Goal: Transaction & Acquisition: Purchase product/service

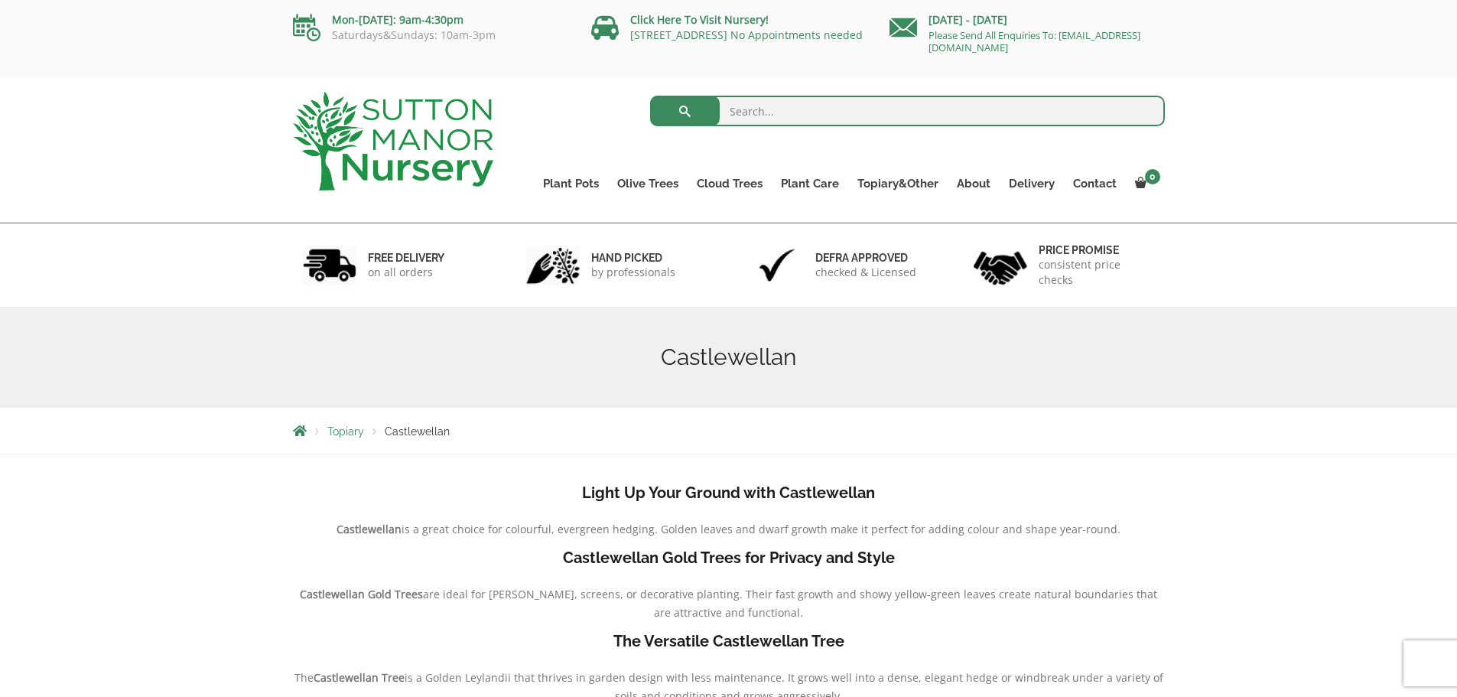
click at [0, 0] on link "Gnarled Olive Trees" at bounding box center [0, 0] width 0 height 0
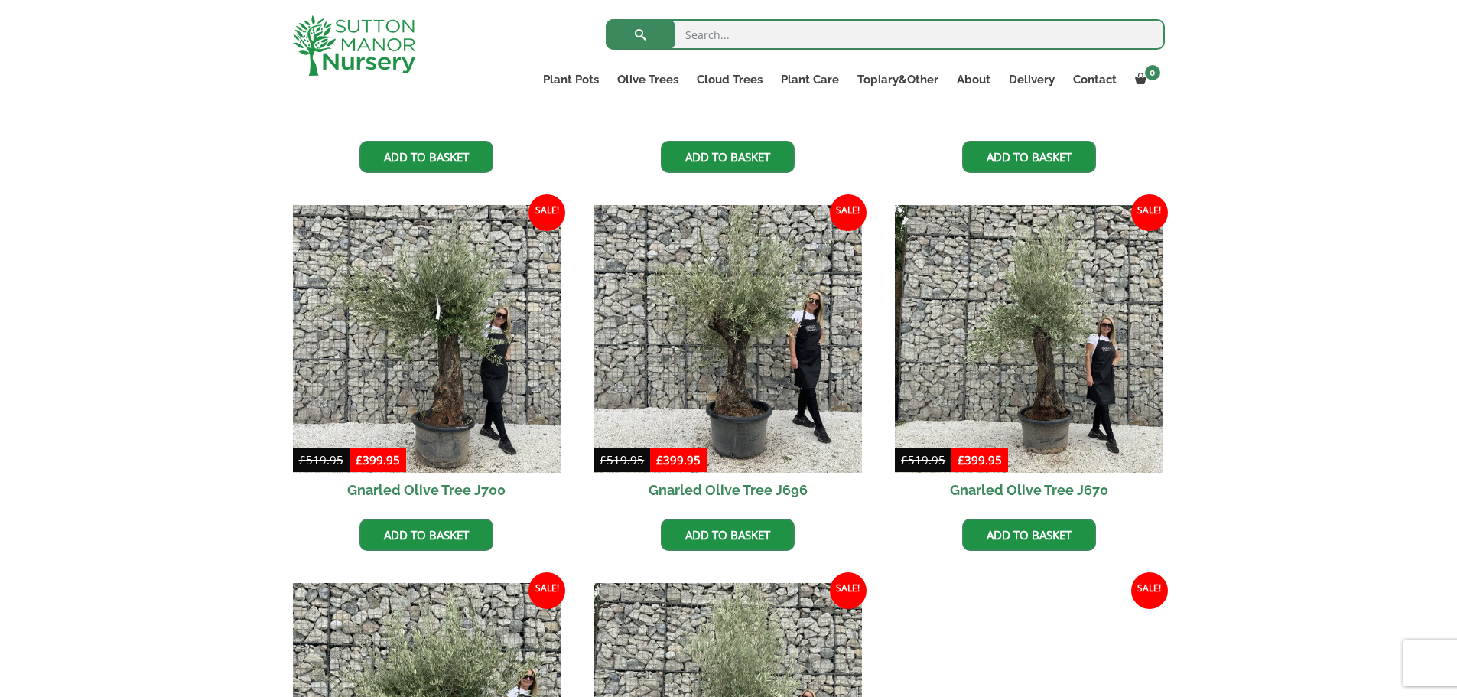
scroll to position [689, 0]
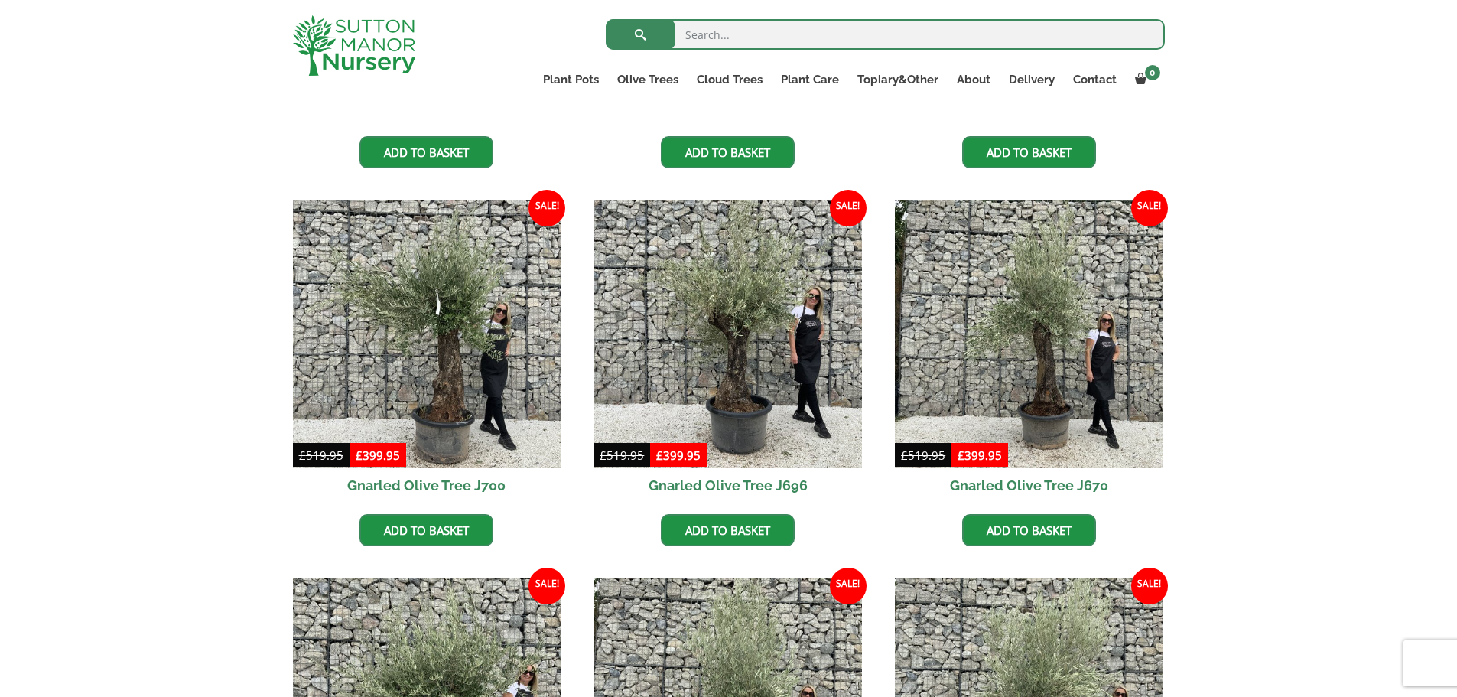
click at [731, 377] on img at bounding box center [728, 334] width 269 height 269
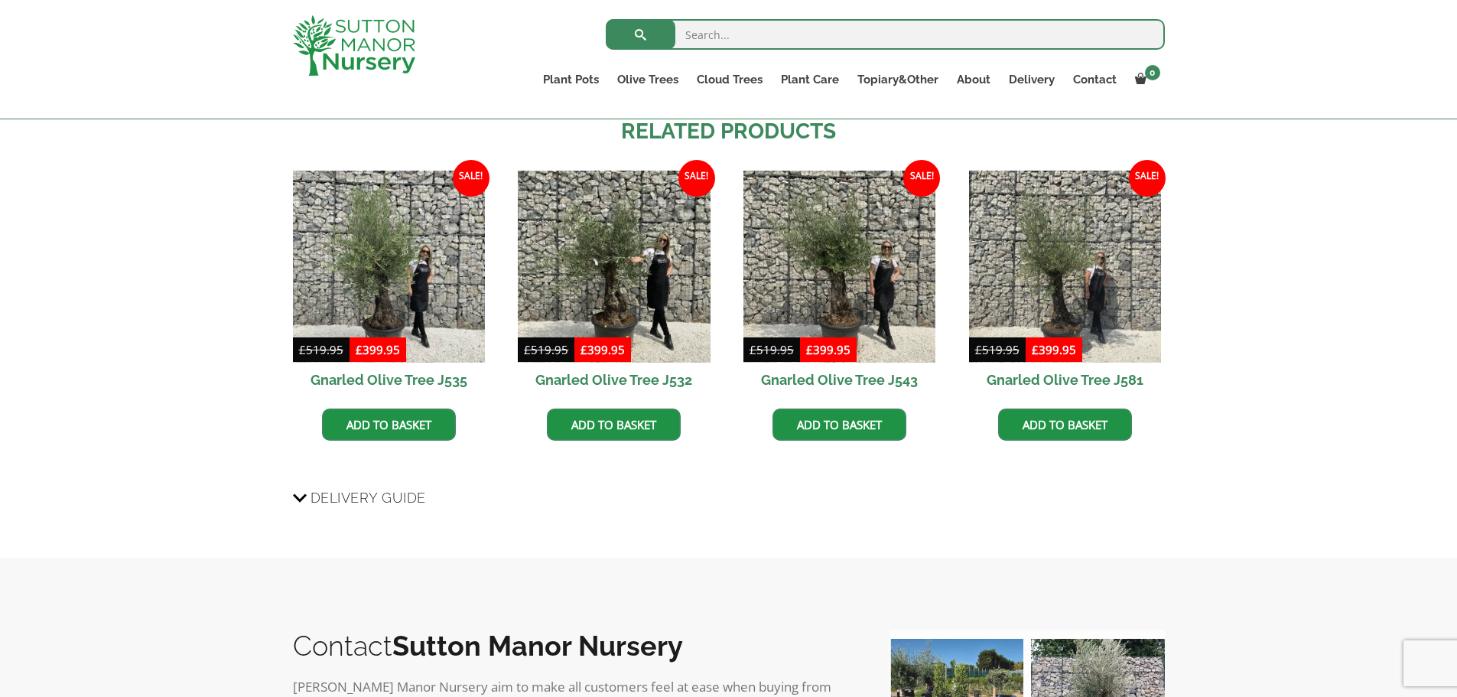
scroll to position [1071, 0]
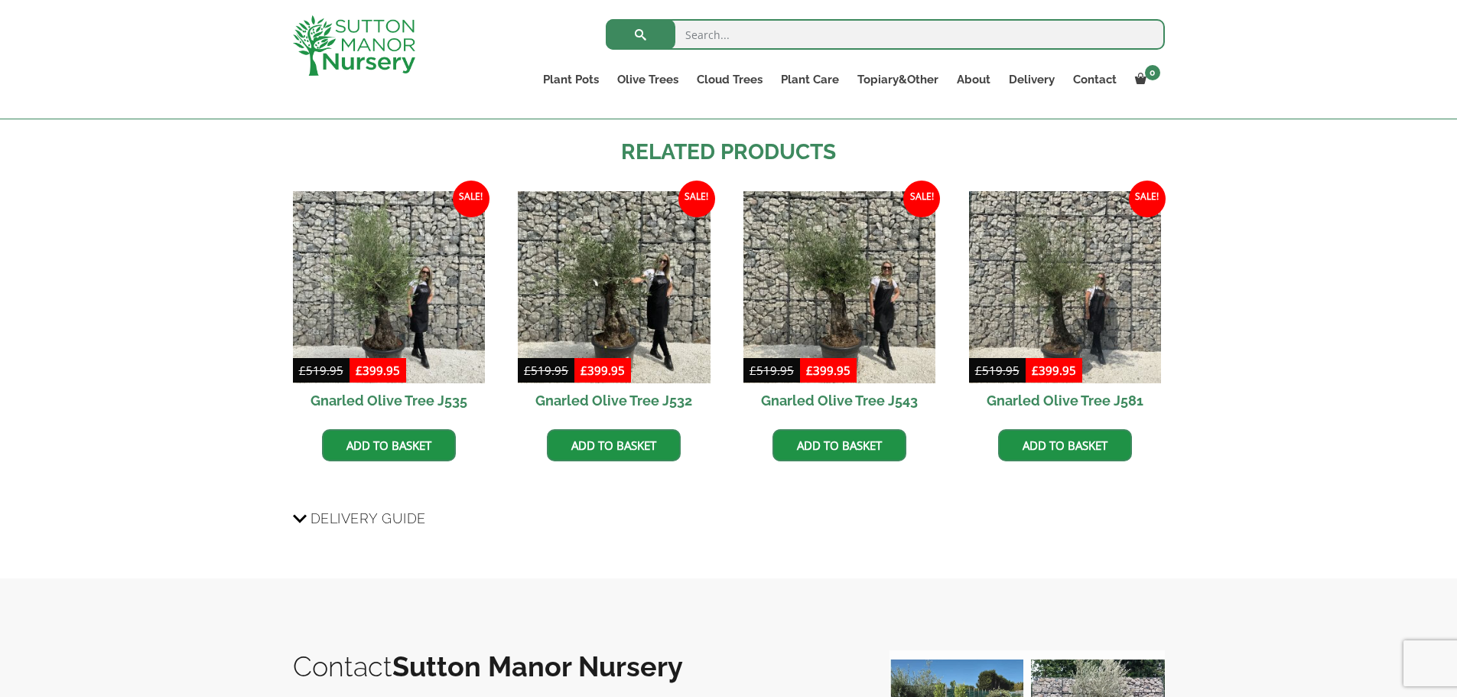
click at [819, 401] on h2 "Gnarled Olive Tree J543" at bounding box center [840, 400] width 192 height 34
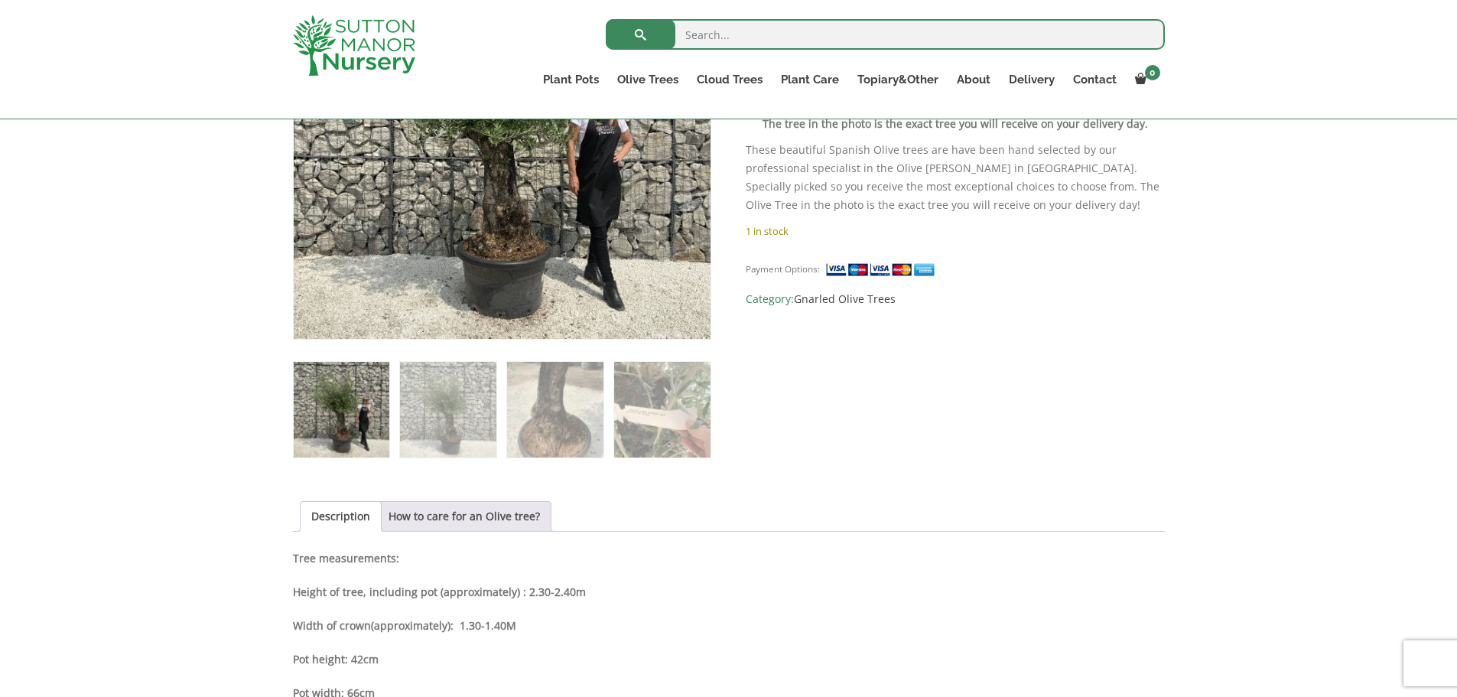
scroll to position [459, 0]
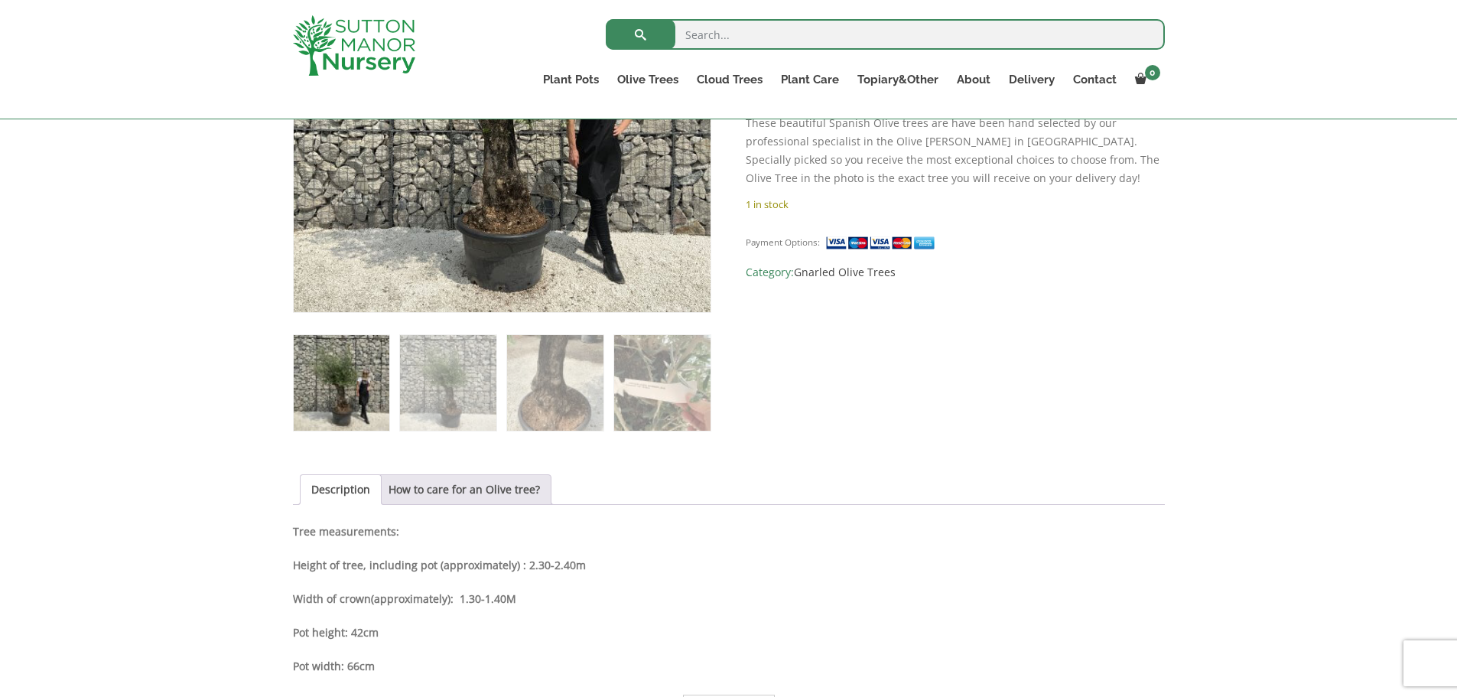
click at [545, 410] on img at bounding box center [555, 383] width 96 height 96
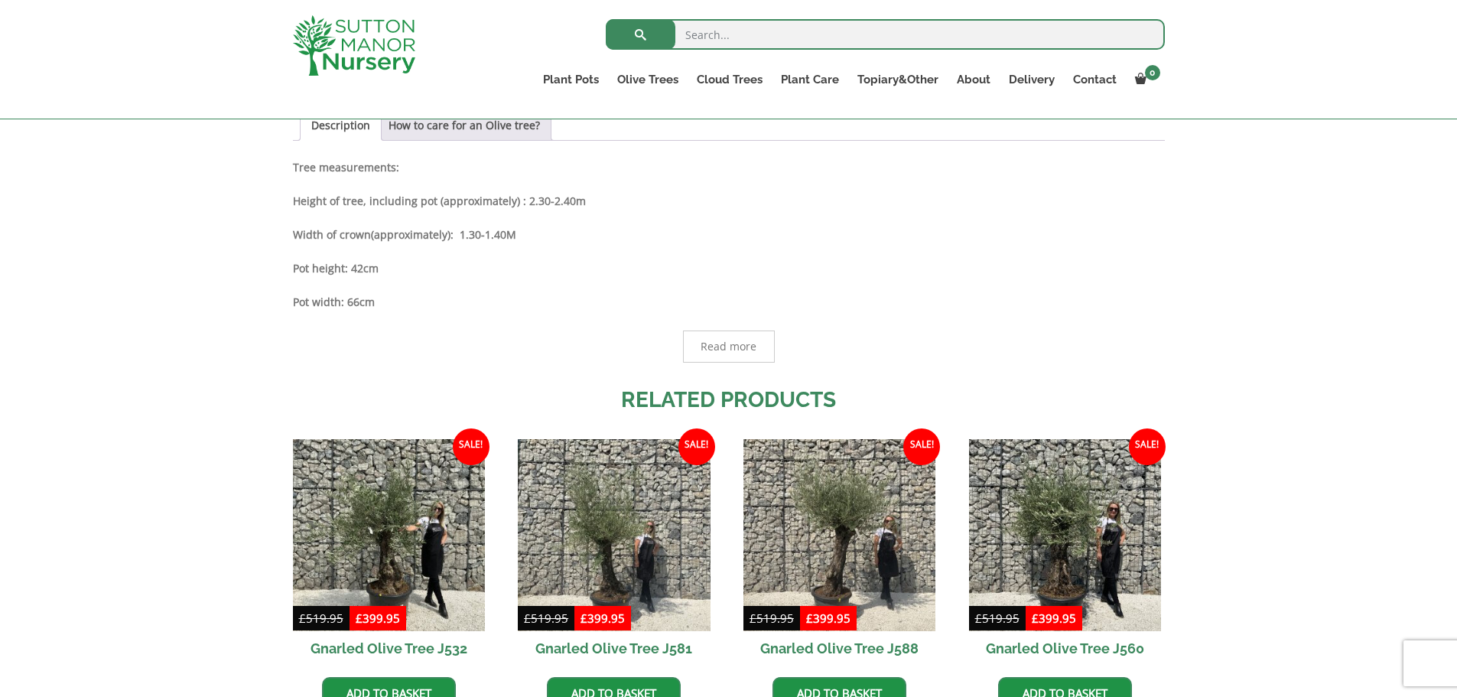
scroll to position [918, 0]
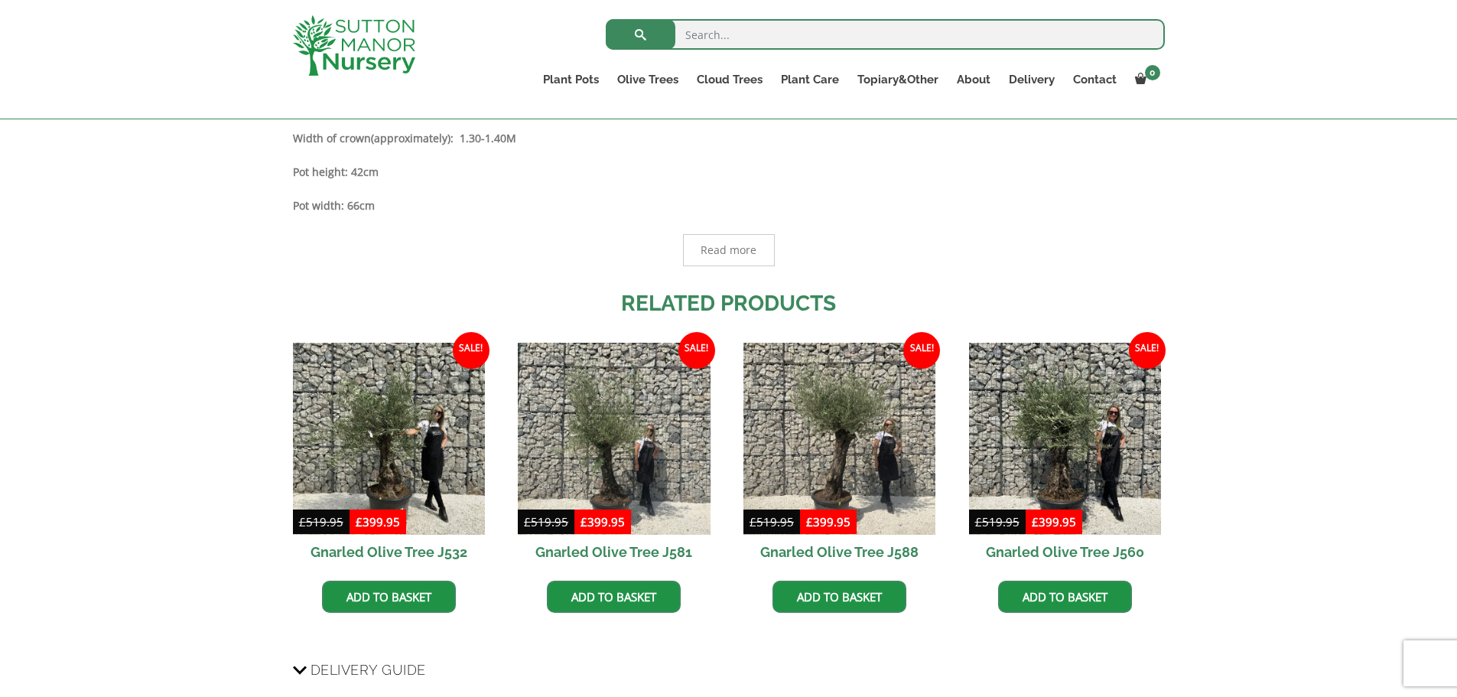
click at [408, 551] on h2 "Gnarled Olive Tree J532" at bounding box center [389, 552] width 192 height 34
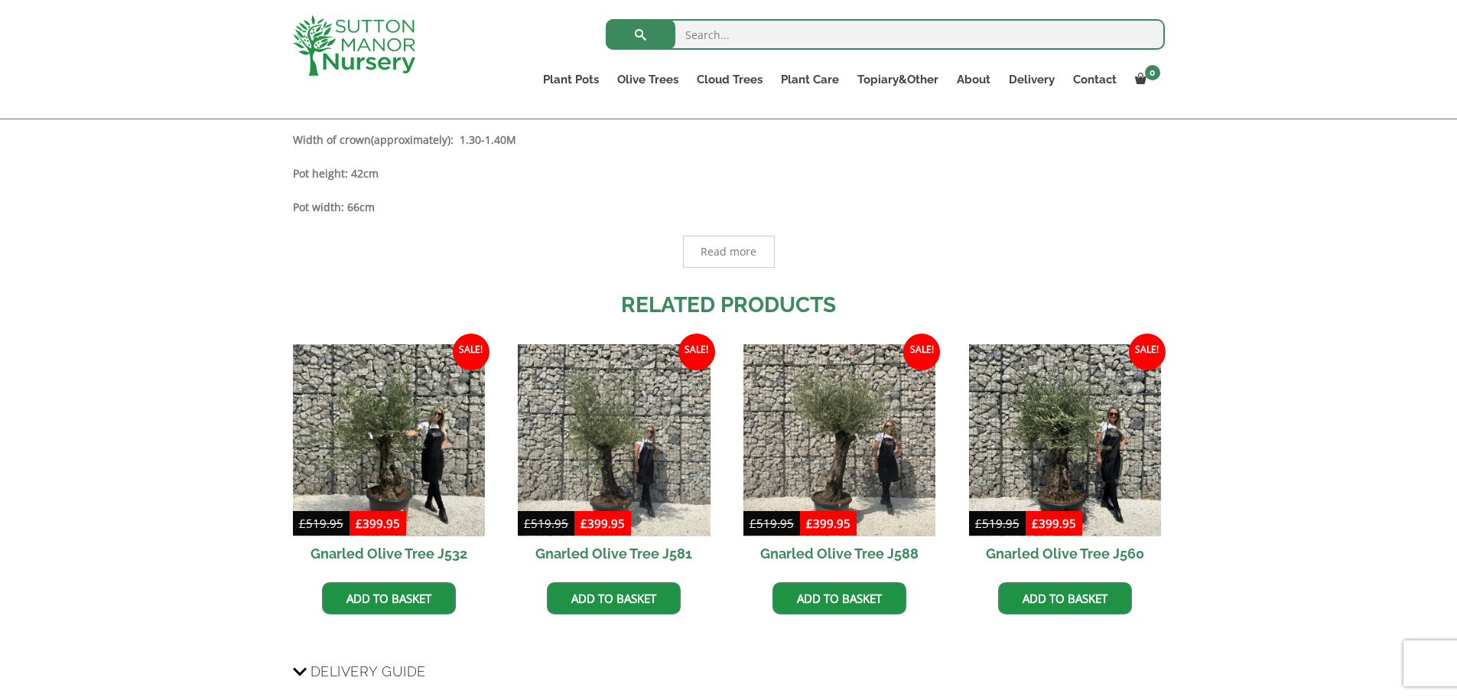
scroll to position [920, 0]
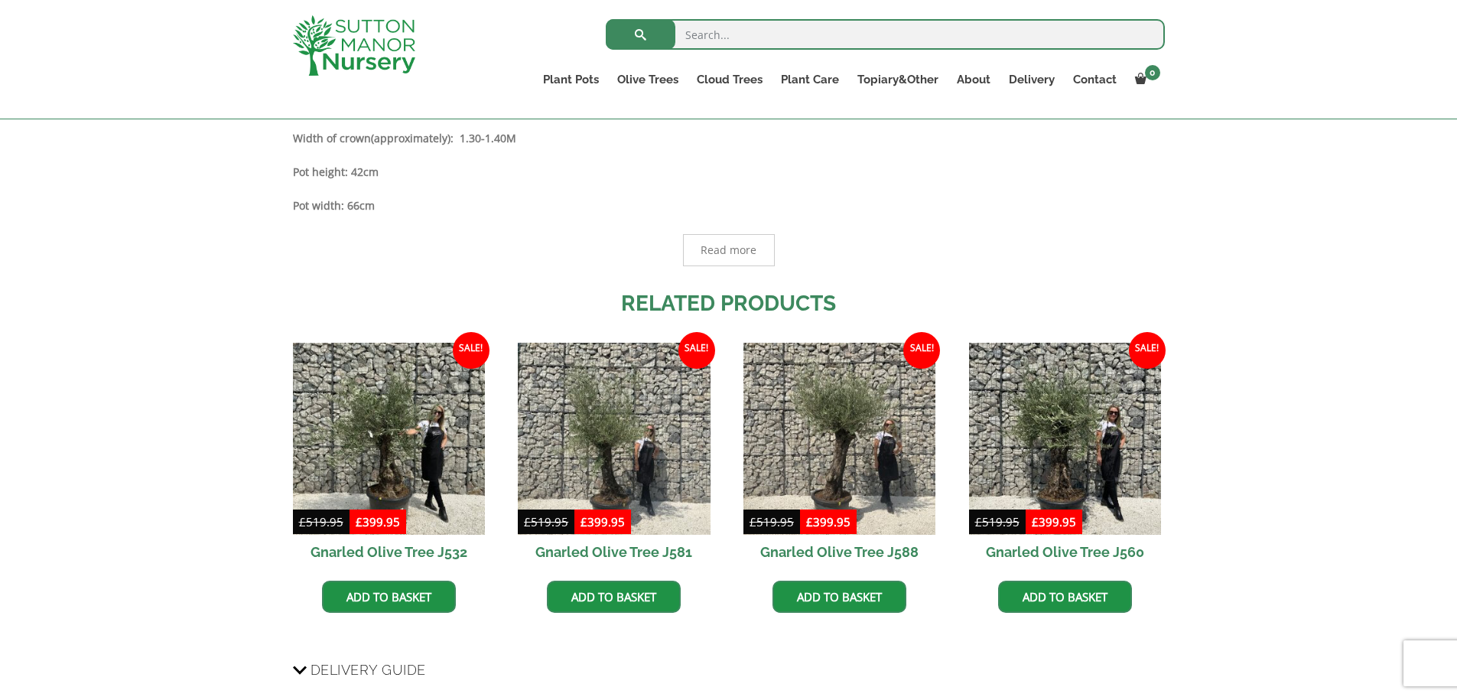
click at [1046, 554] on h2 "Gnarled Olive Tree J560" at bounding box center [1065, 552] width 192 height 34
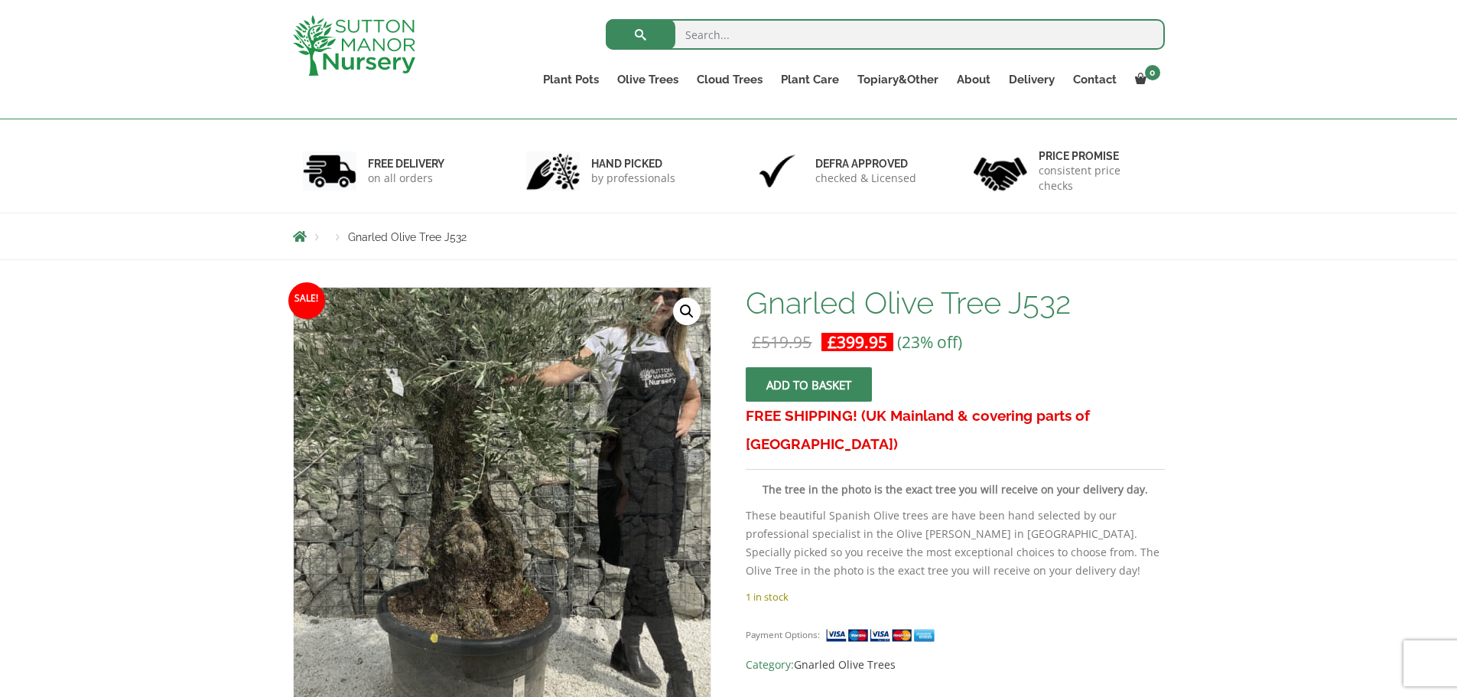
scroll to position [230, 0]
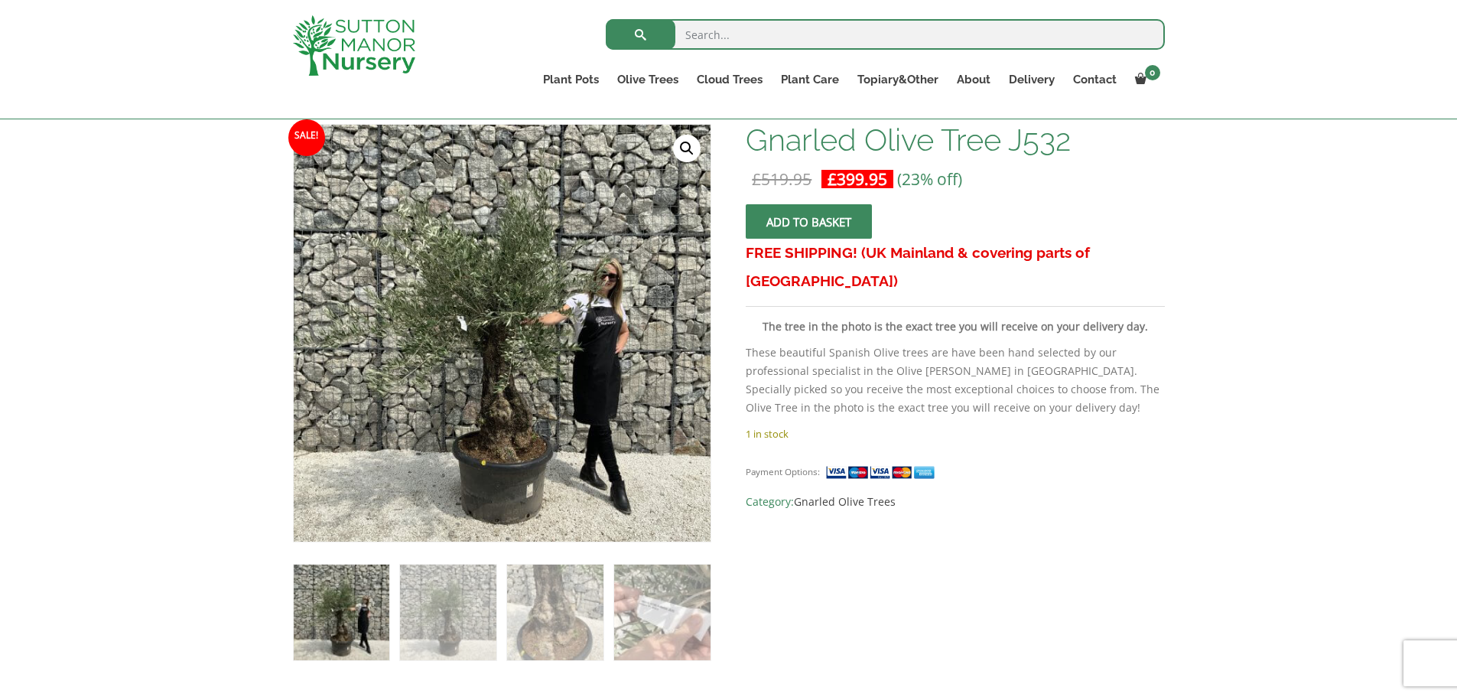
click at [541, 625] on img at bounding box center [555, 613] width 96 height 96
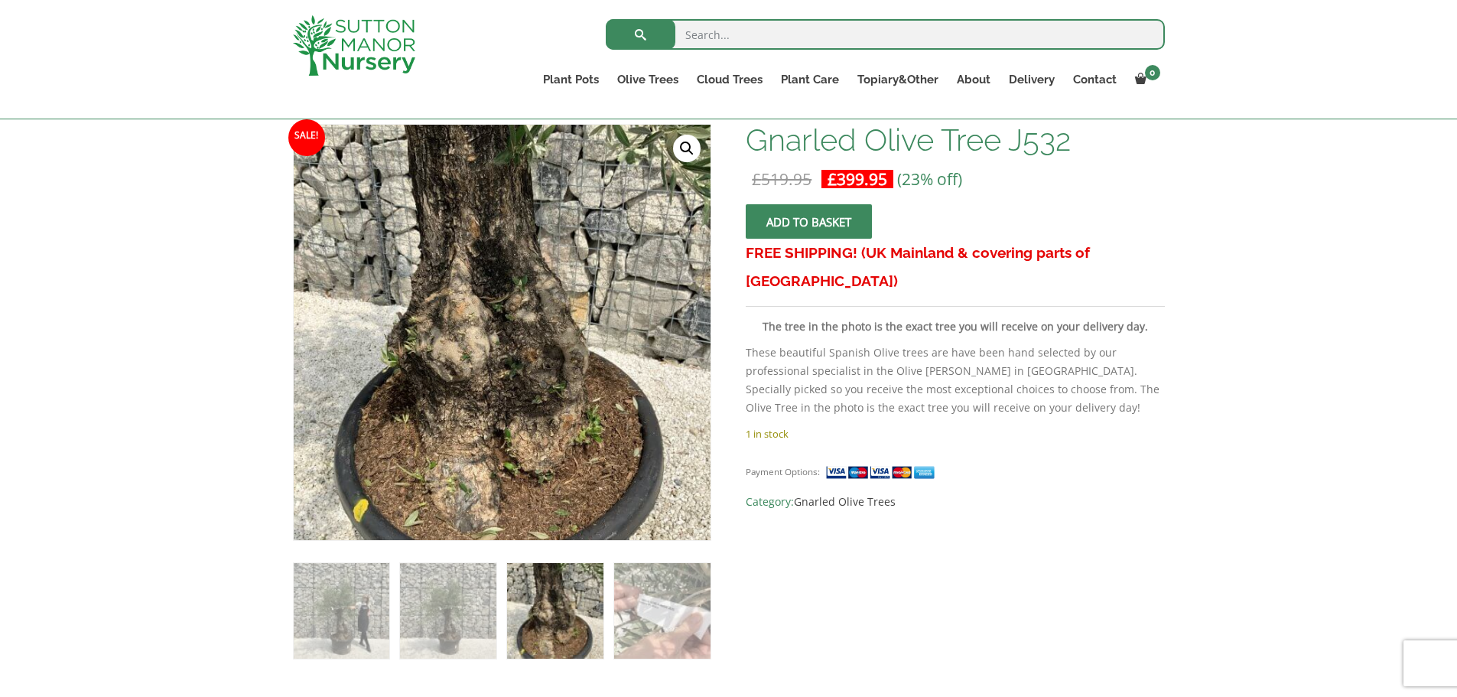
click at [633, 619] on img at bounding box center [662, 611] width 96 height 96
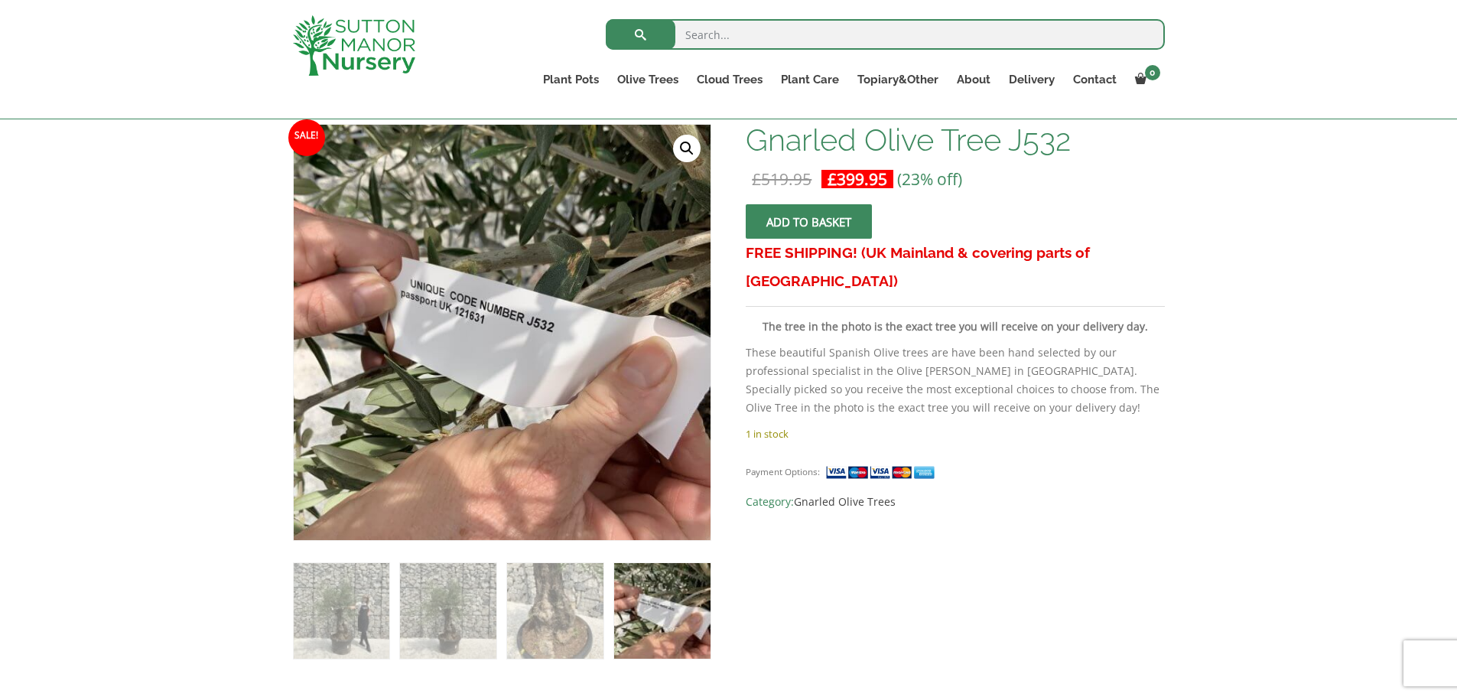
click at [415, 624] on img at bounding box center [448, 611] width 96 height 96
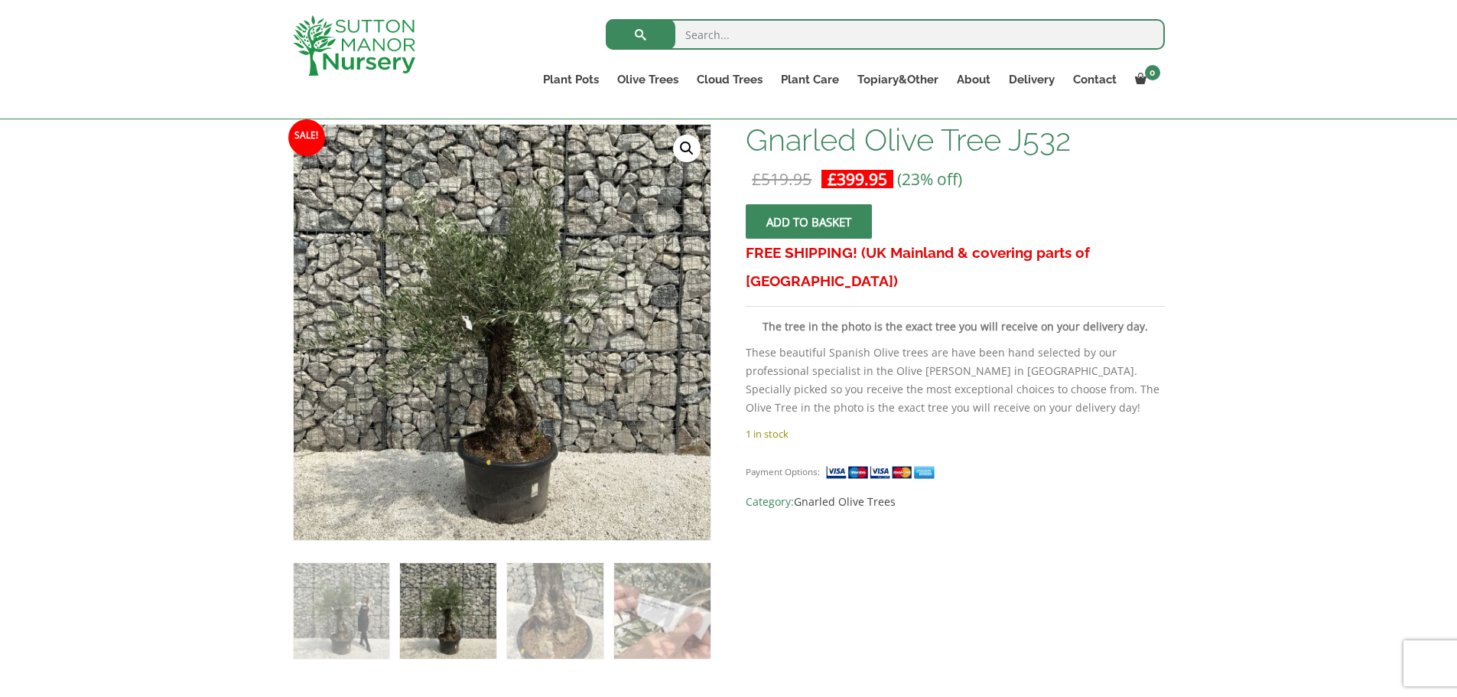
click at [345, 617] on img at bounding box center [342, 611] width 96 height 96
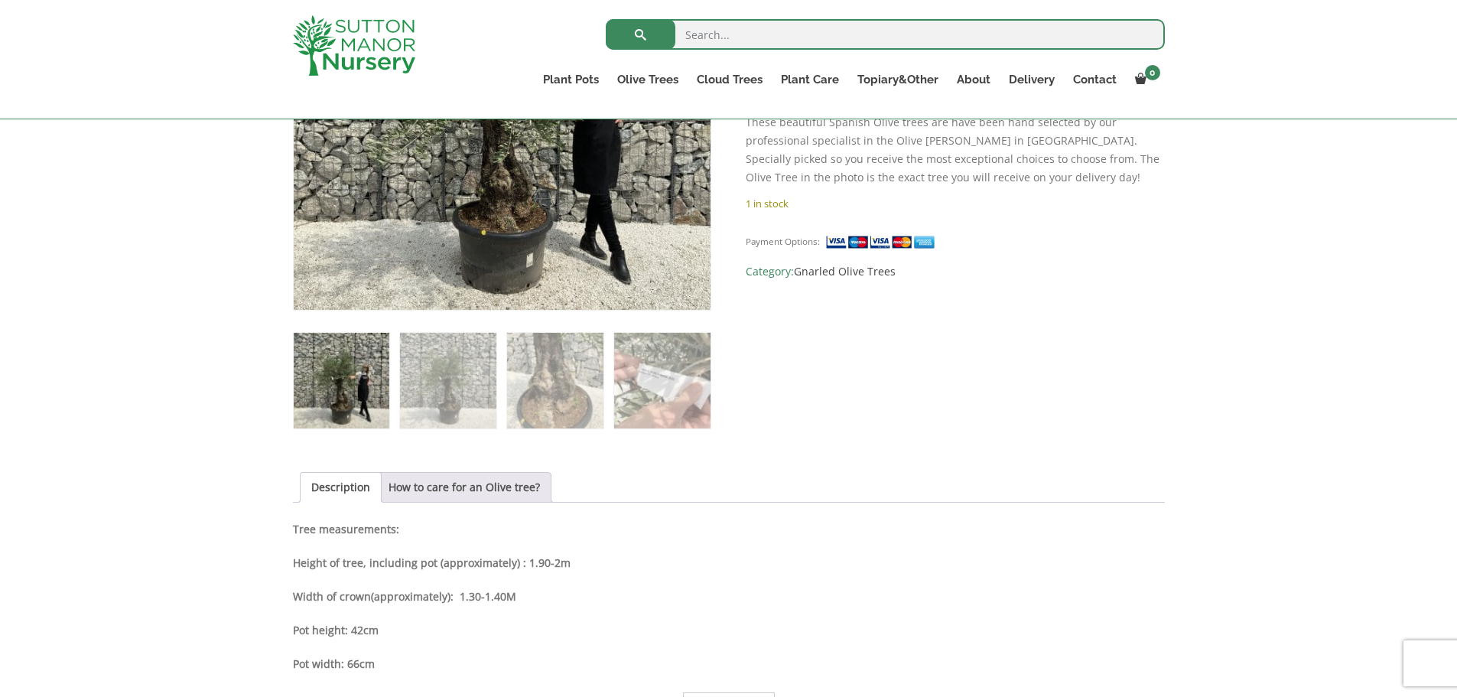
scroll to position [536, 0]
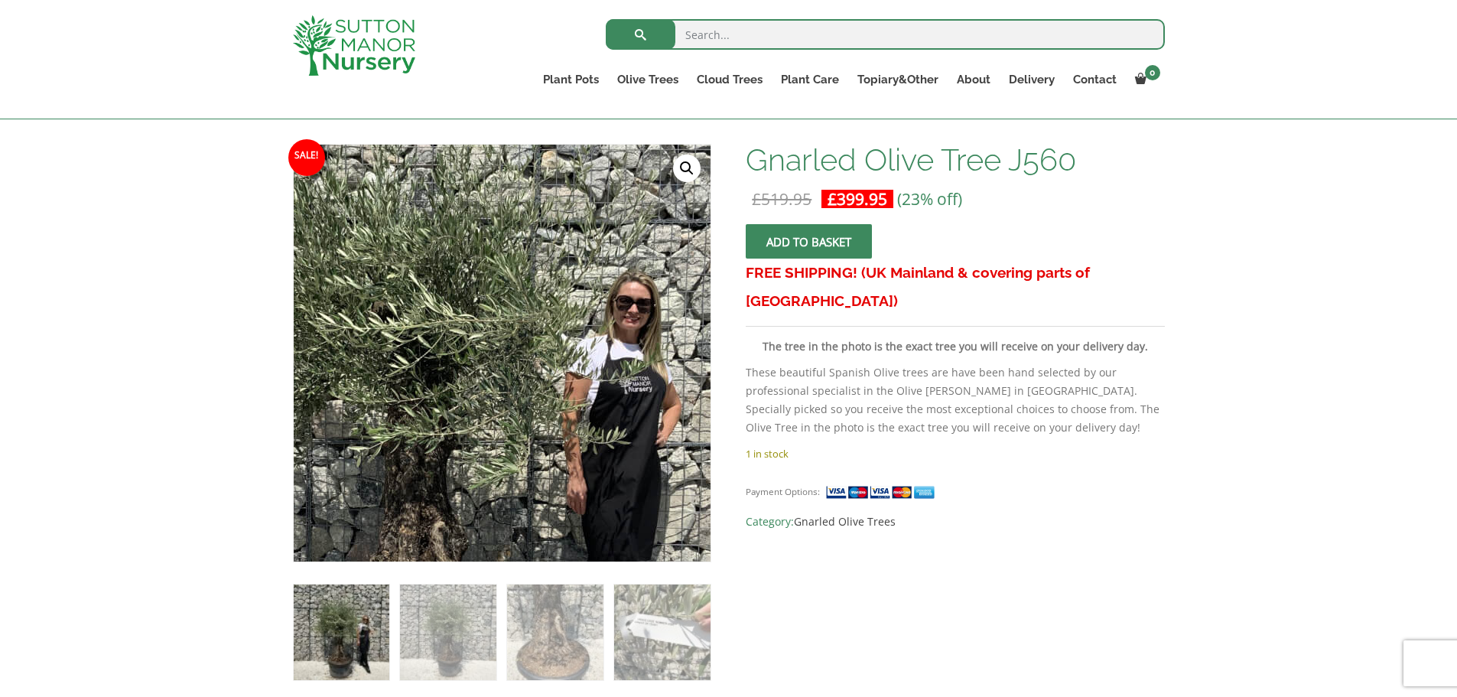
scroll to position [230, 0]
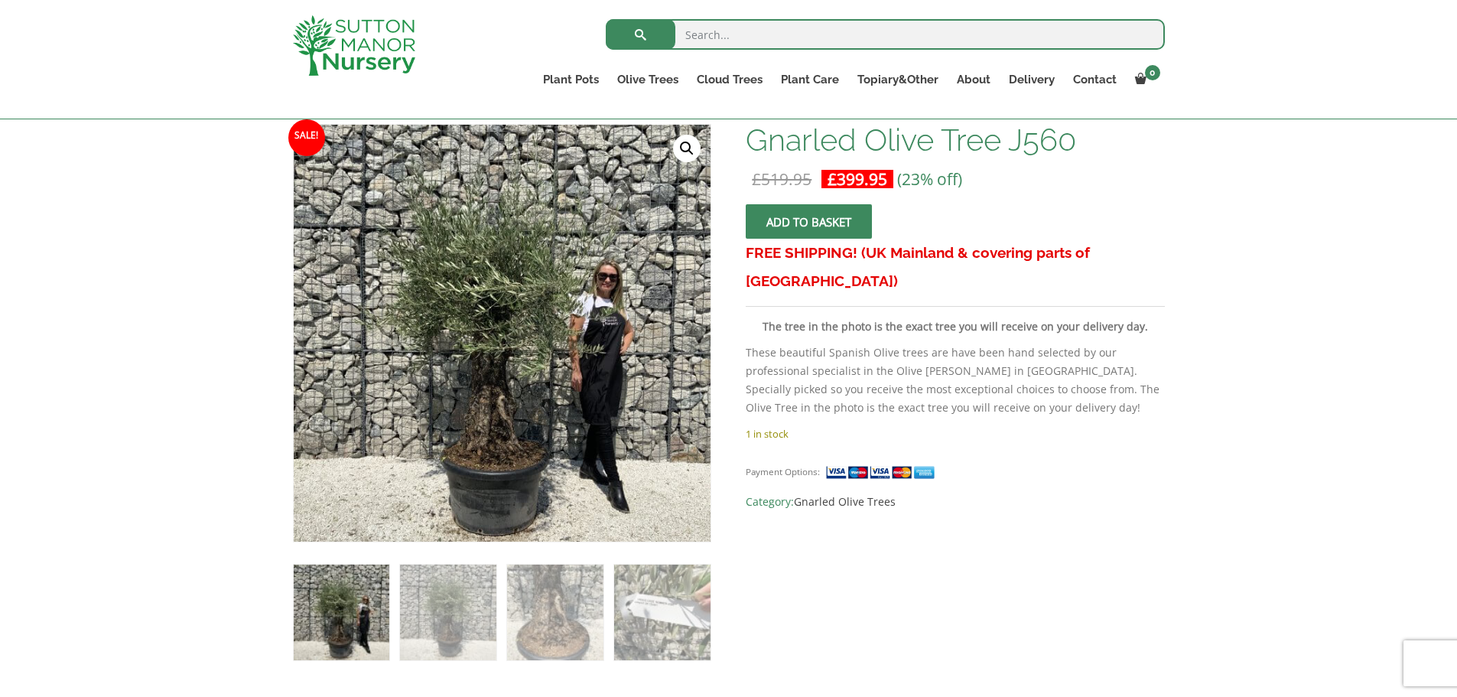
click at [572, 624] on img at bounding box center [555, 613] width 96 height 96
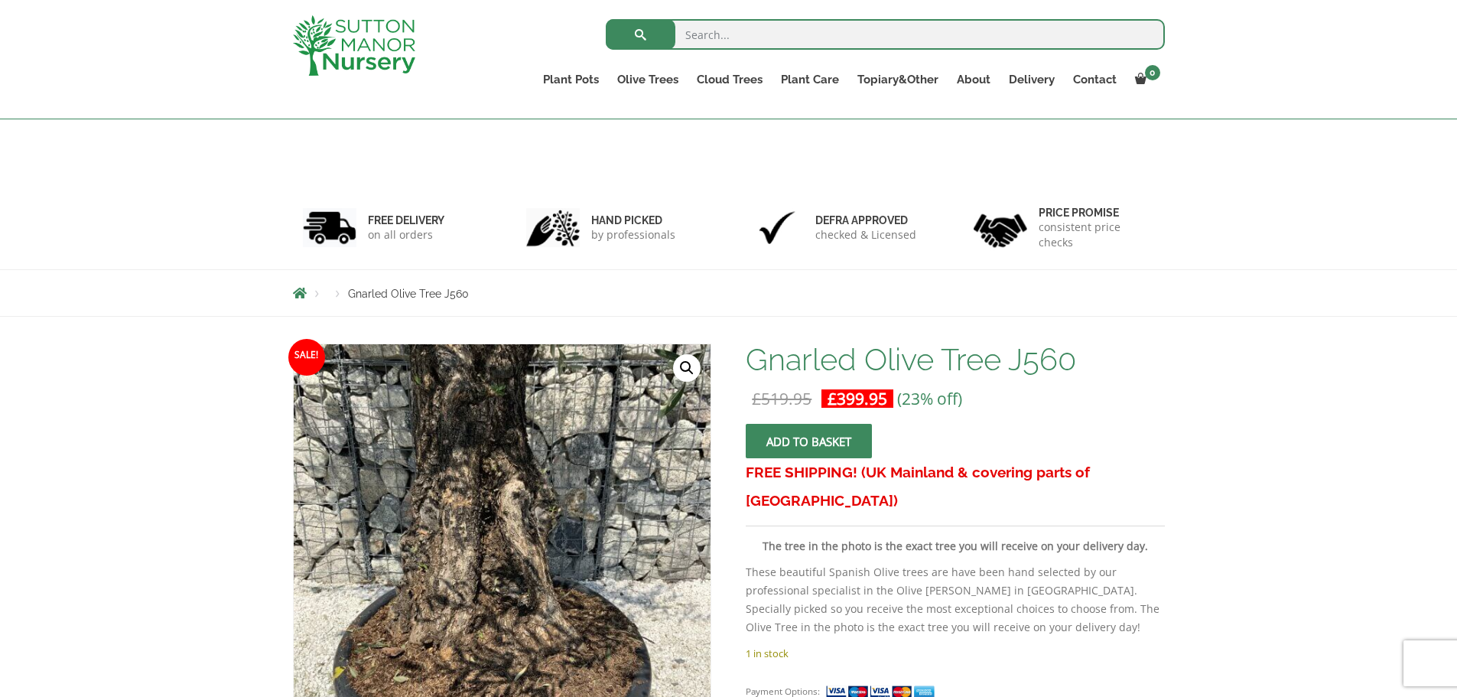
scroll to position [0, 0]
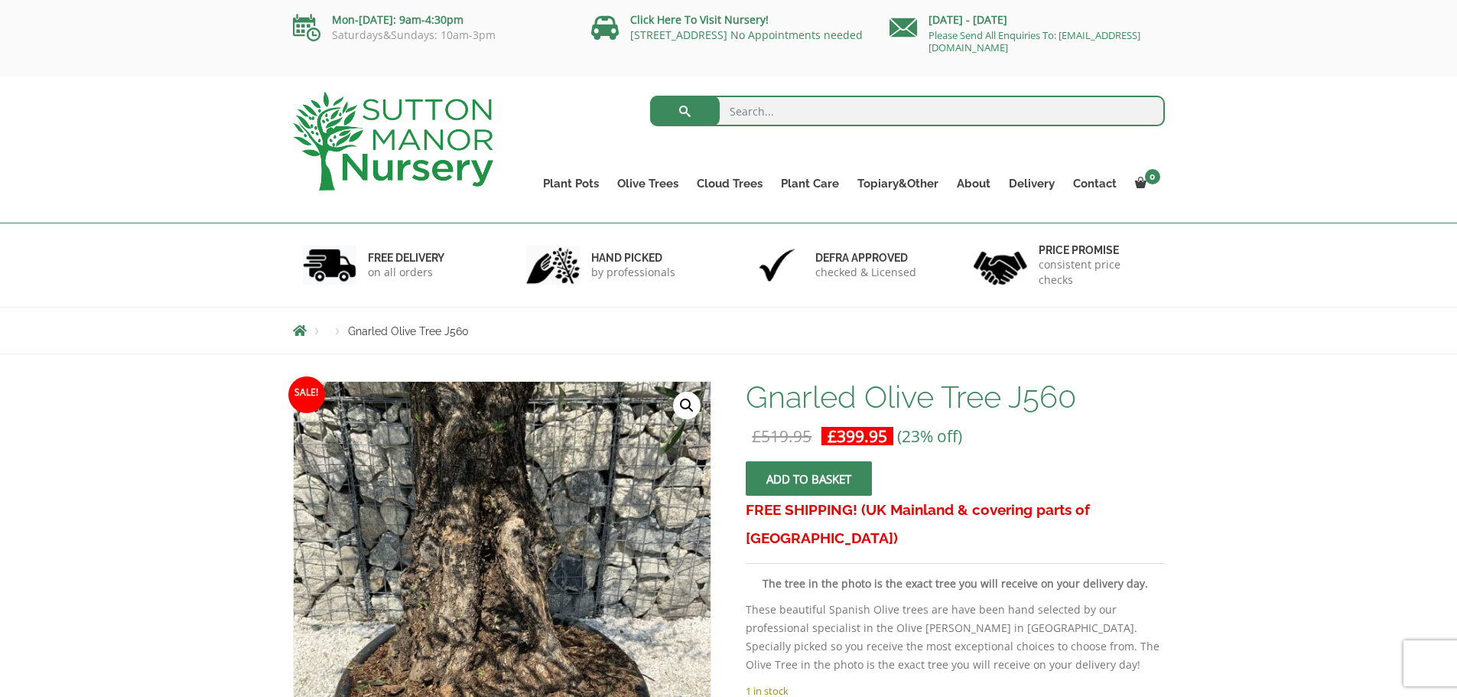
click at [0, 0] on link "Gnarled Olive Trees" at bounding box center [0, 0] width 0 height 0
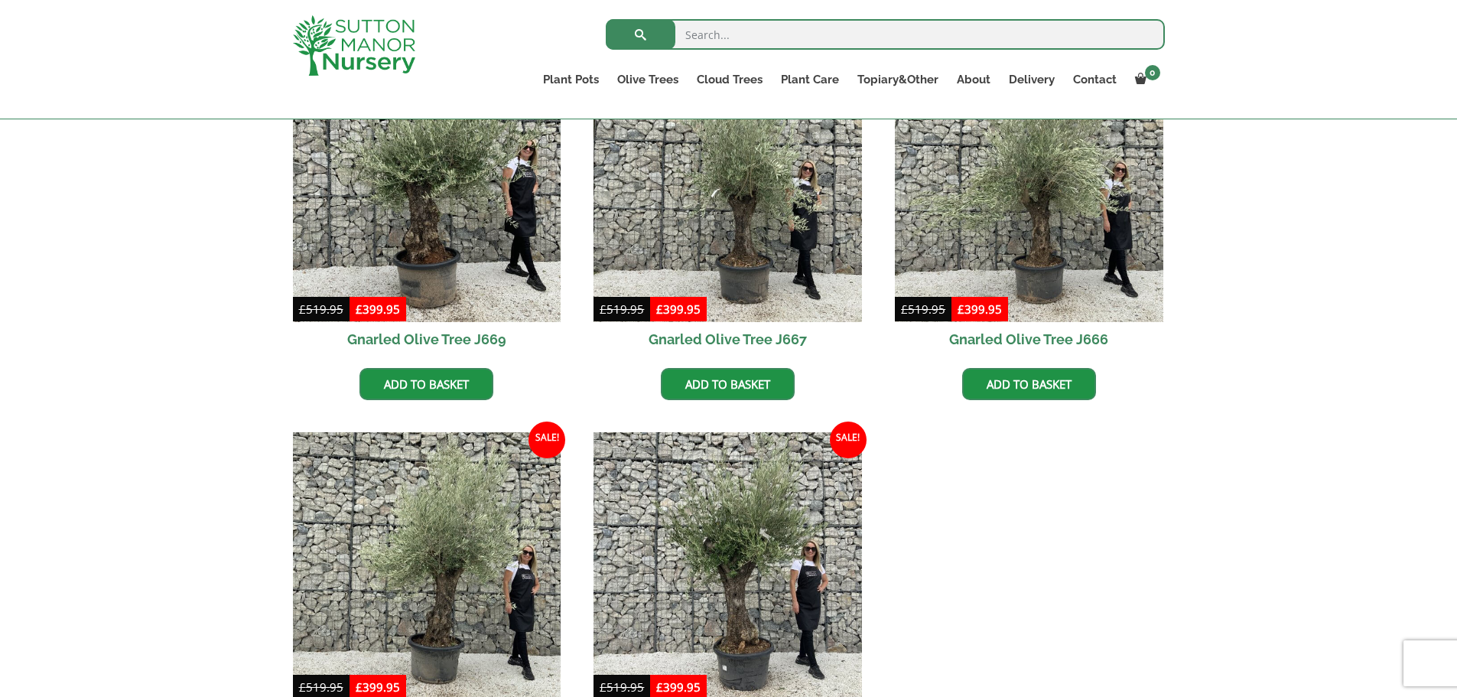
scroll to position [1377, 0]
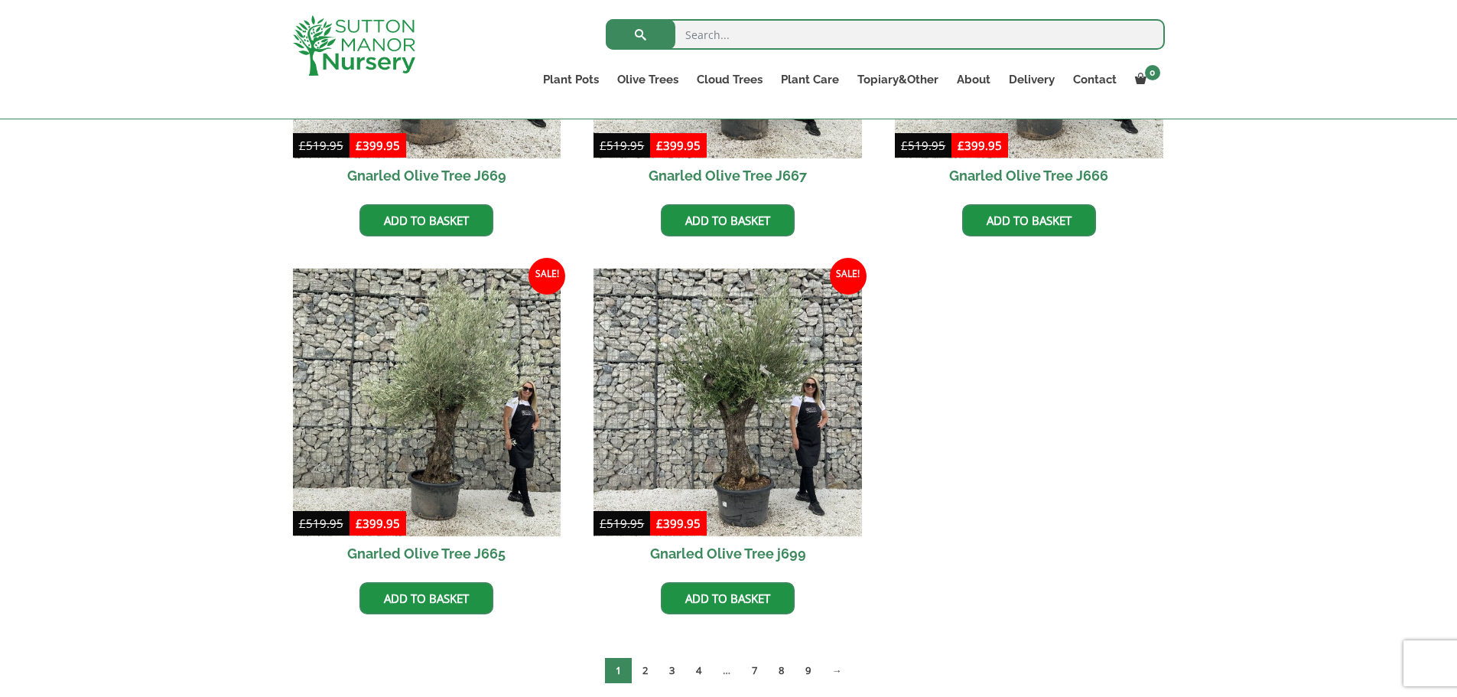
click at [722, 552] on h2 "Gnarled Olive Tree j699" at bounding box center [728, 553] width 269 height 34
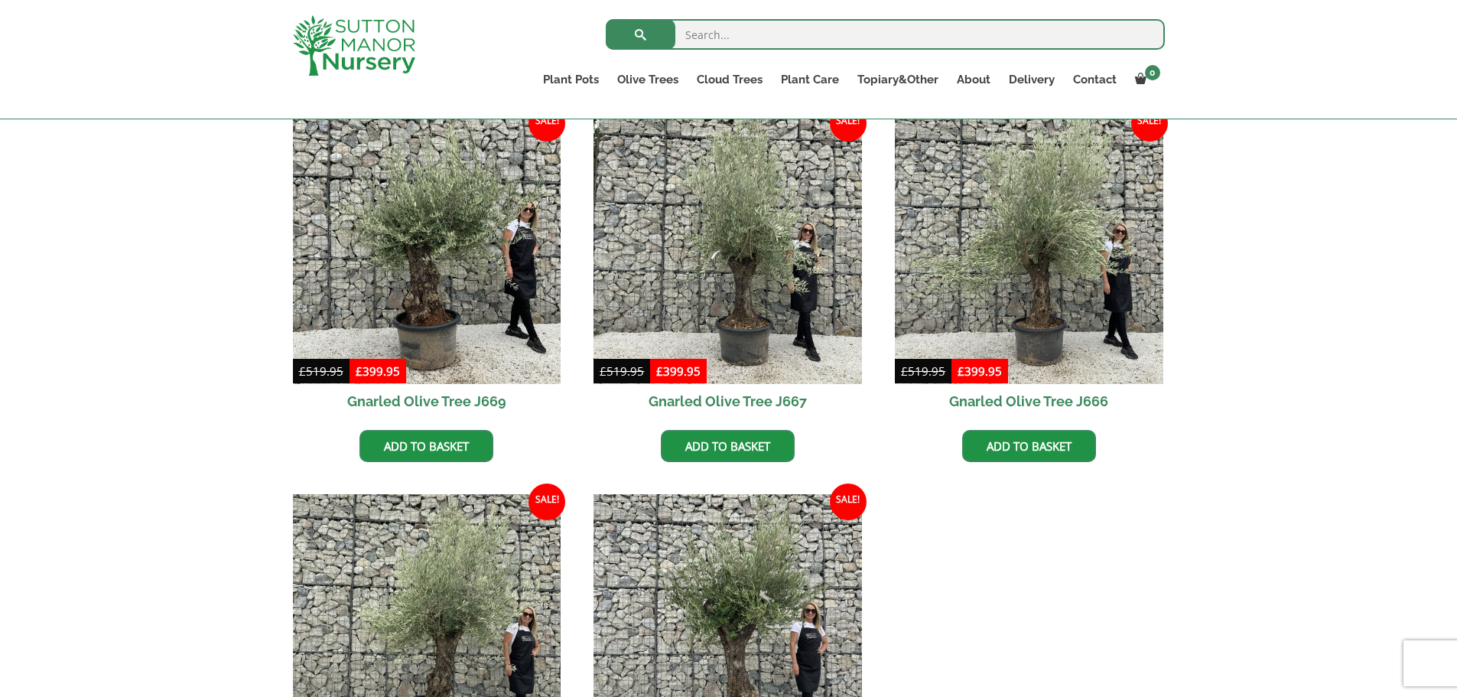
scroll to position [1148, 0]
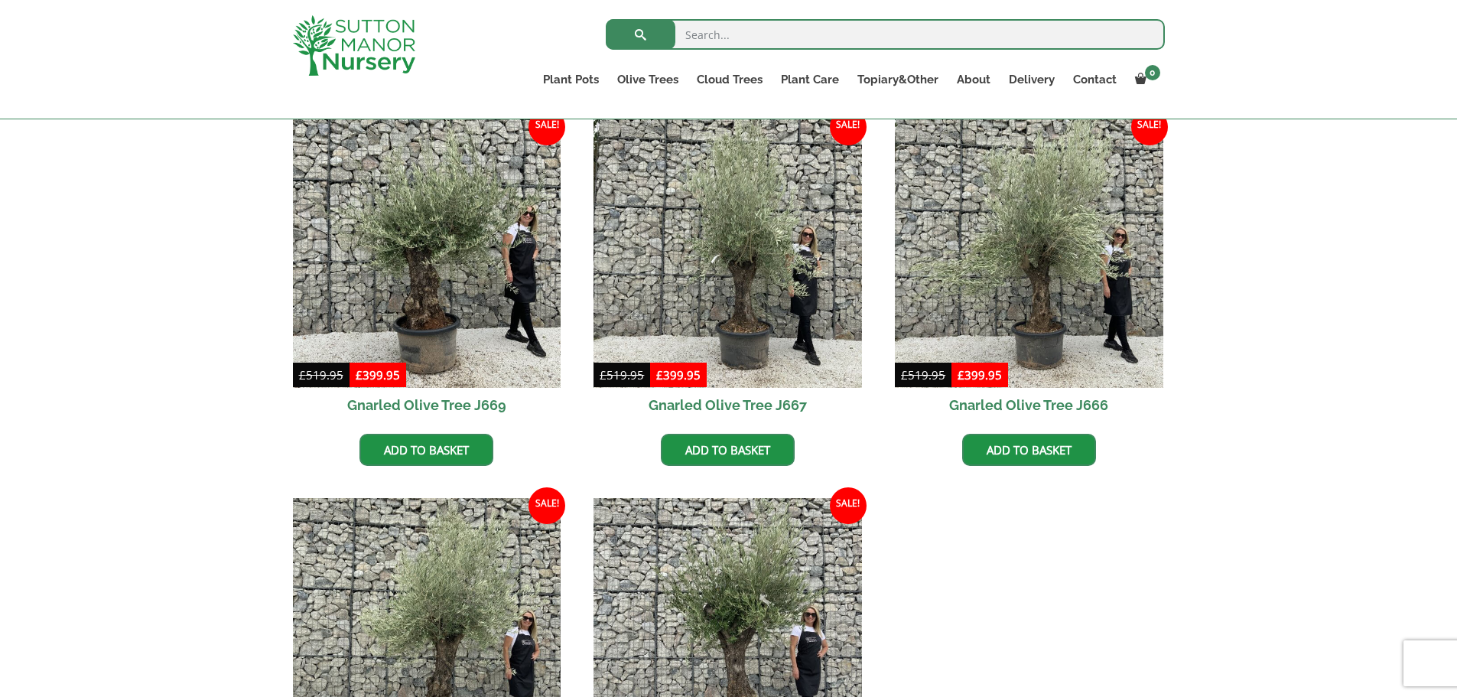
click at [419, 405] on h2 "Gnarled Olive Tree J669" at bounding box center [427, 405] width 269 height 34
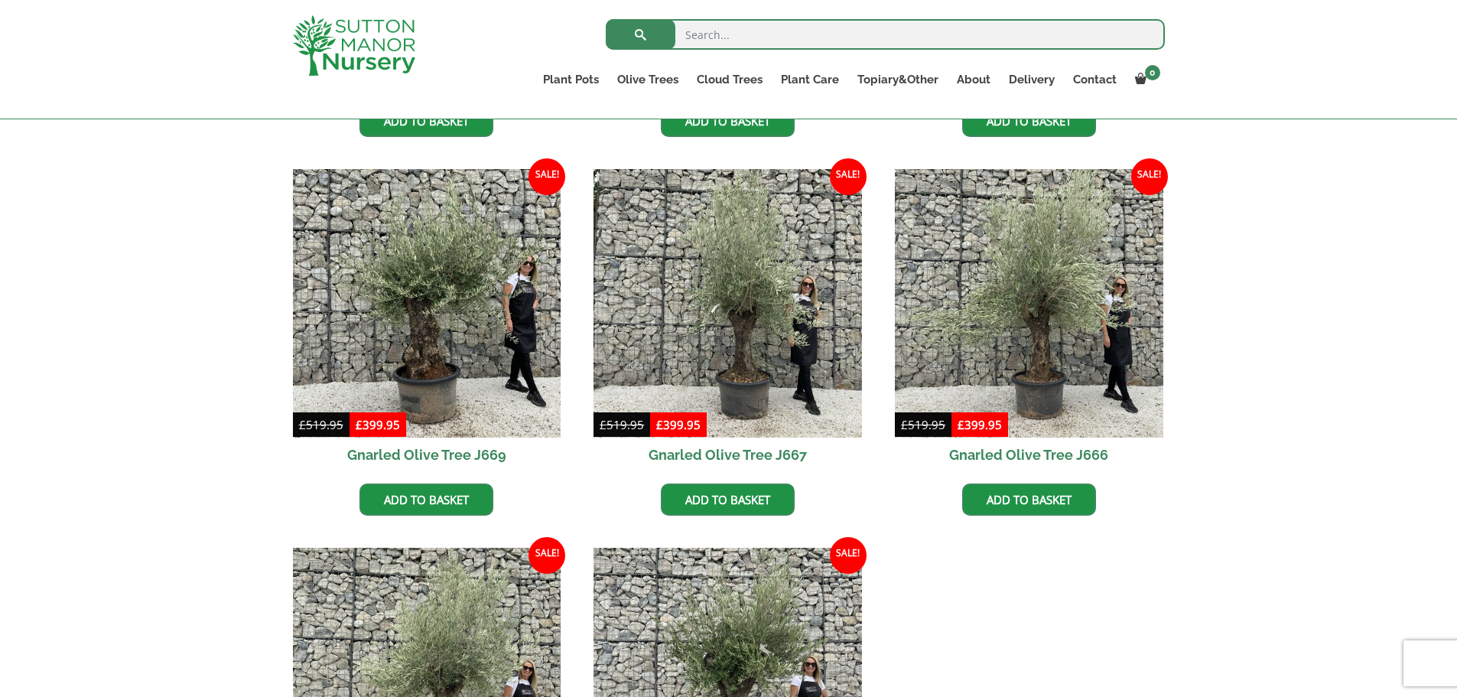
scroll to position [1071, 0]
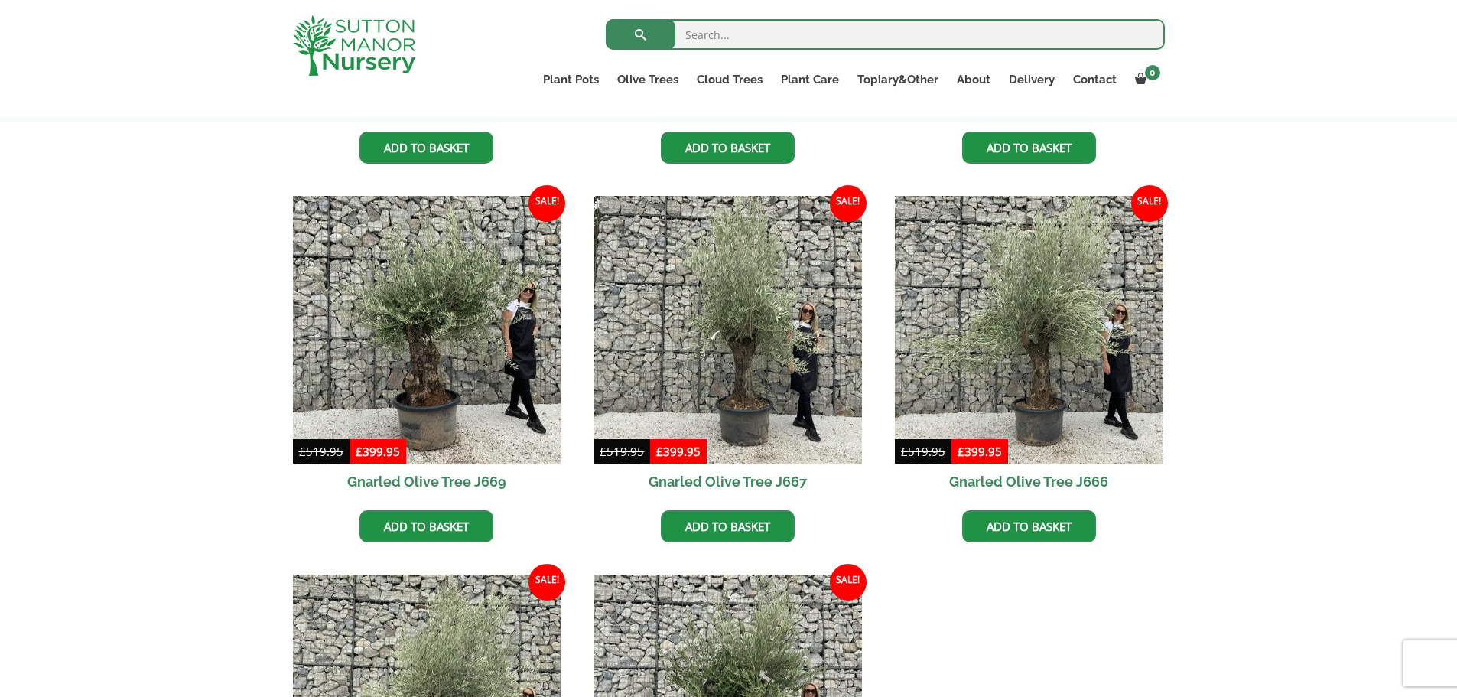
click at [0, 0] on link "Gnarled Olive Trees" at bounding box center [0, 0] width 0 height 0
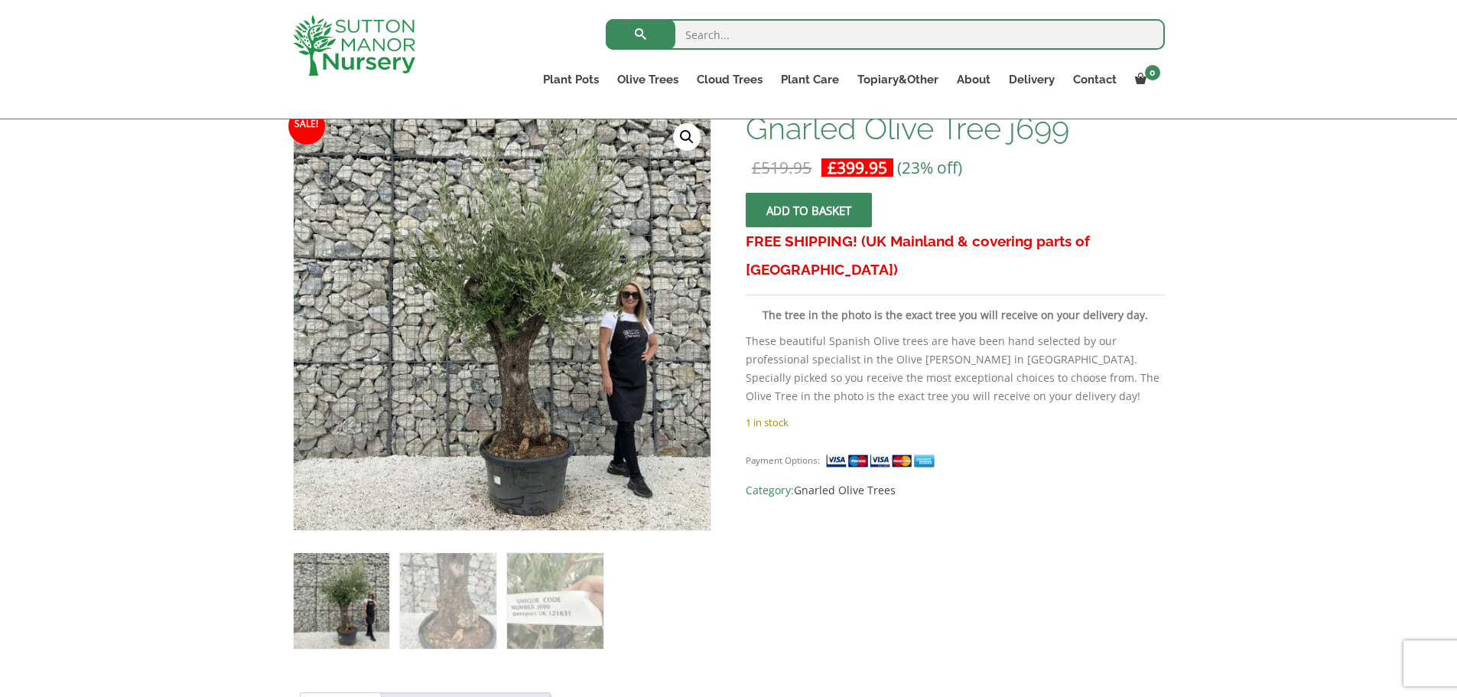
scroll to position [306, 0]
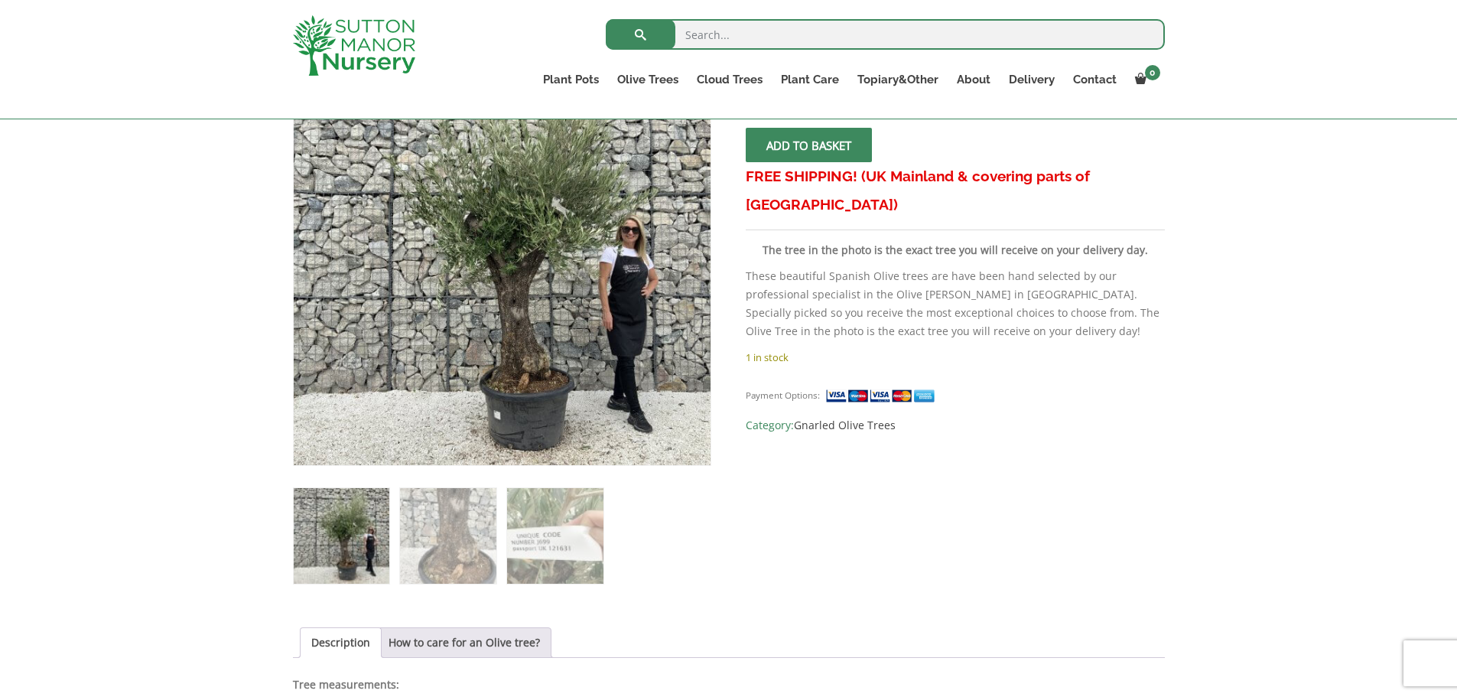
click at [461, 549] on img at bounding box center [448, 536] width 96 height 96
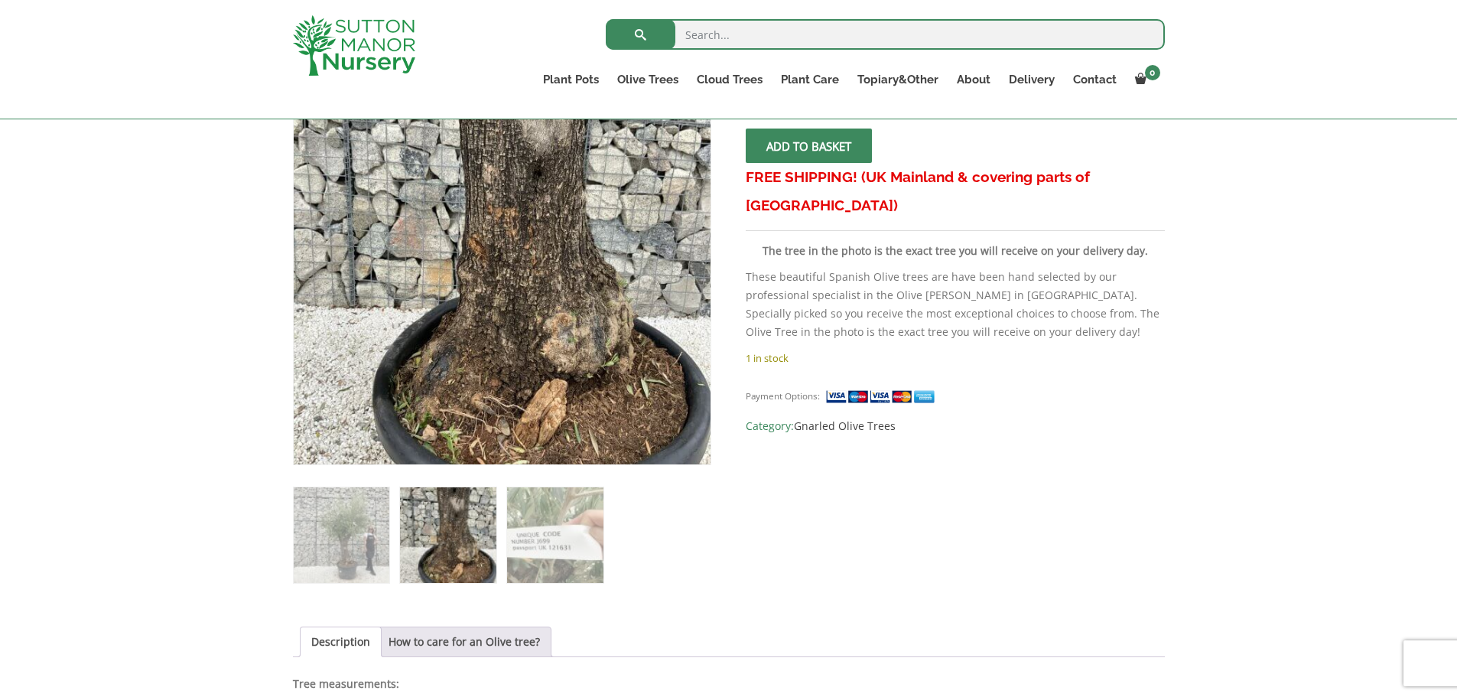
scroll to position [0, 0]
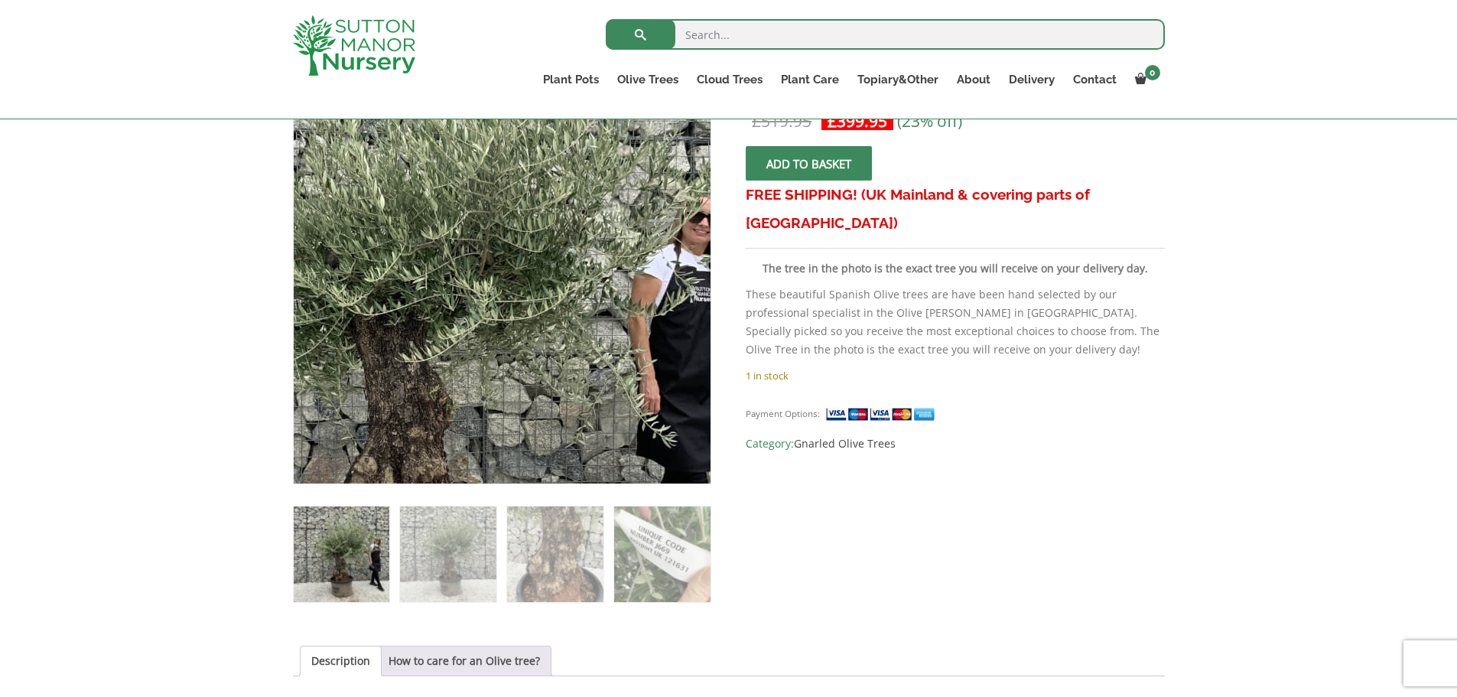
scroll to position [306, 0]
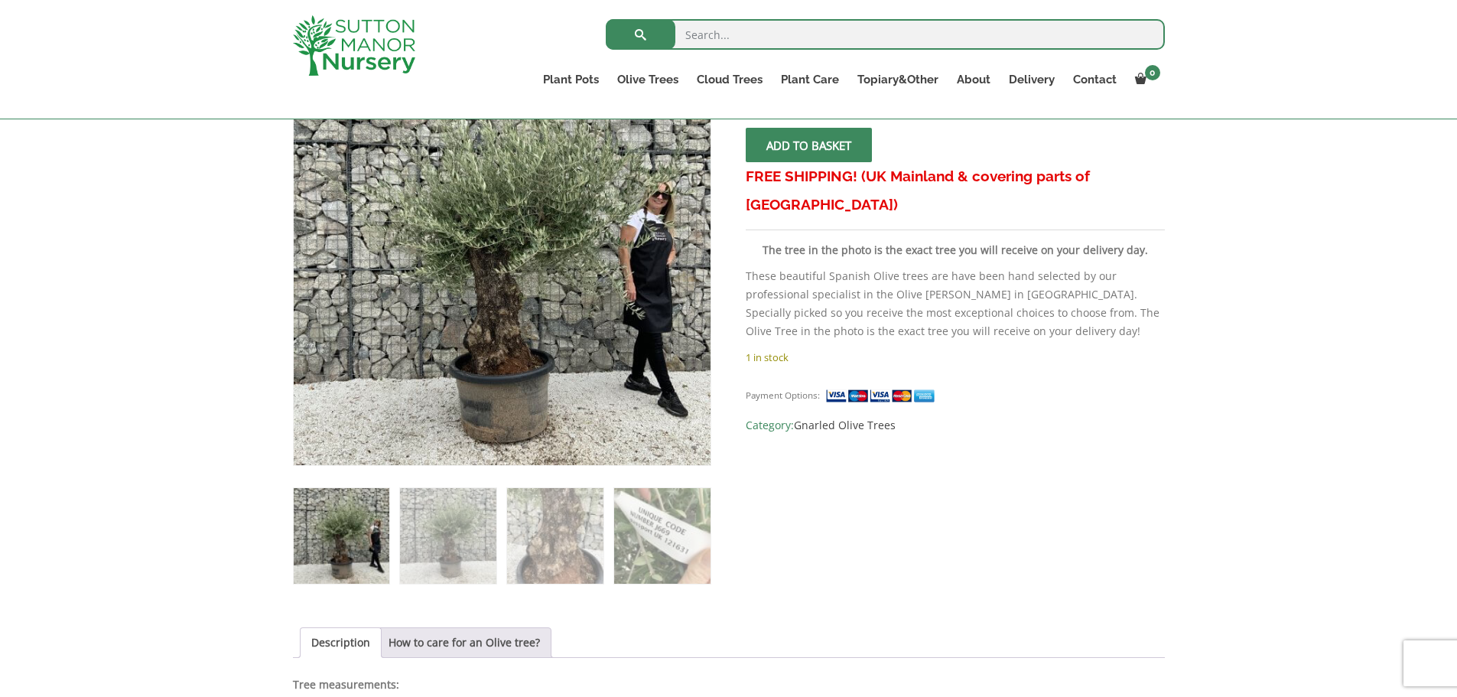
click at [562, 545] on img at bounding box center [555, 536] width 96 height 96
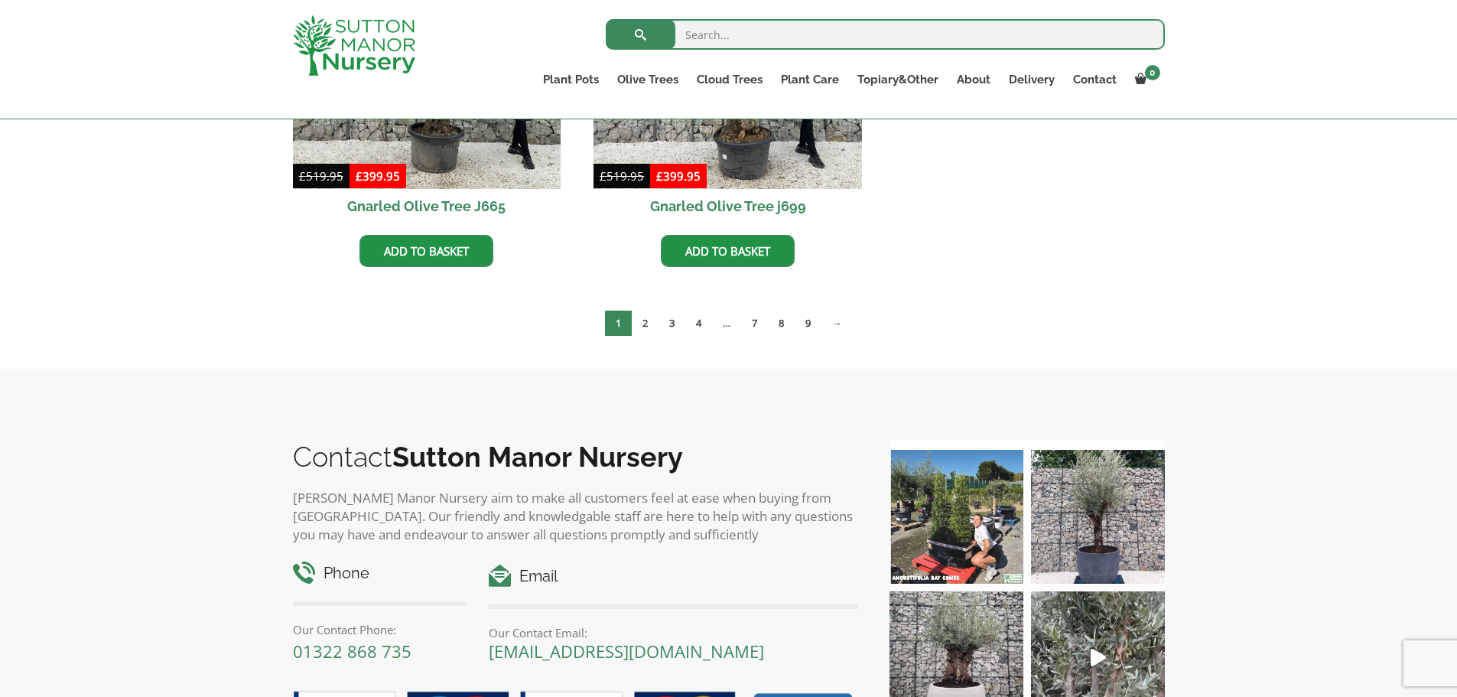
scroll to position [1760, 0]
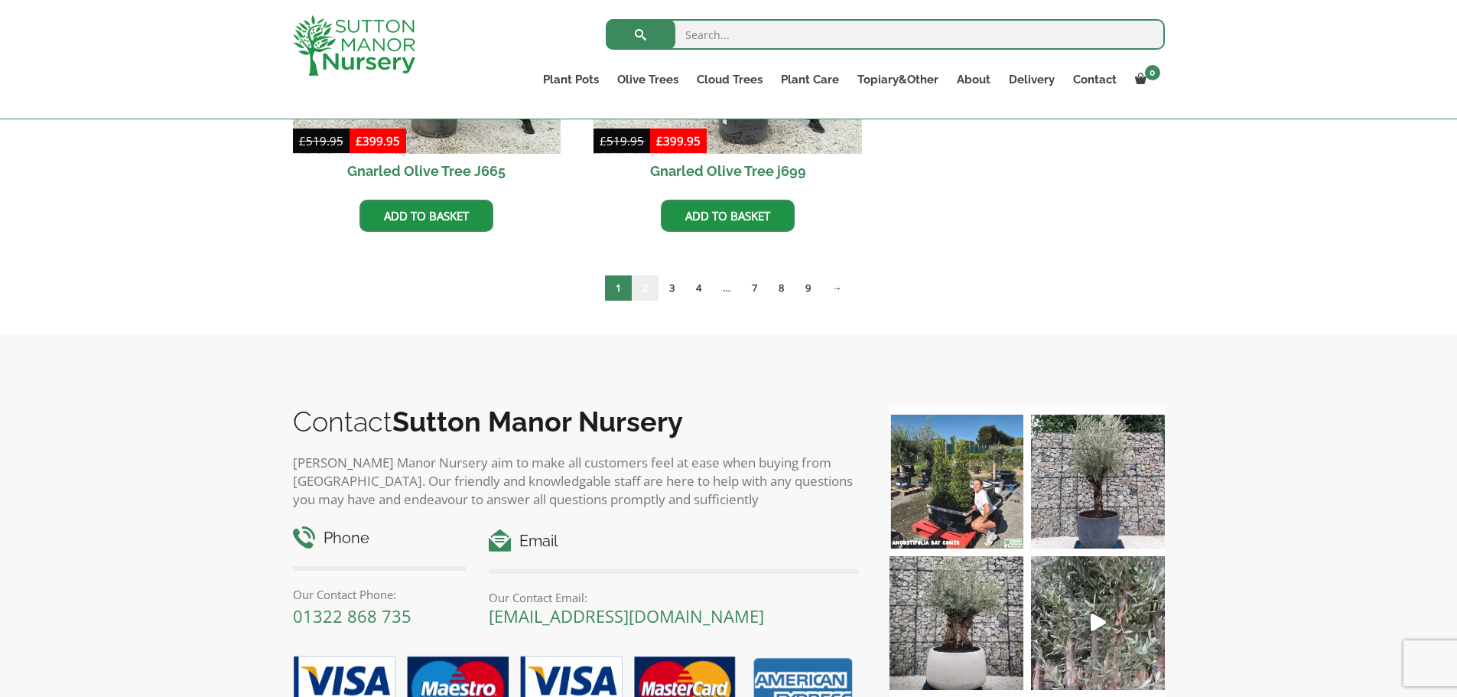
click at [640, 286] on link "2" at bounding box center [645, 287] width 27 height 25
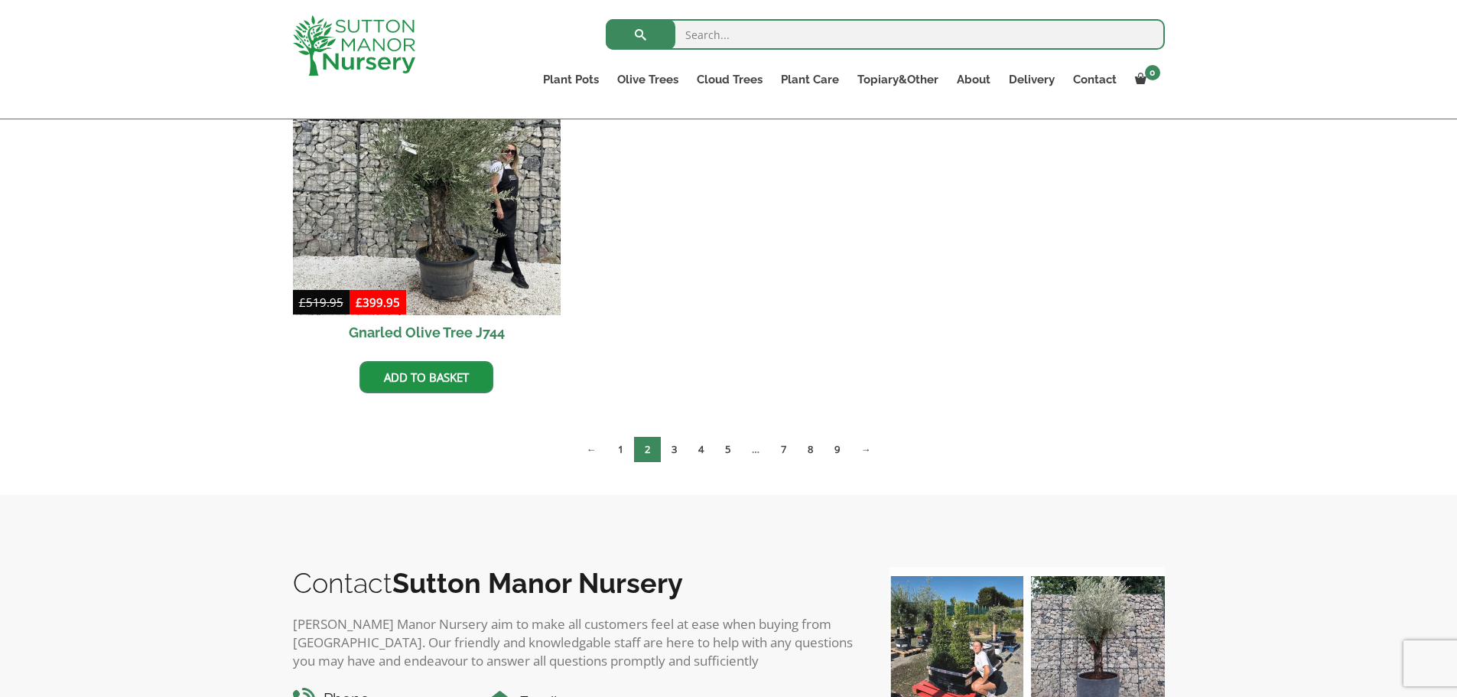
scroll to position [1607, 0]
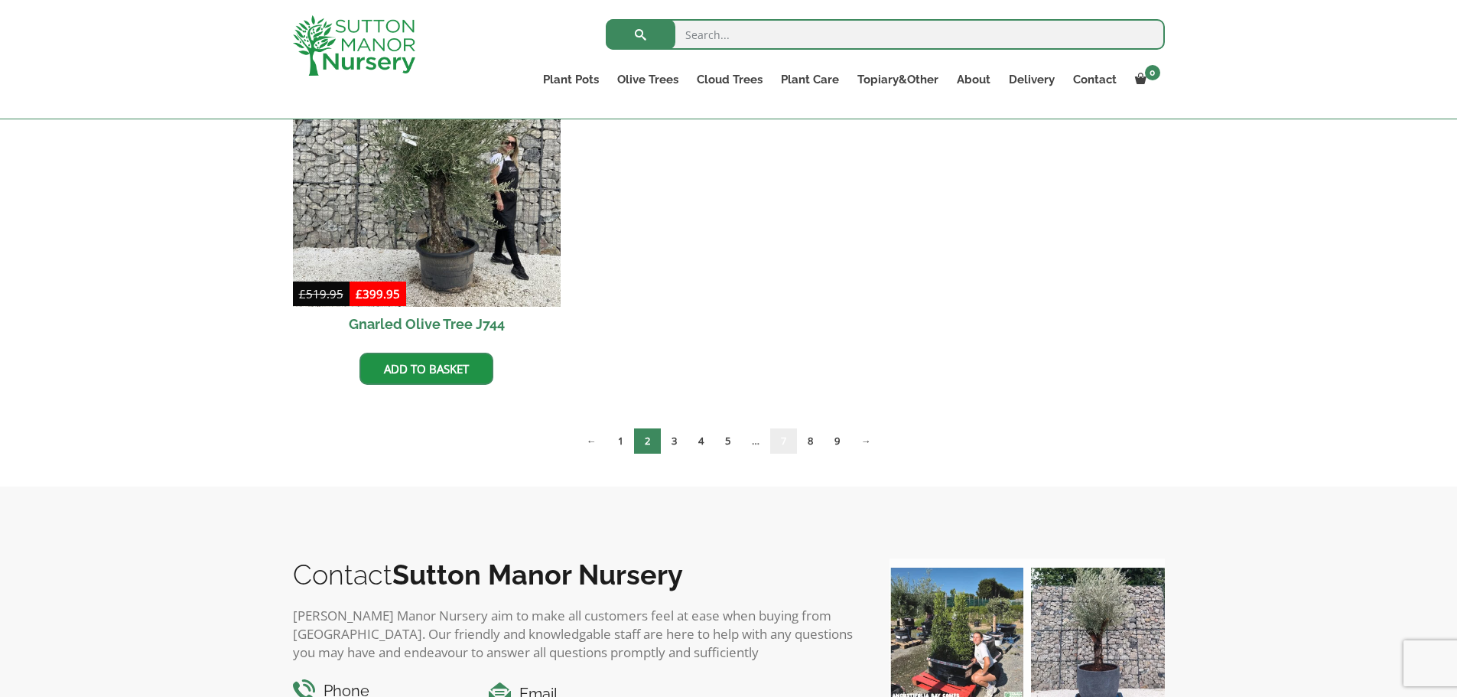
click at [786, 444] on link "7" at bounding box center [783, 440] width 27 height 25
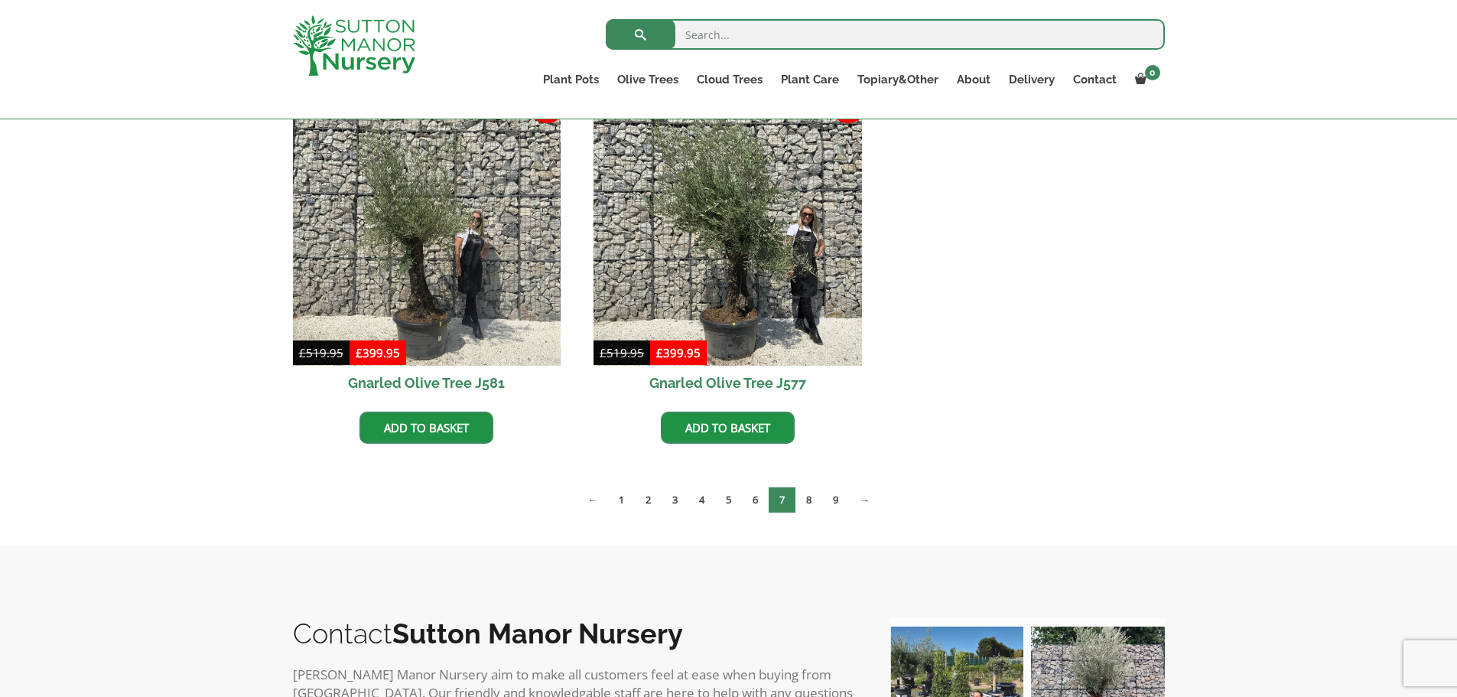
scroll to position [2372, 0]
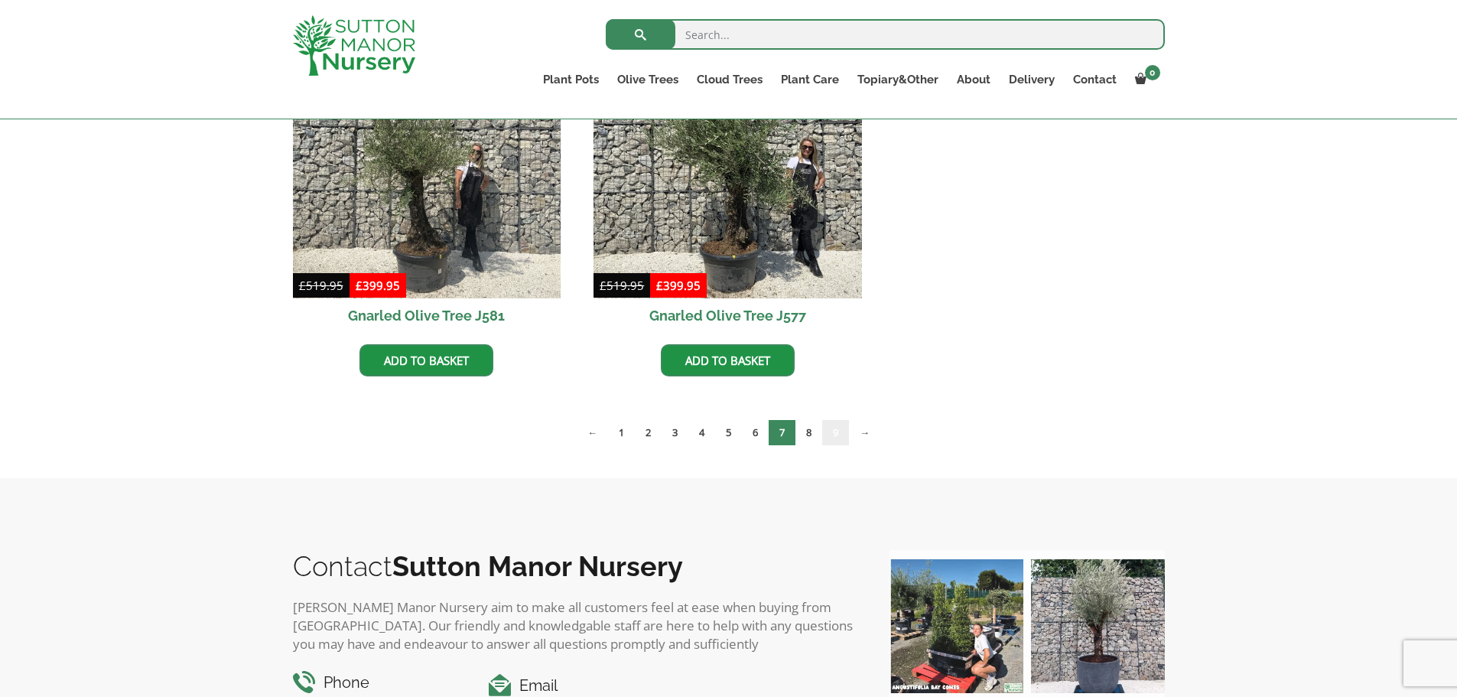
click at [844, 431] on link "9" at bounding box center [835, 432] width 27 height 25
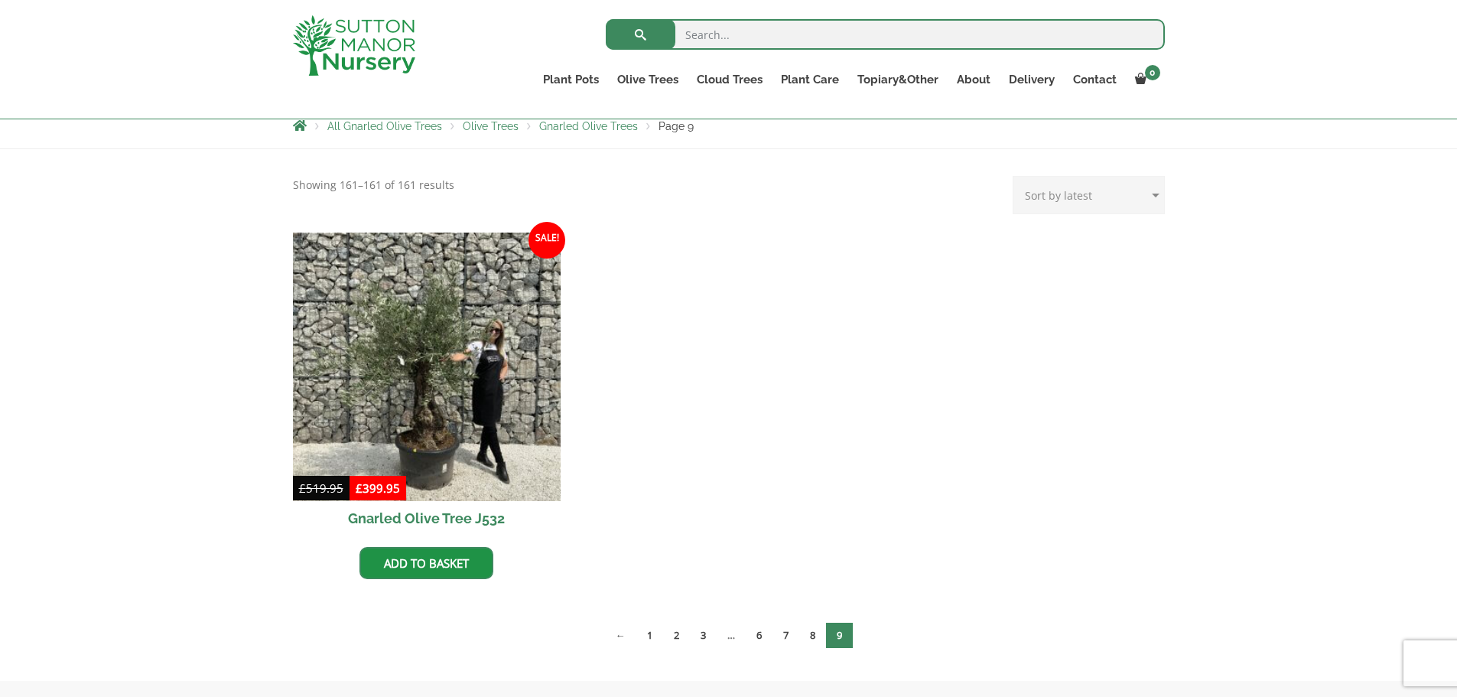
scroll to position [306, 0]
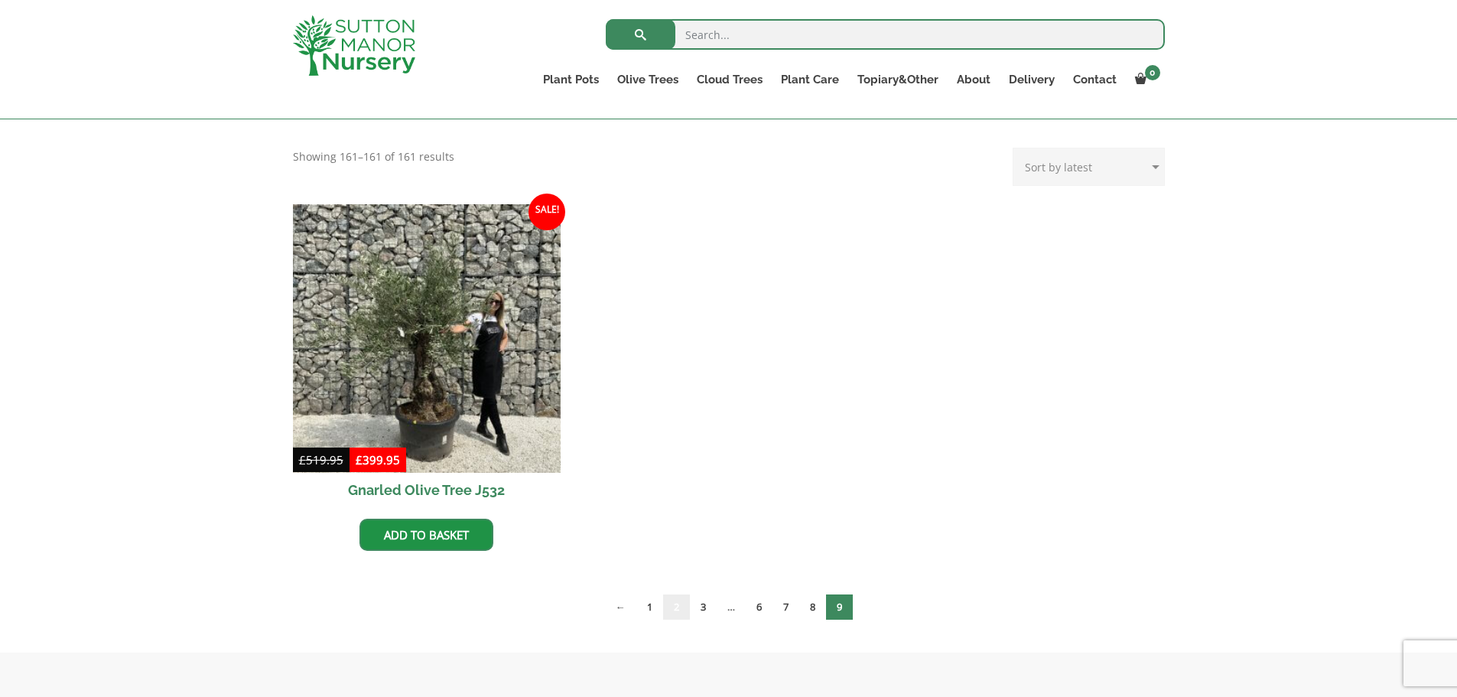
click at [663, 609] on link "2" at bounding box center [676, 606] width 27 height 25
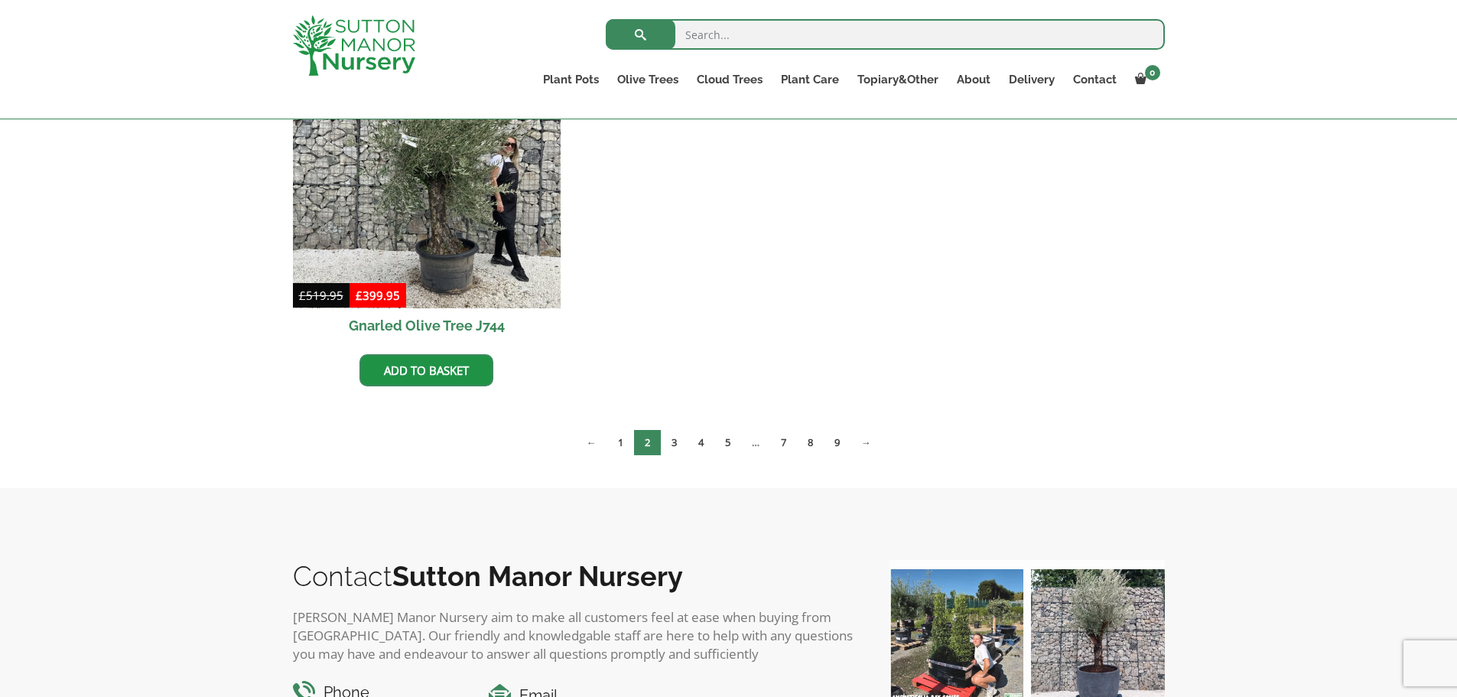
scroll to position [1607, 0]
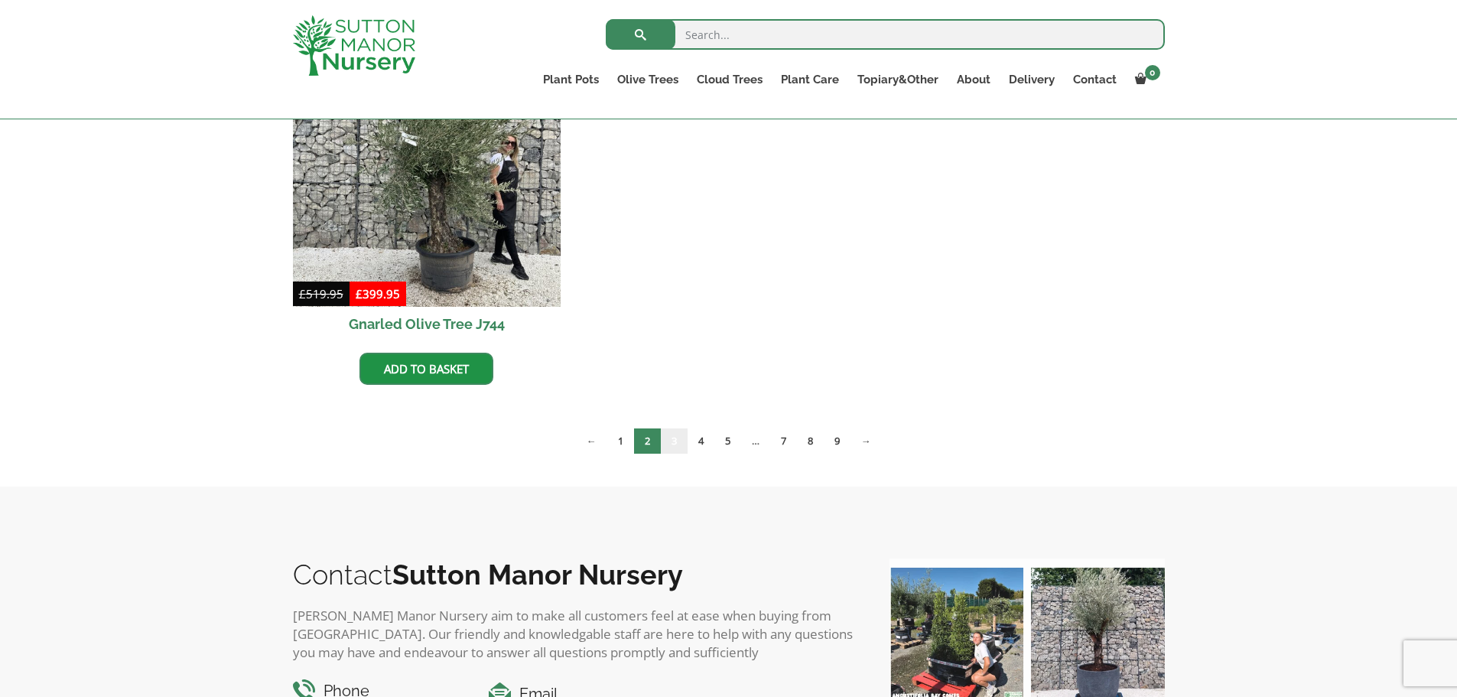
click at [669, 441] on link "3" at bounding box center [674, 440] width 27 height 25
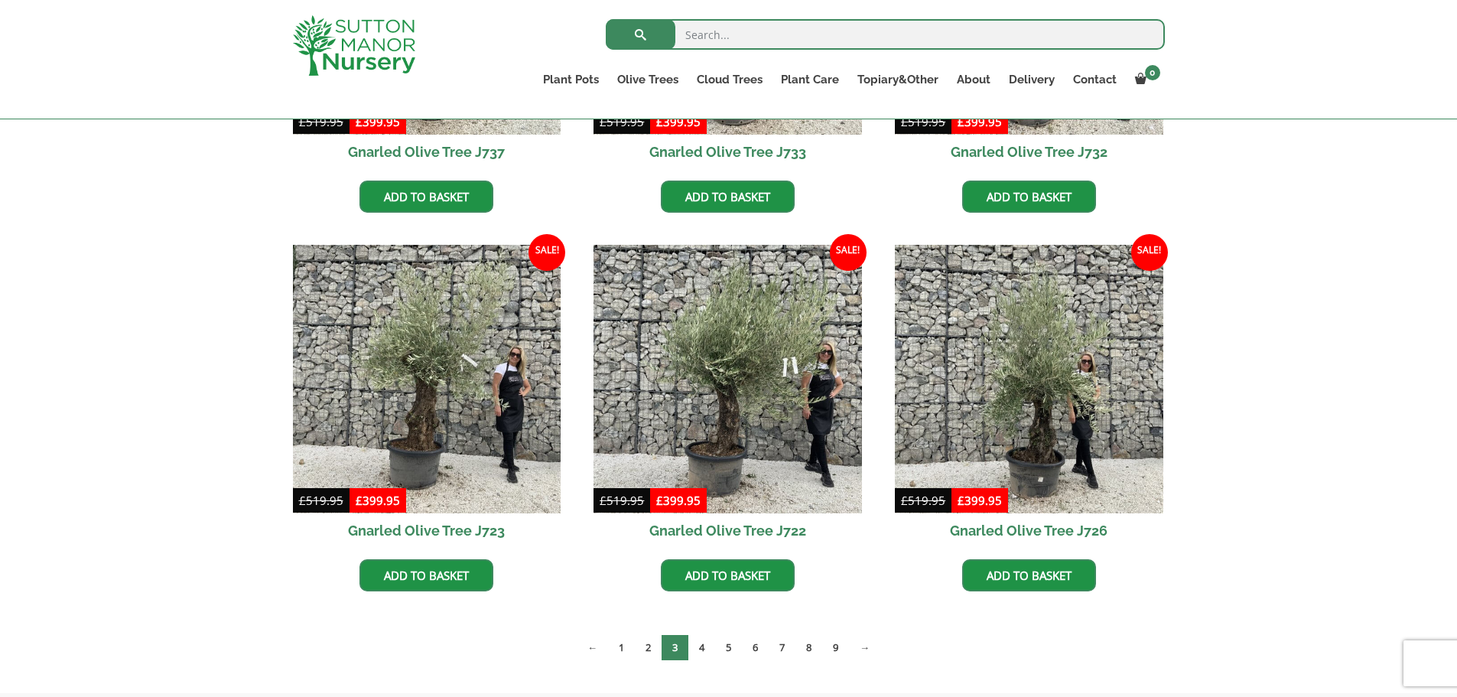
scroll to position [1071, 0]
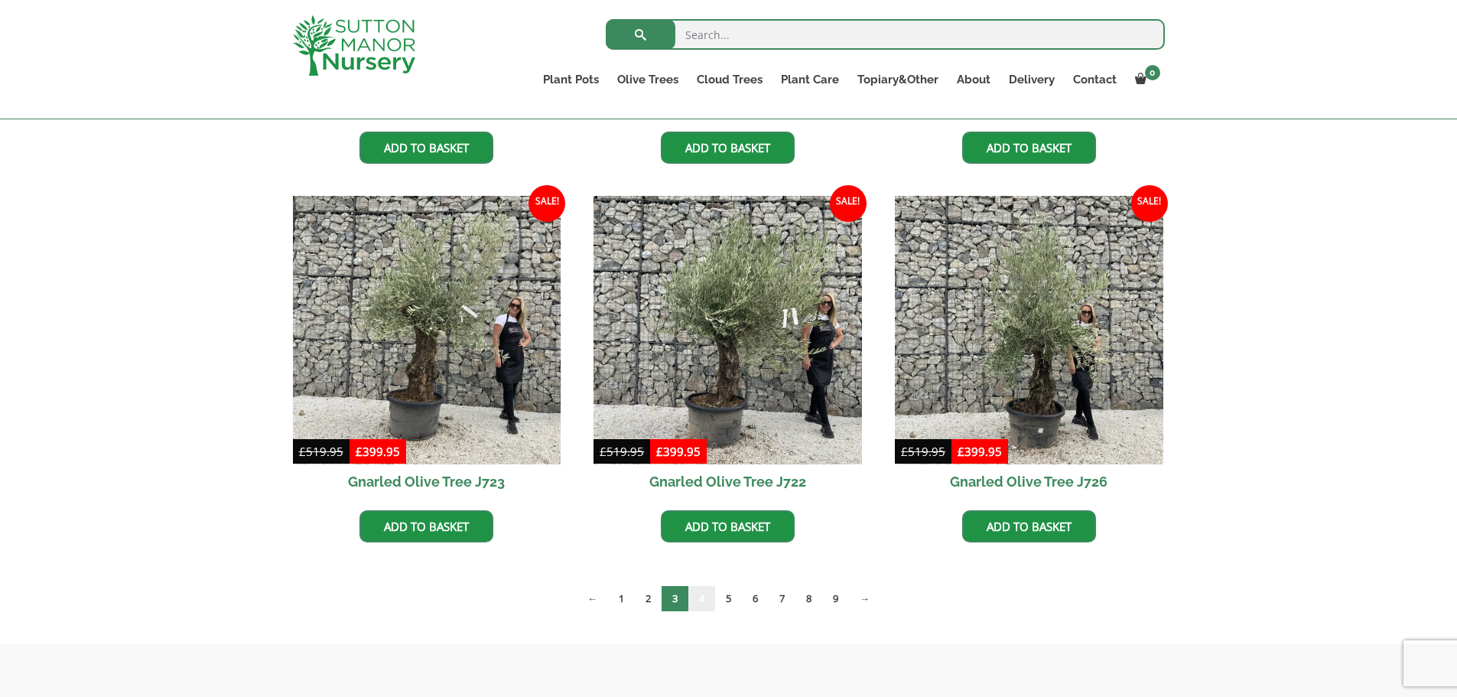
click at [708, 599] on link "4" at bounding box center [702, 598] width 27 height 25
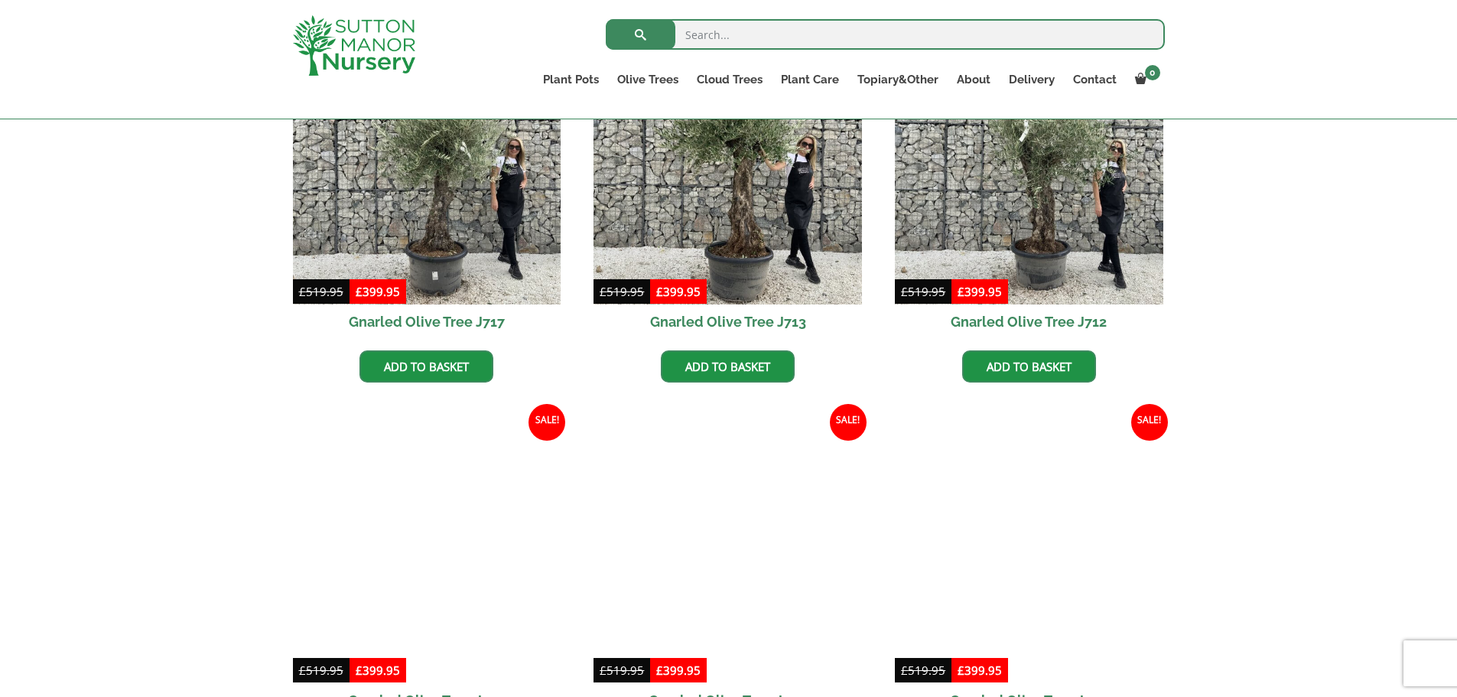
scroll to position [842, 0]
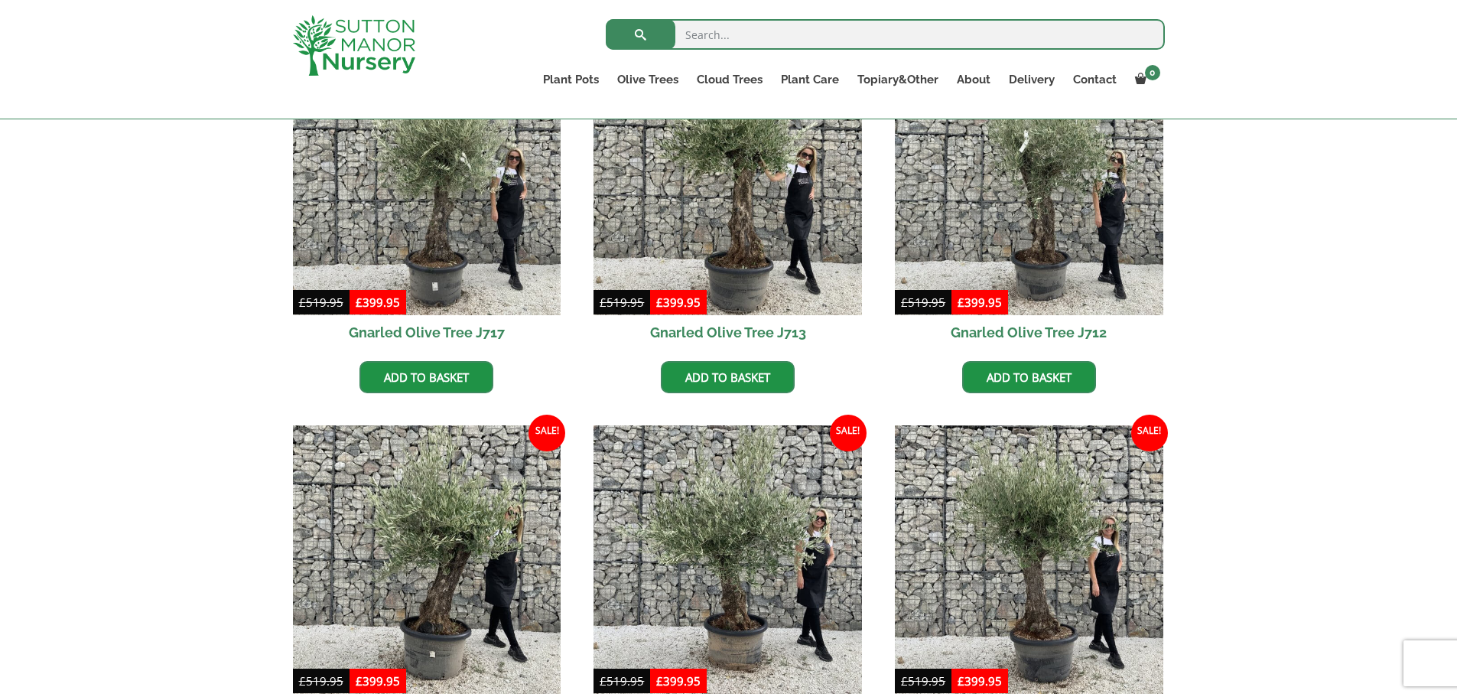
click at [738, 237] on img at bounding box center [728, 181] width 269 height 269
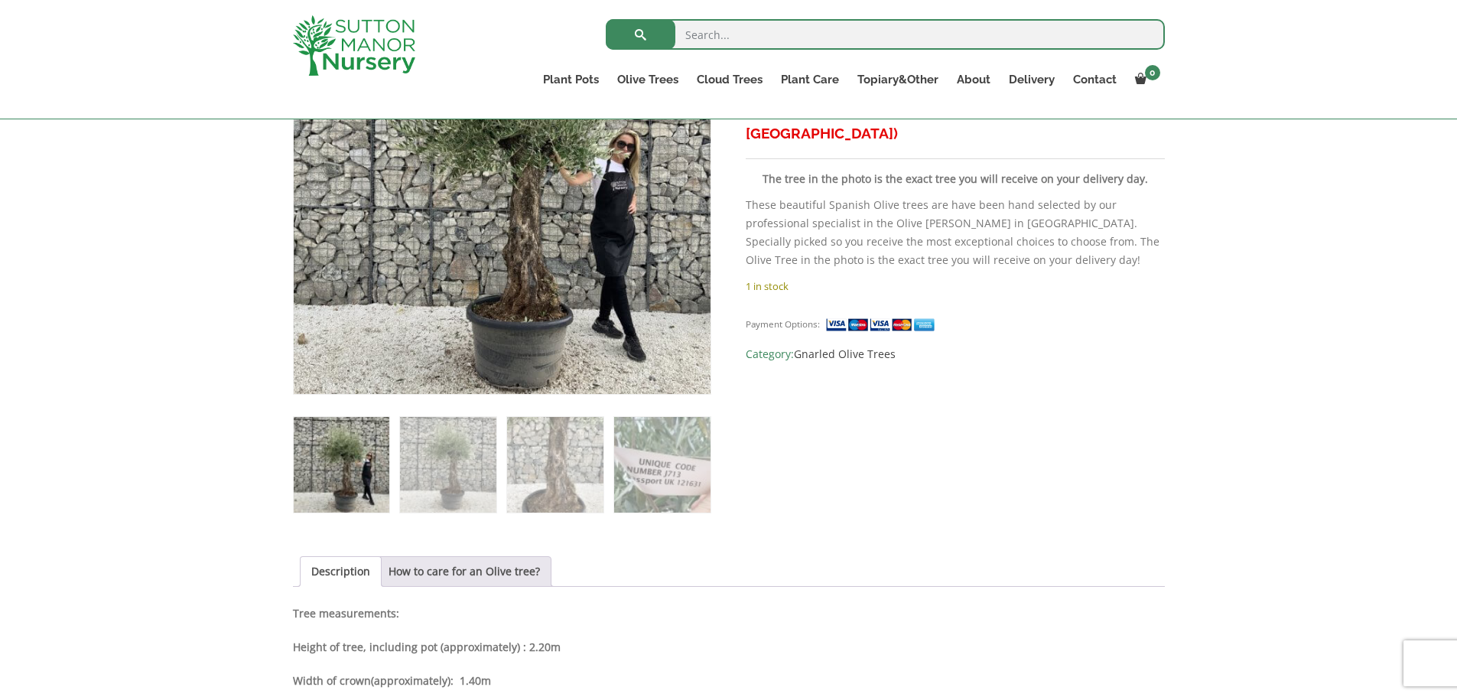
scroll to position [383, 0]
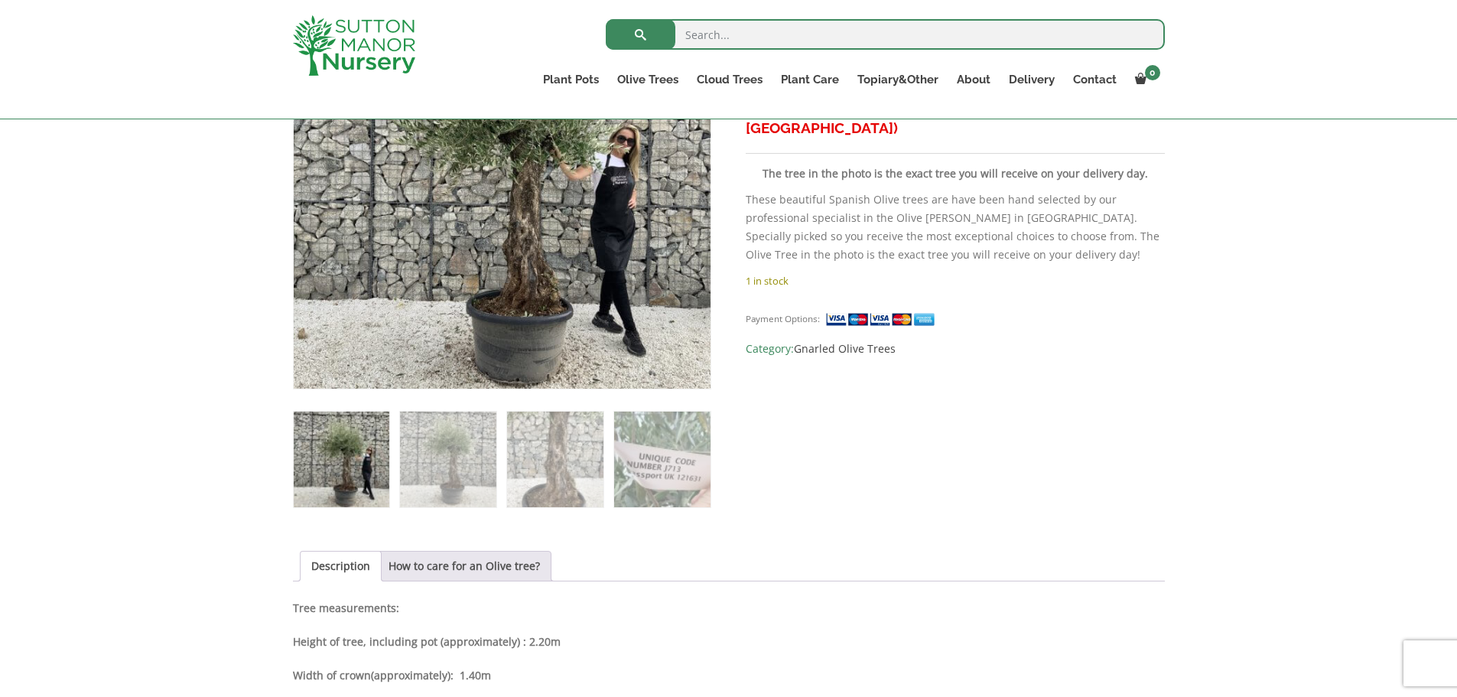
click at [529, 467] on img at bounding box center [555, 460] width 96 height 96
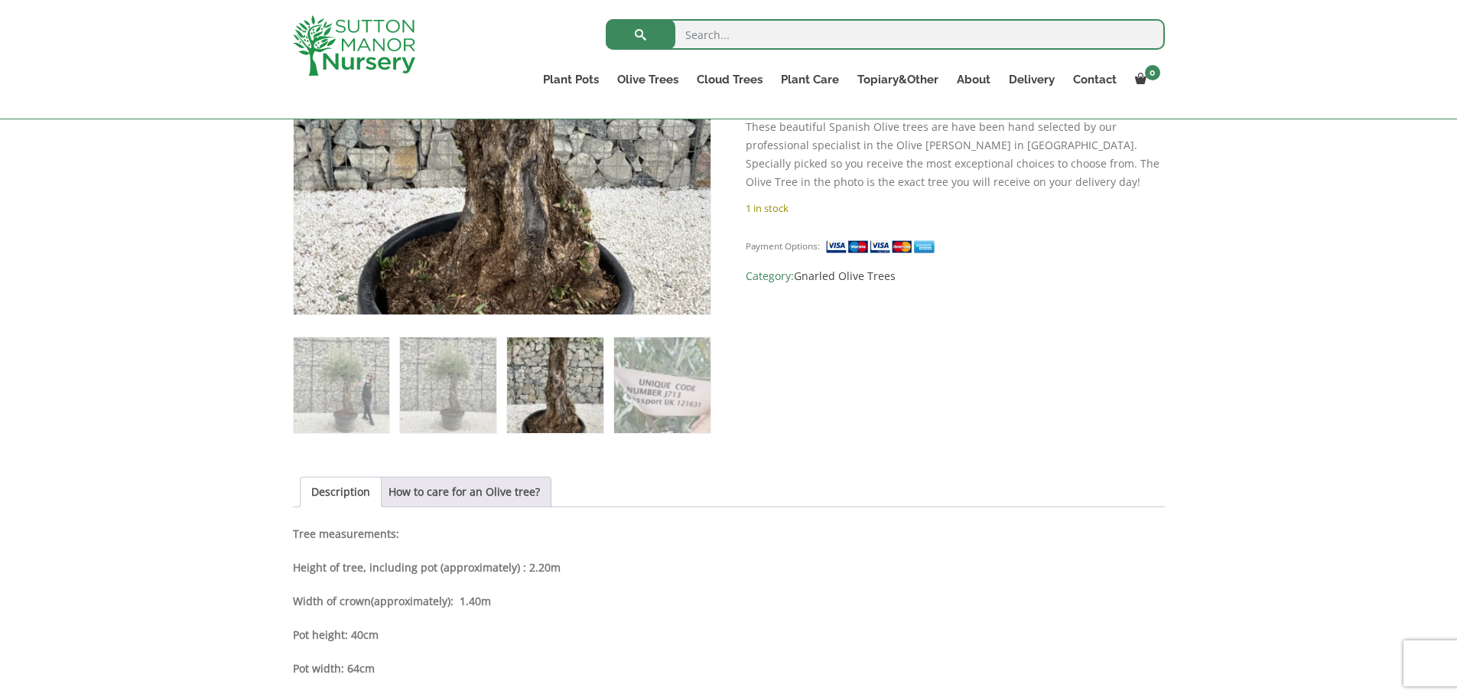
scroll to position [459, 0]
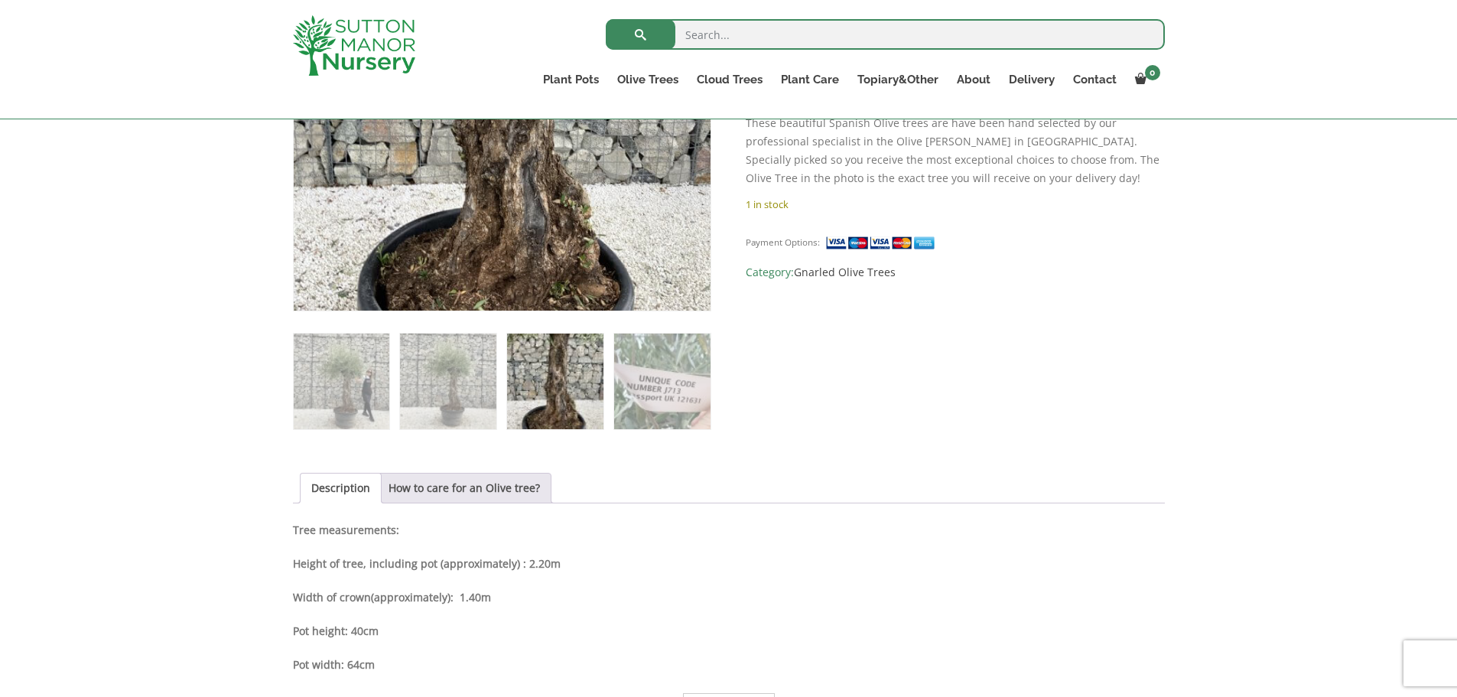
click at [438, 381] on img at bounding box center [448, 382] width 96 height 96
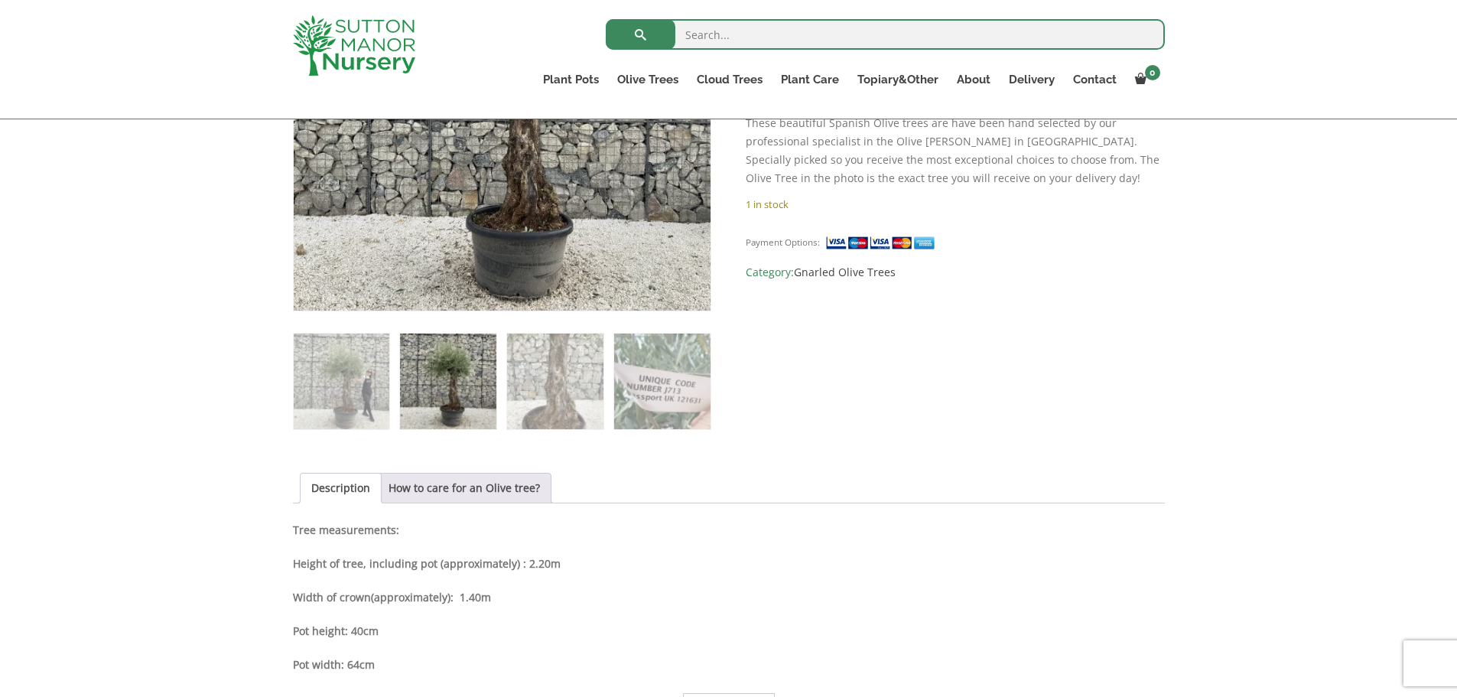
click at [331, 379] on img at bounding box center [342, 382] width 96 height 96
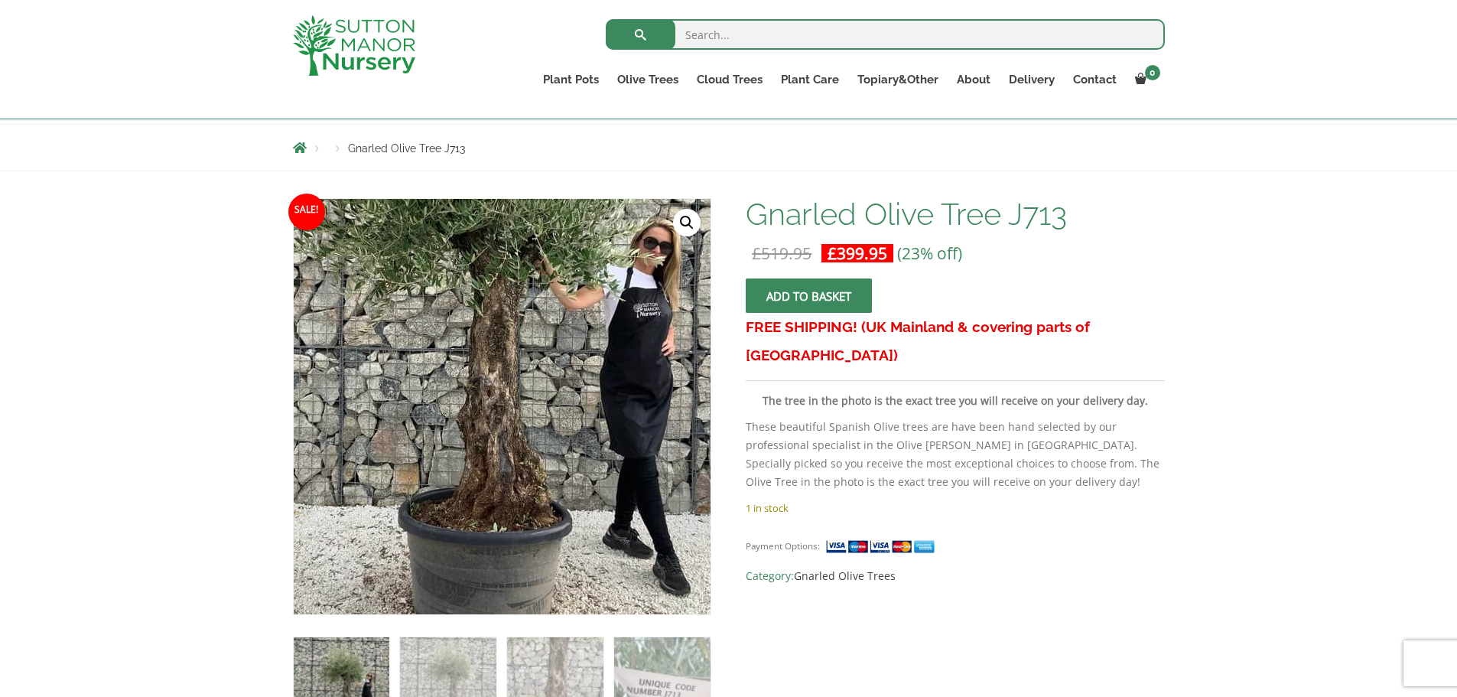
scroll to position [153, 0]
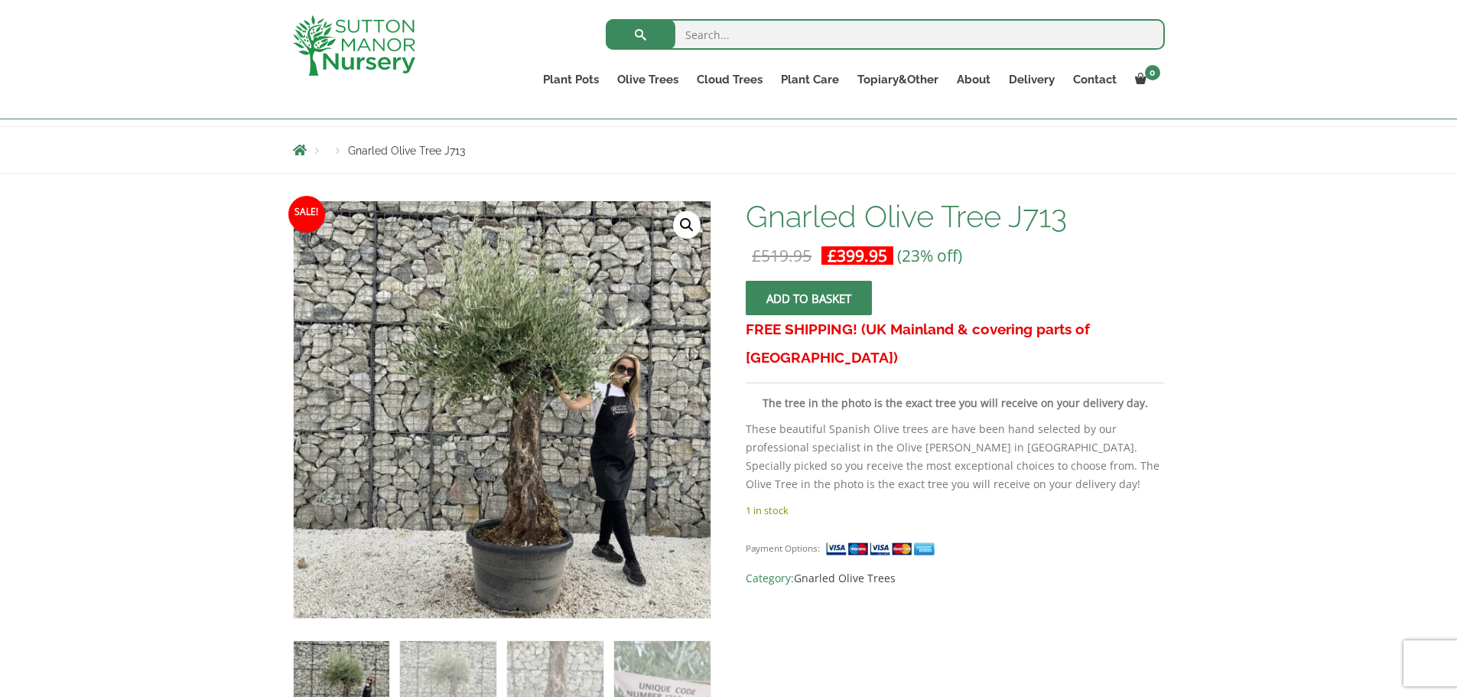
click at [1022, 72] on link "Delivery" at bounding box center [1032, 79] width 64 height 21
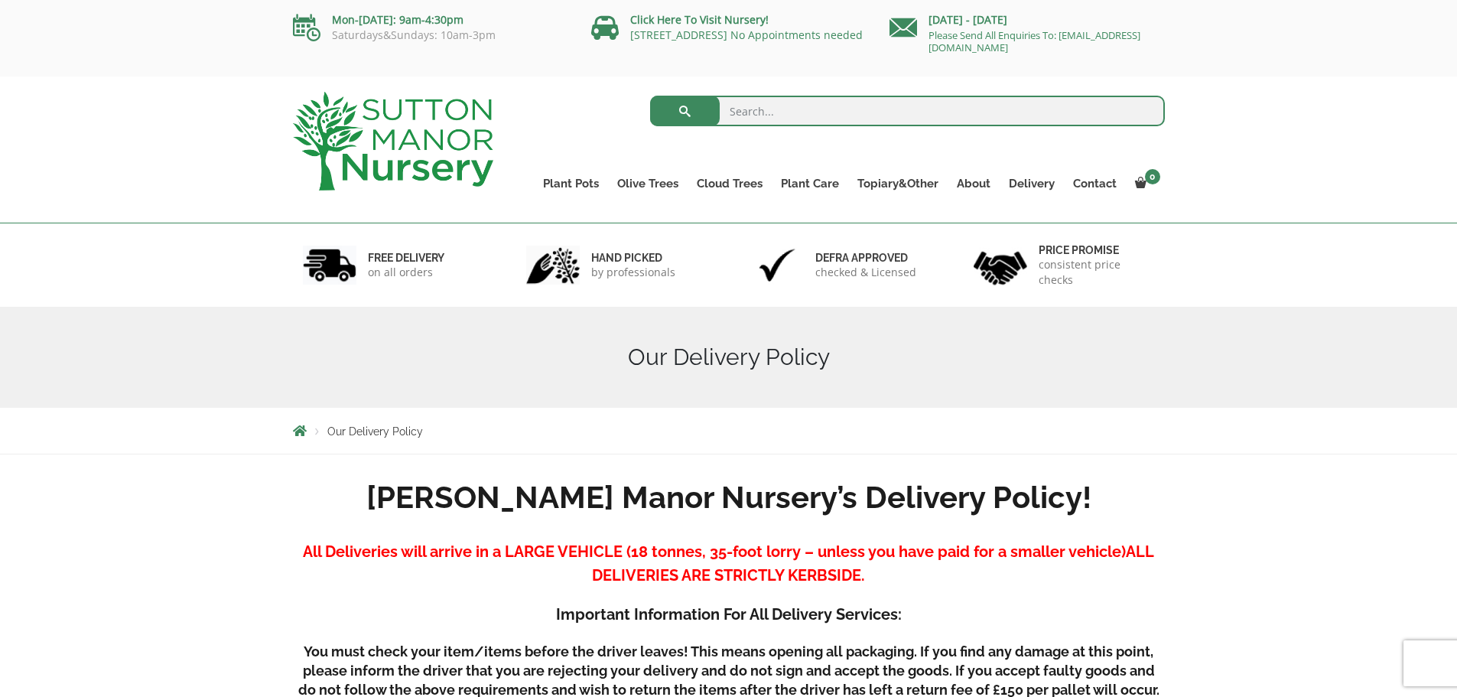
click at [0, 0] on link "Gnarled Olive Trees" at bounding box center [0, 0] width 0 height 0
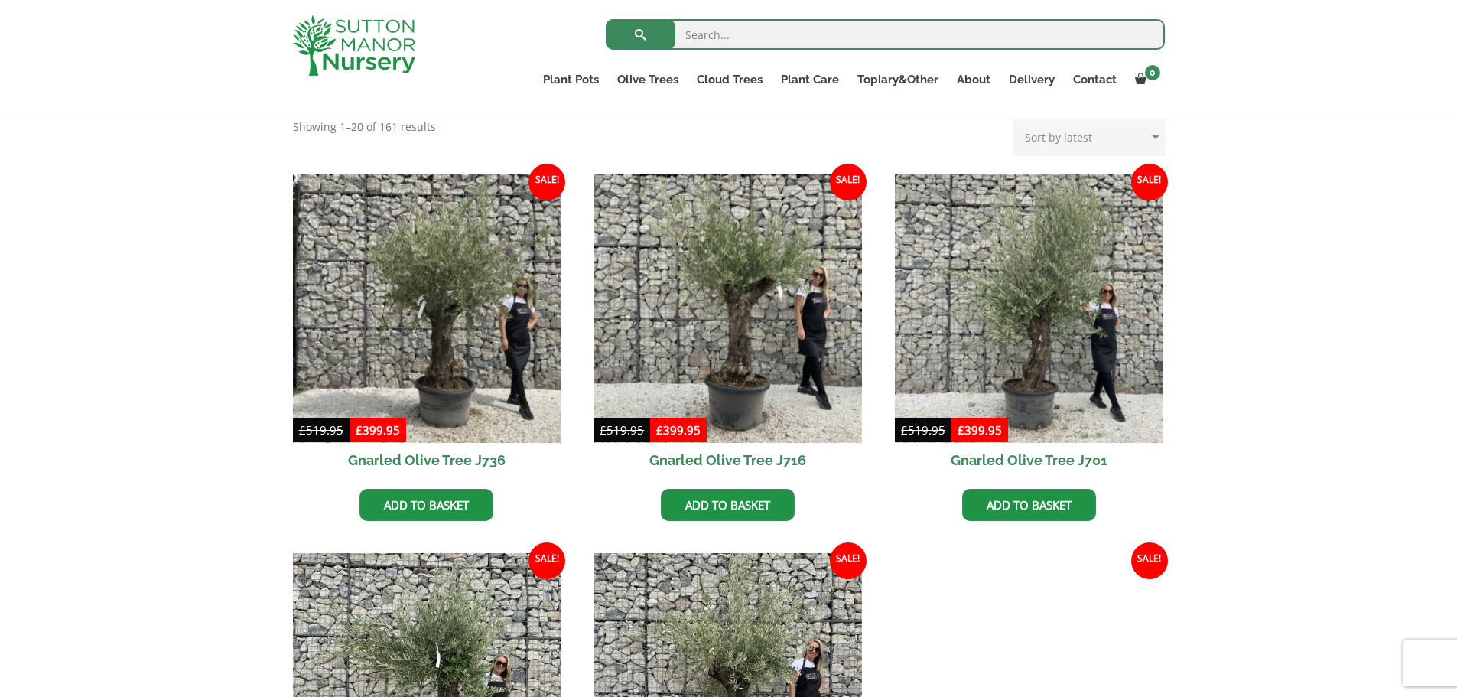
scroll to position [383, 0]
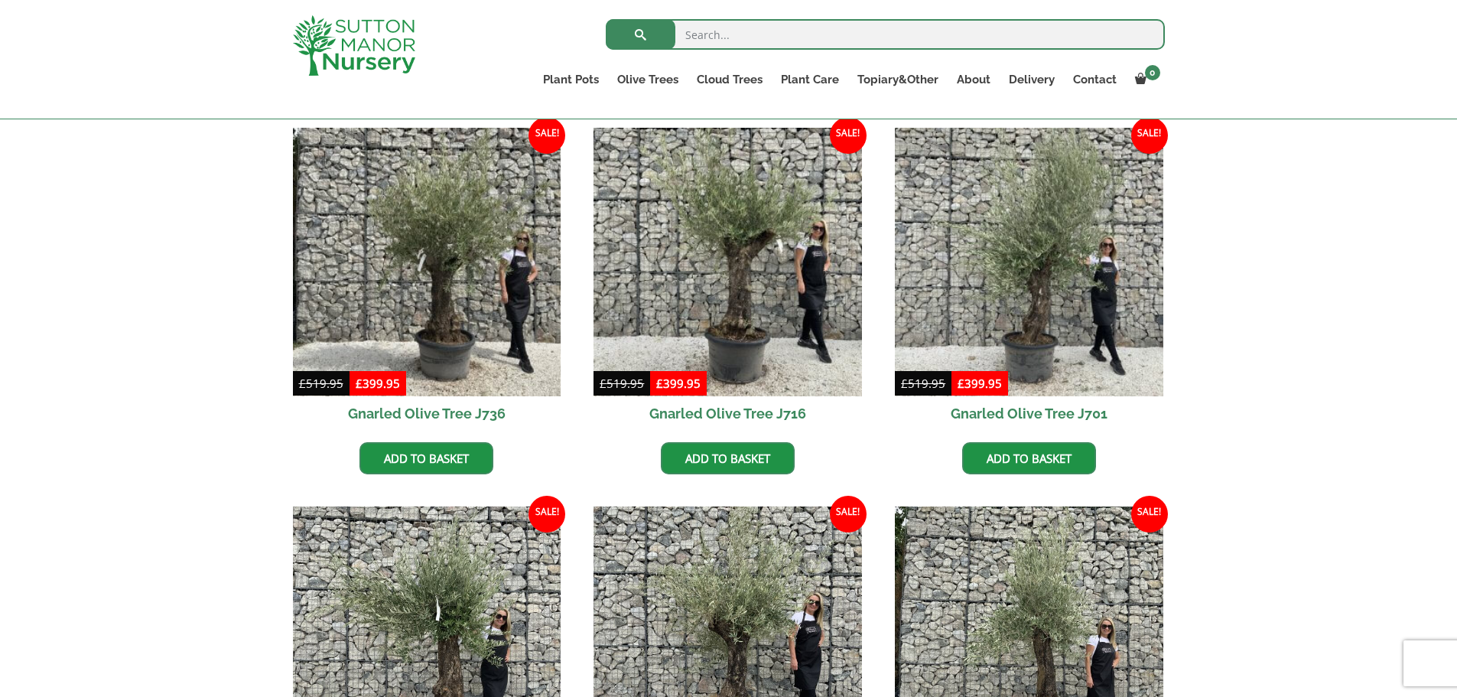
click at [1030, 79] on link "Delivery" at bounding box center [1032, 79] width 64 height 21
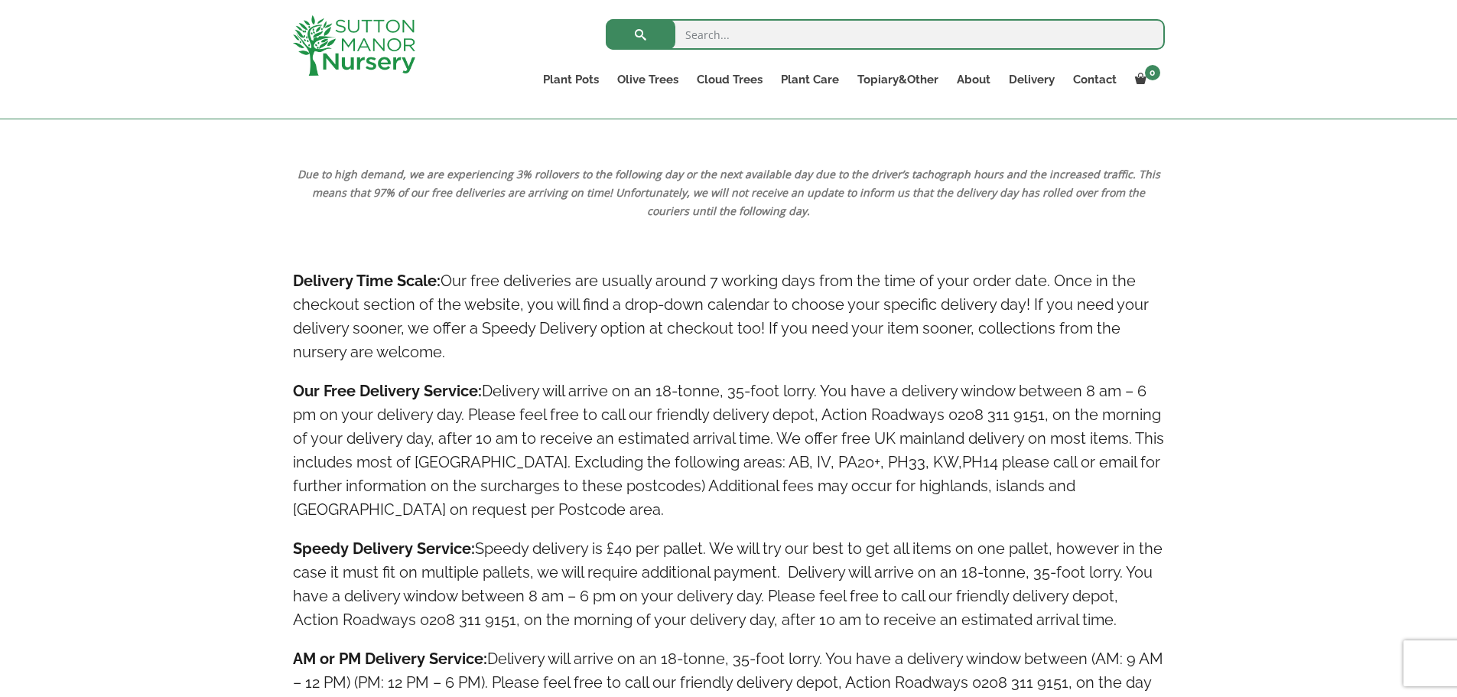
scroll to position [765, 0]
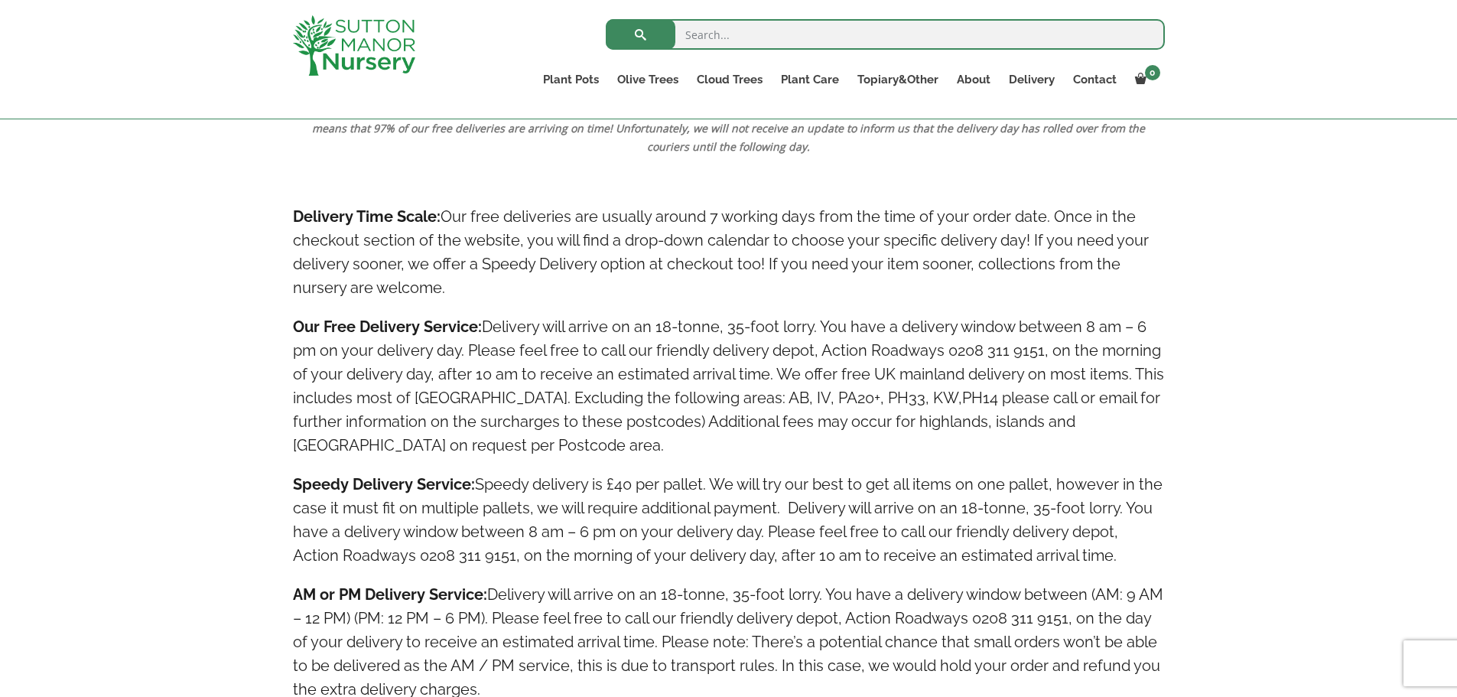
click at [0, 0] on link "Gnarled Olive Trees" at bounding box center [0, 0] width 0 height 0
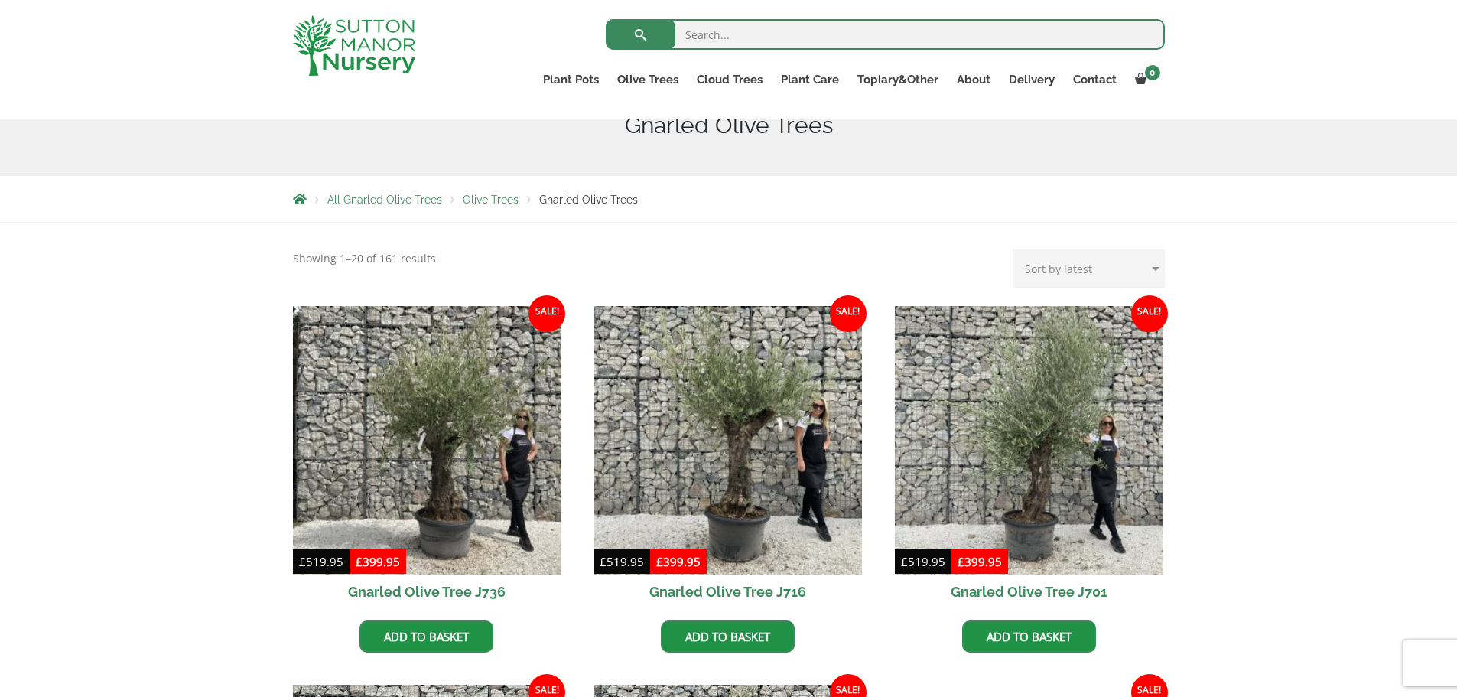
scroll to position [383, 0]
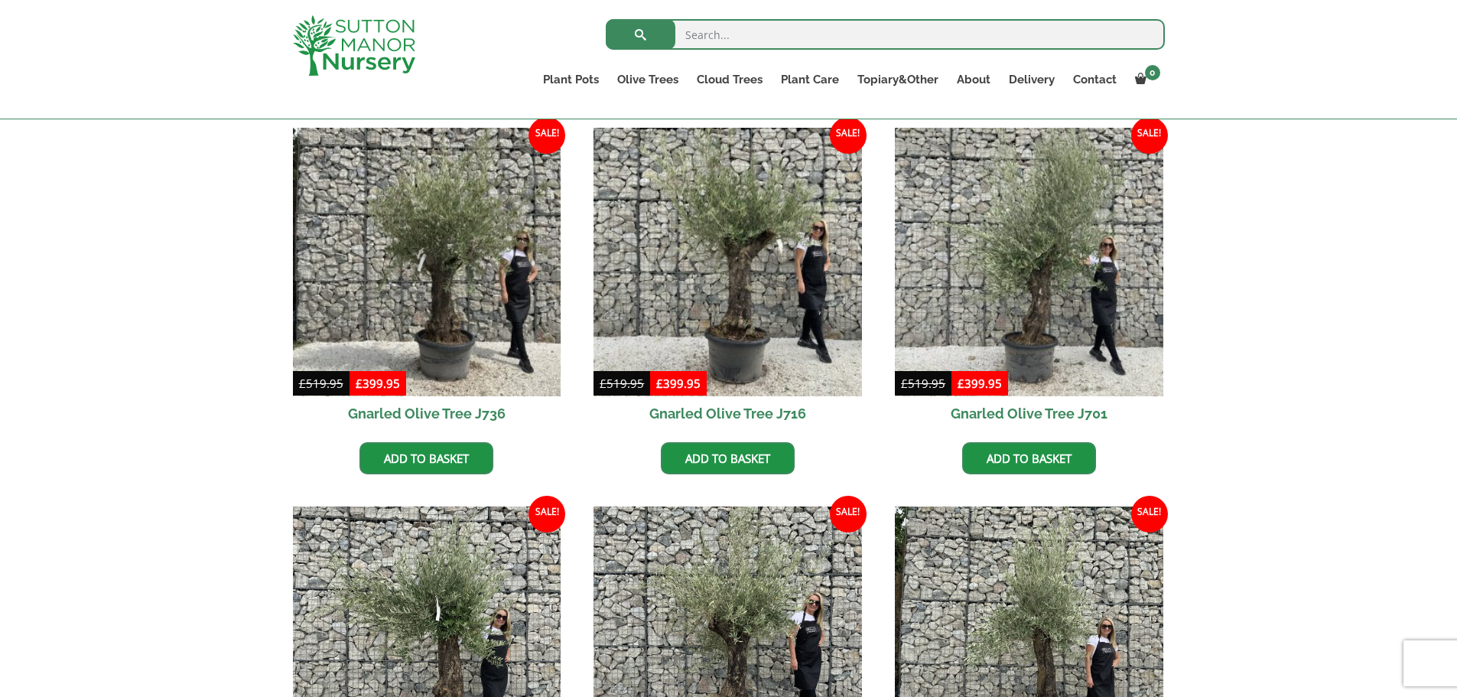
click at [453, 411] on h2 "Gnarled Olive Tree J736" at bounding box center [427, 413] width 269 height 34
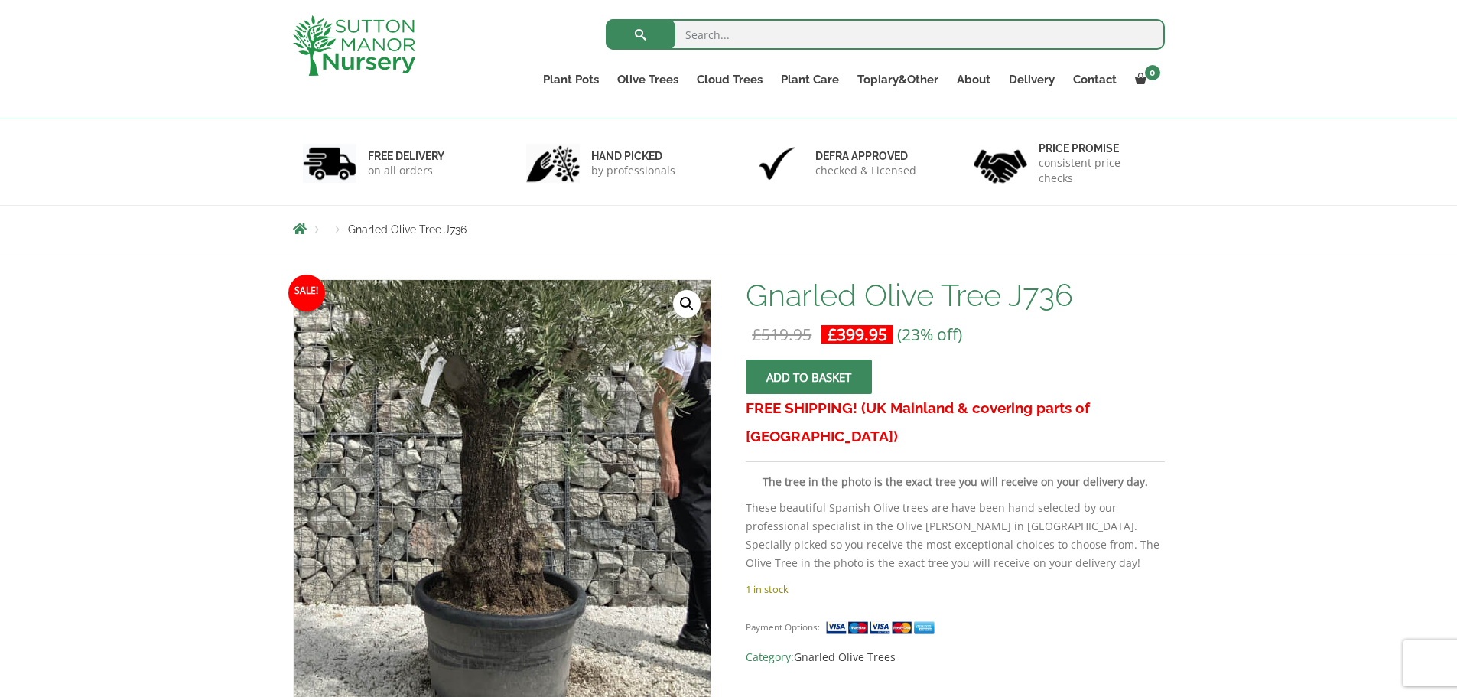
scroll to position [153, 0]
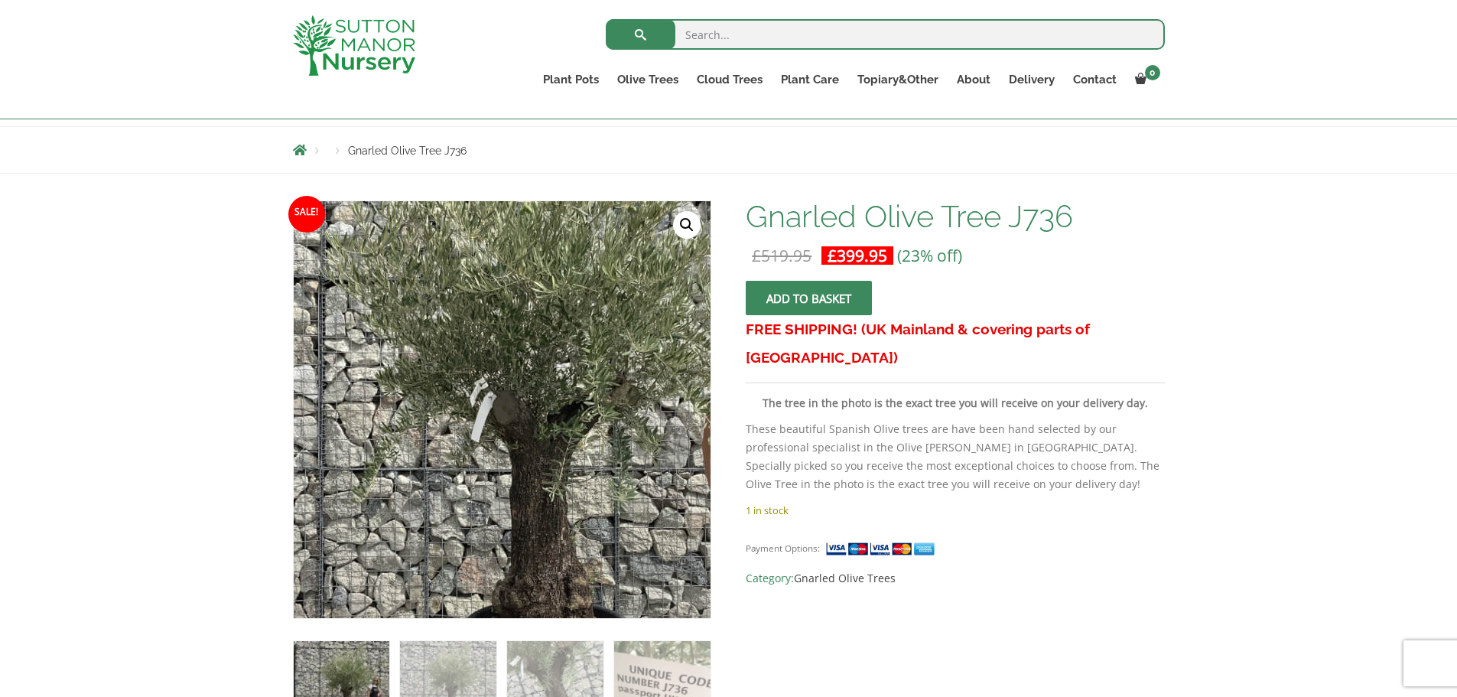
click at [507, 405] on img at bounding box center [497, 414] width 765 height 765
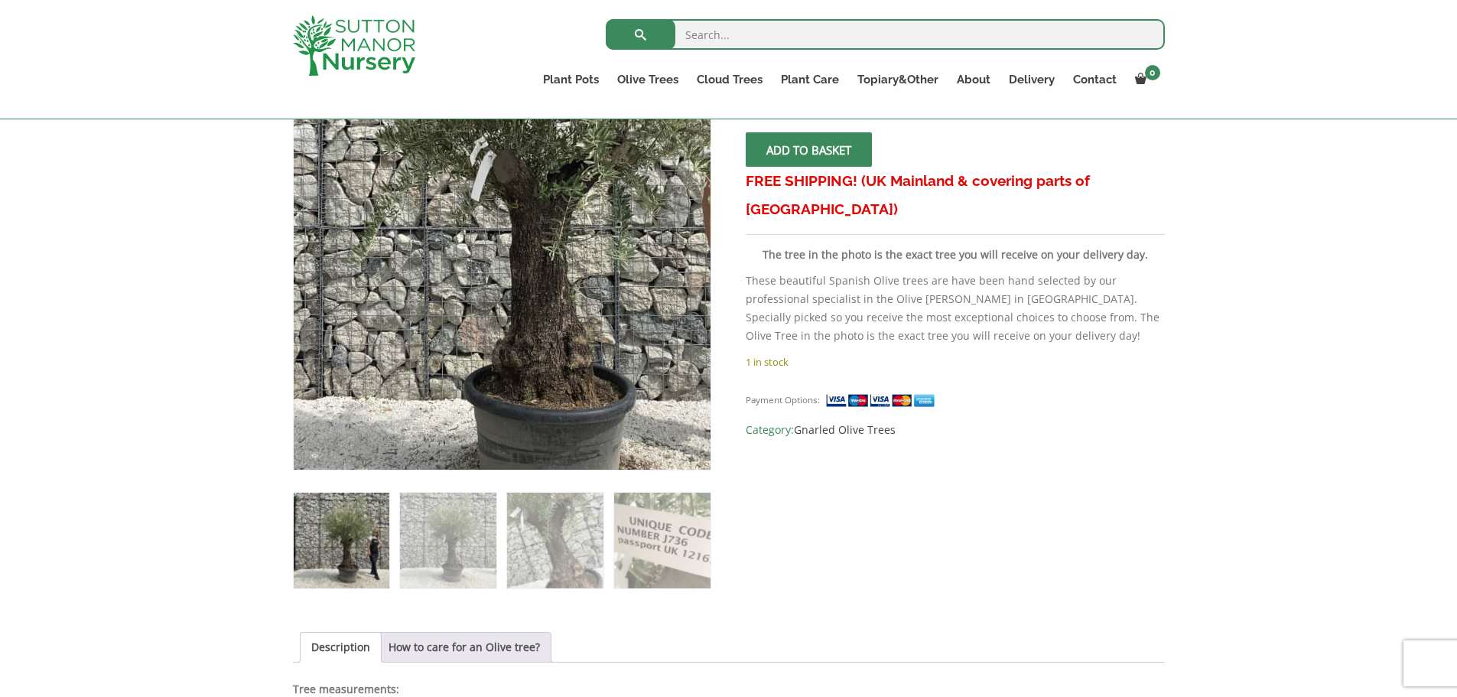
scroll to position [383, 0]
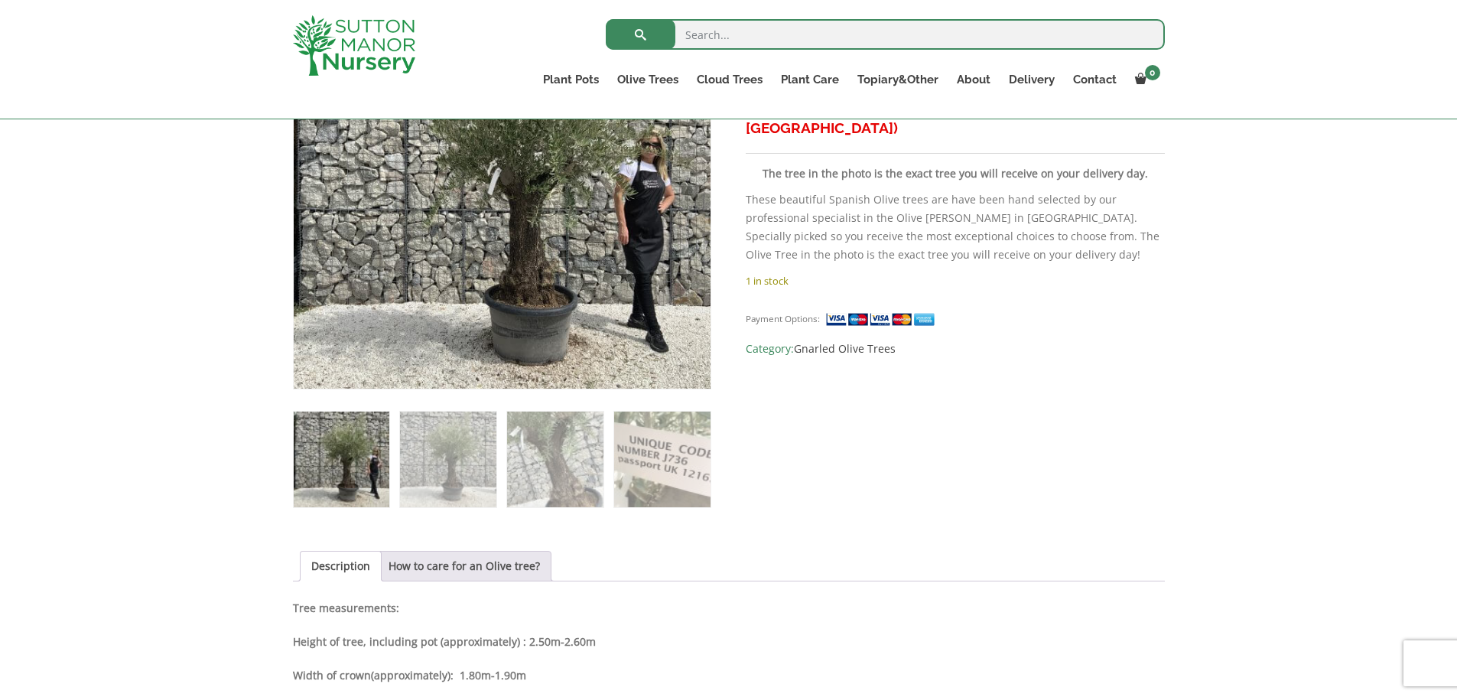
click at [546, 471] on img at bounding box center [555, 460] width 96 height 96
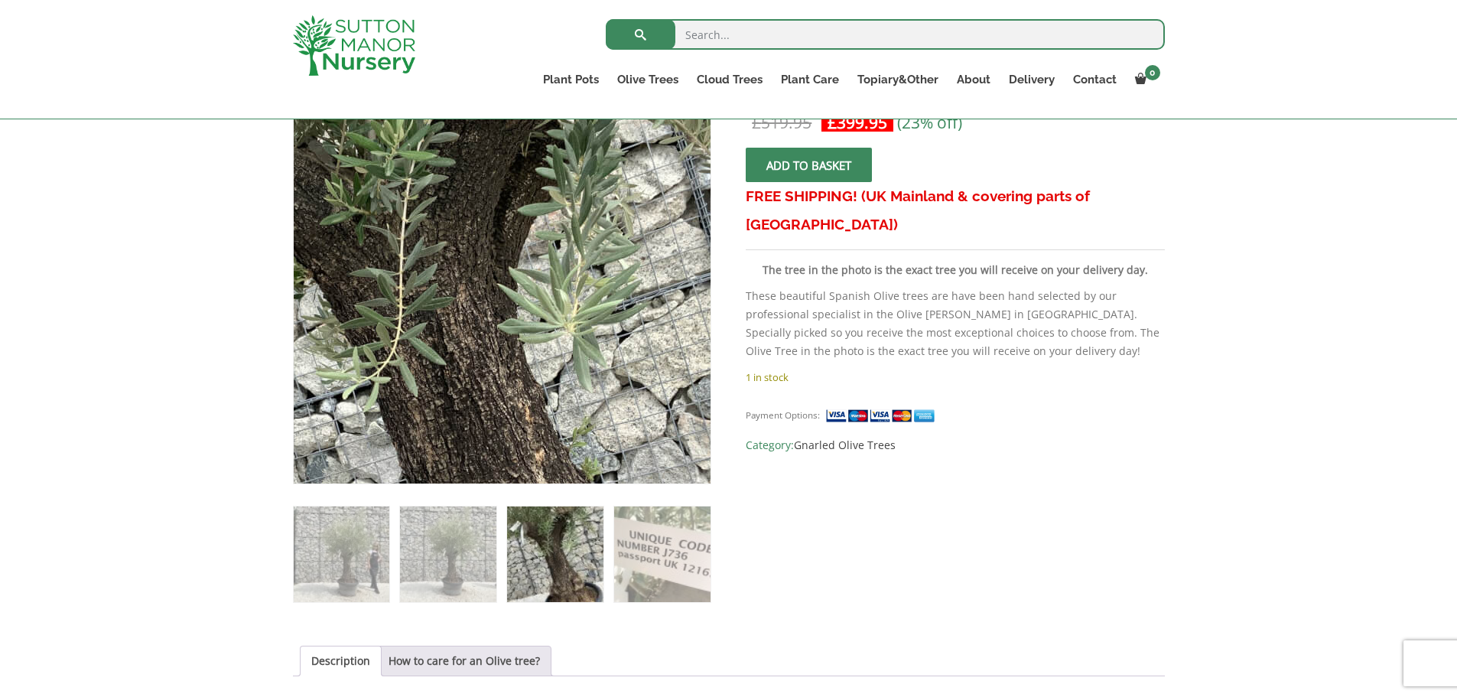
scroll to position [306, 0]
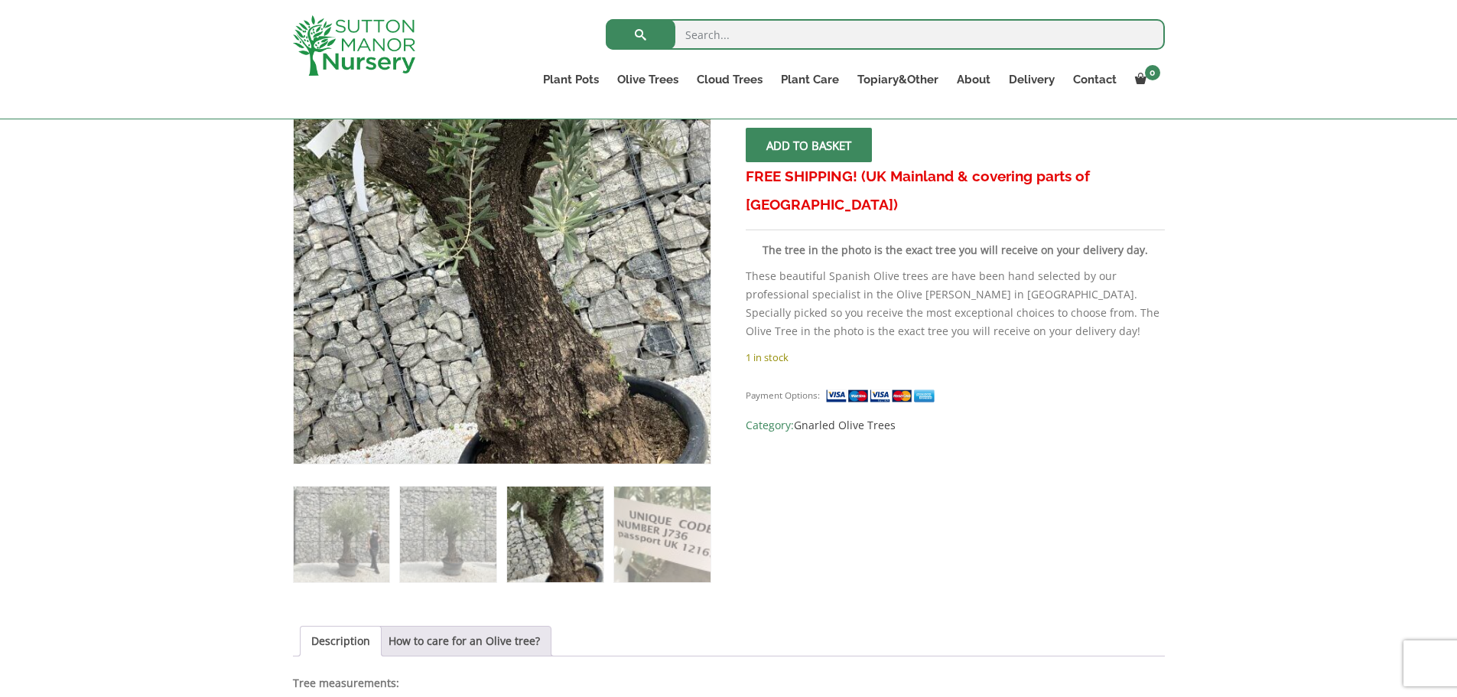
click at [442, 542] on img at bounding box center [448, 535] width 96 height 96
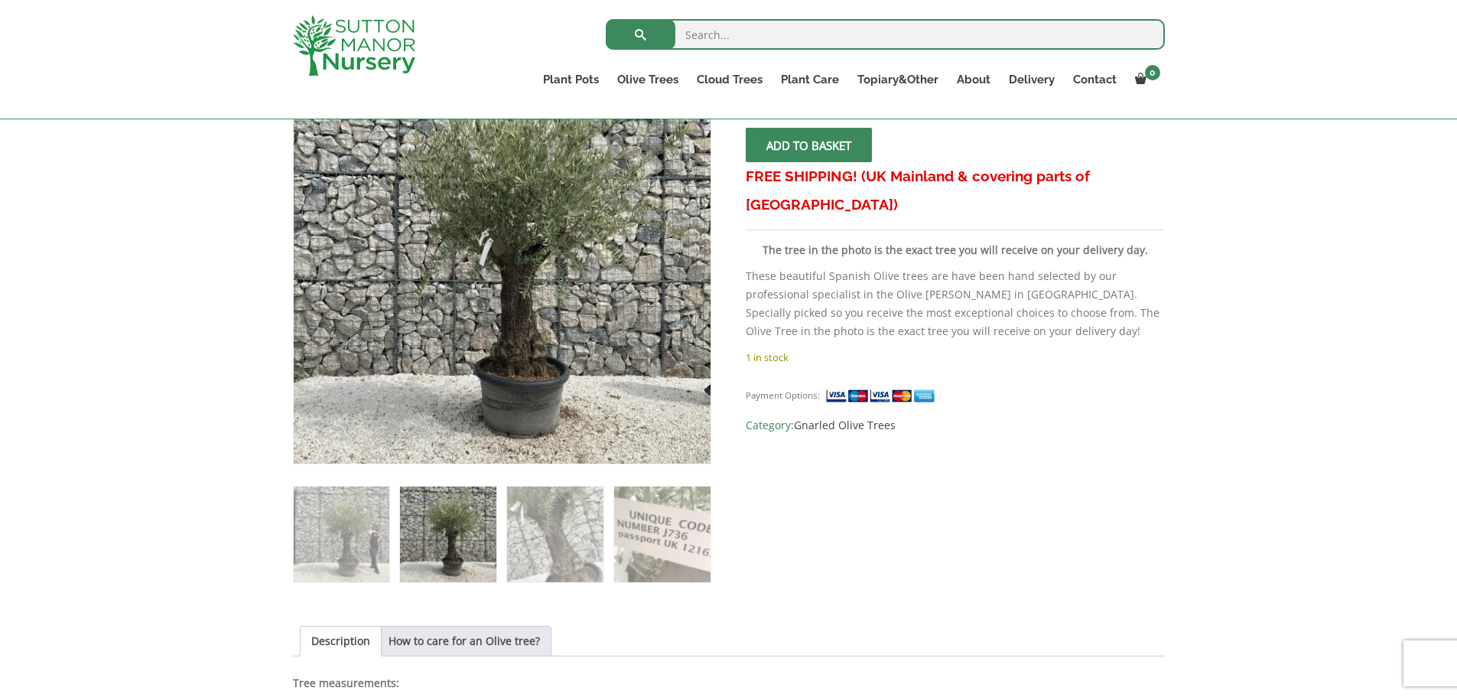
click at [977, 487] on div "Sale! 🔍 Gnarled Olive Tree J736 £ 519.95 Original price was: £519.95. £ 399.95 …" at bounding box center [729, 652] width 872 height 1210
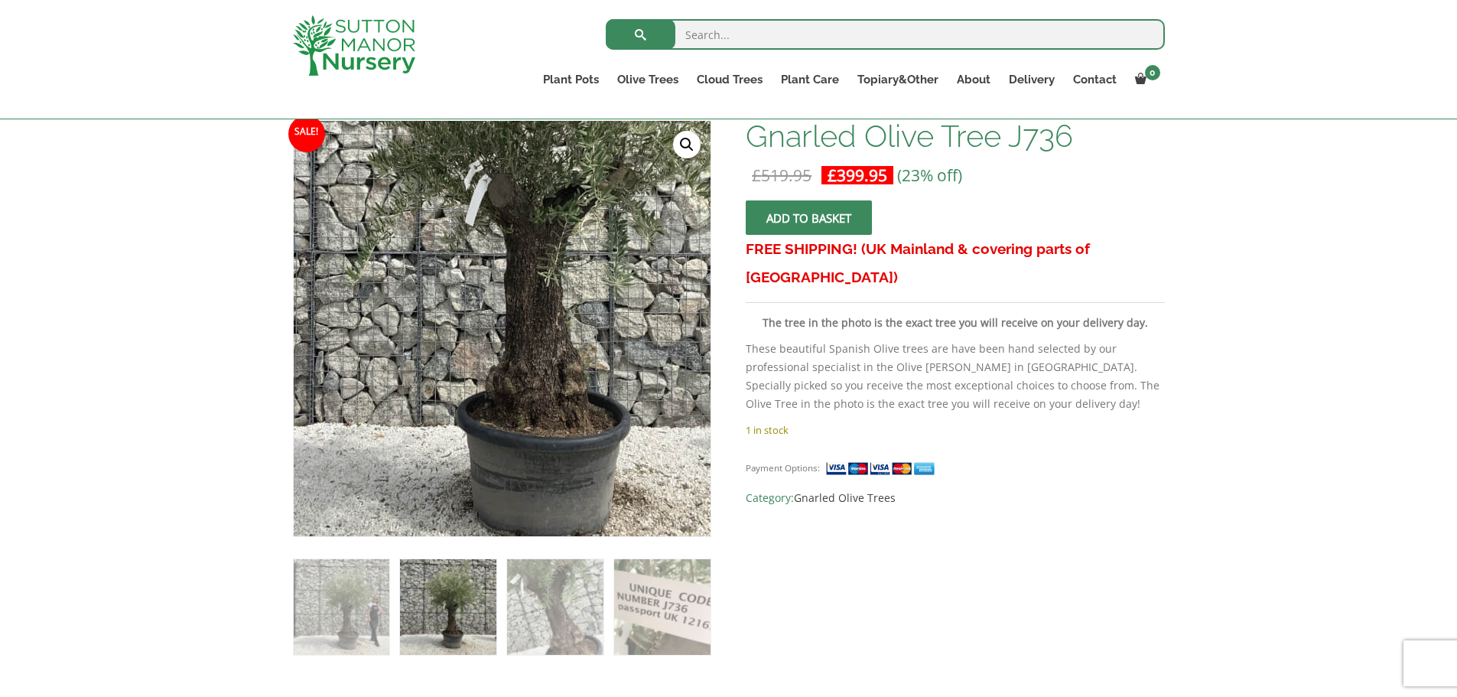
scroll to position [230, 0]
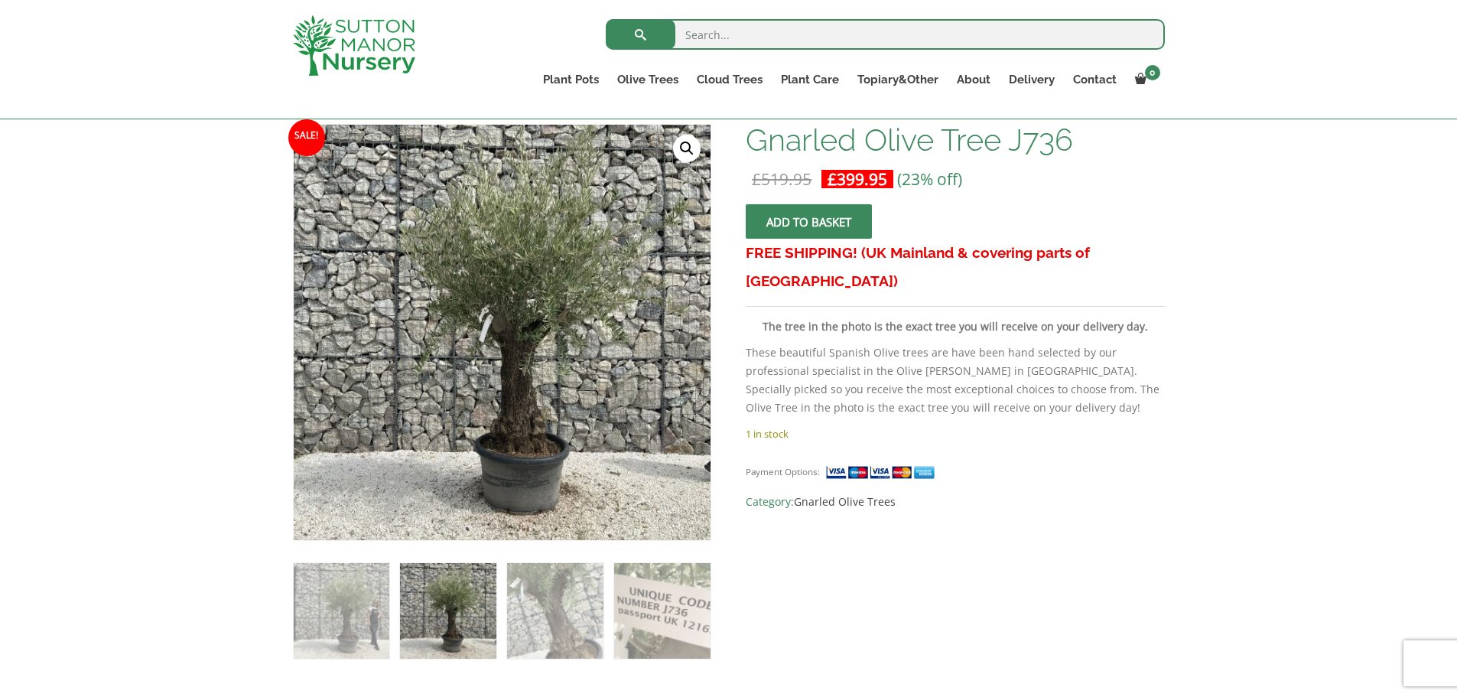
click at [349, 616] on img at bounding box center [342, 611] width 96 height 96
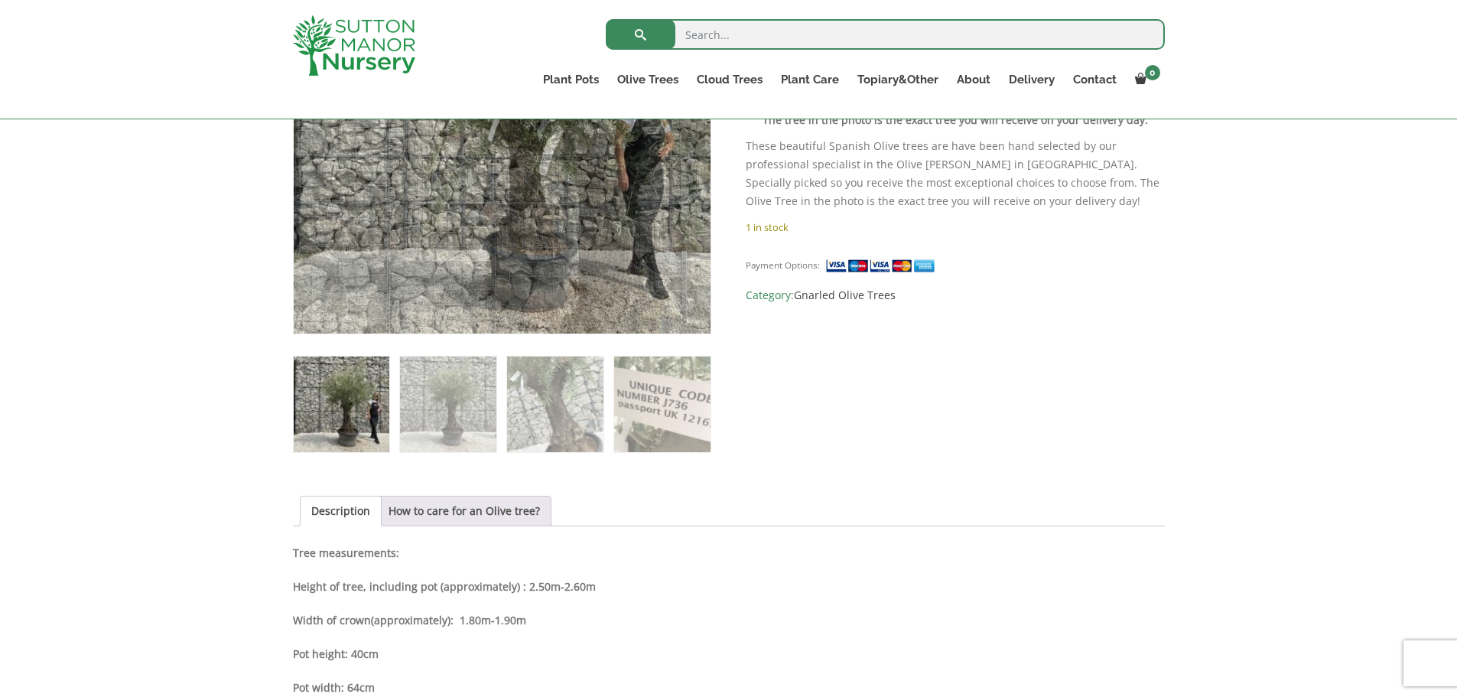
scroll to position [459, 0]
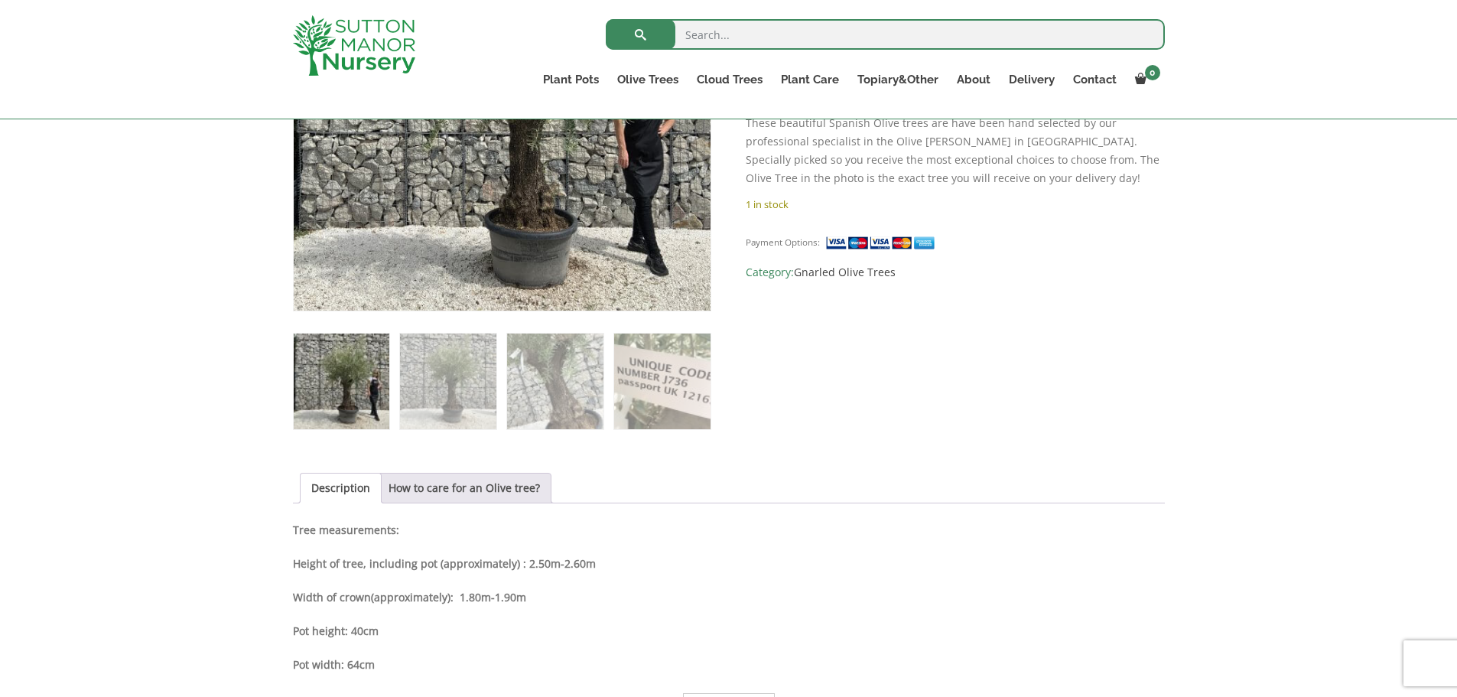
click at [349, 392] on img at bounding box center [342, 382] width 96 height 96
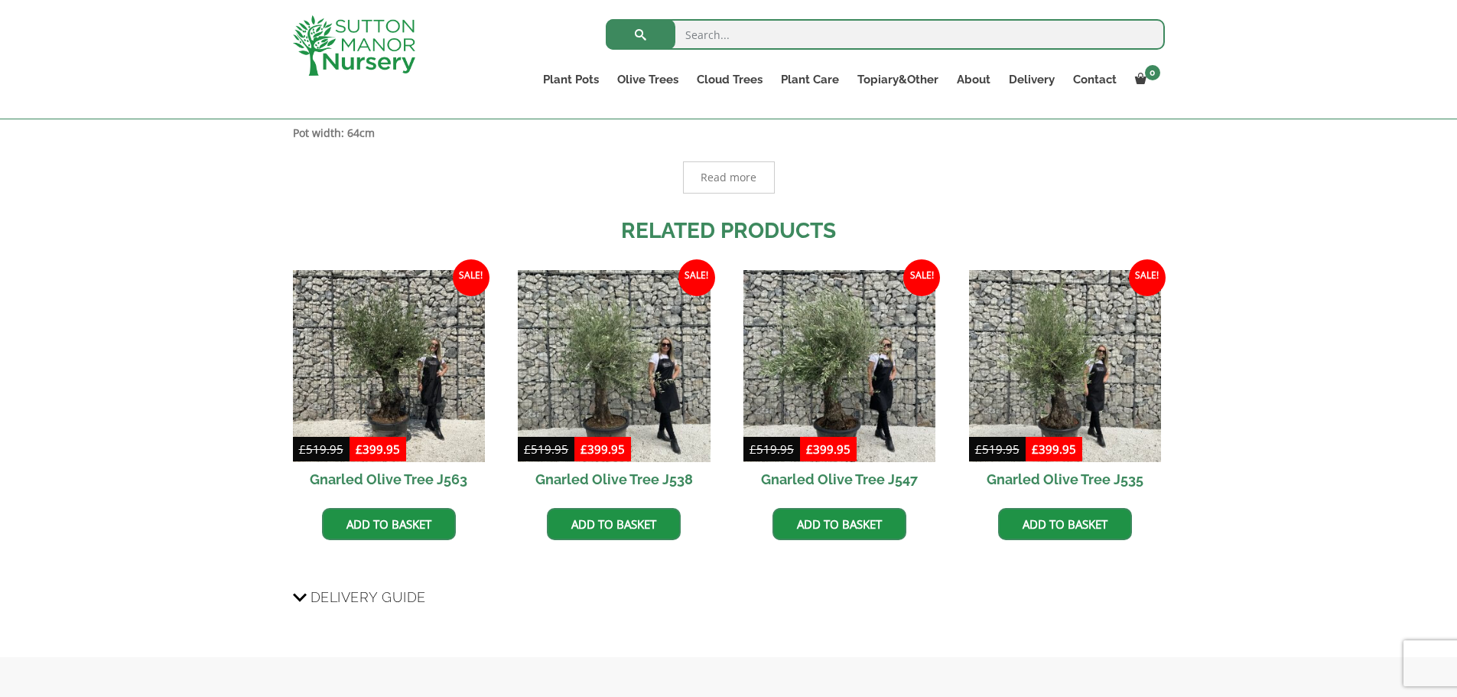
scroll to position [995, 0]
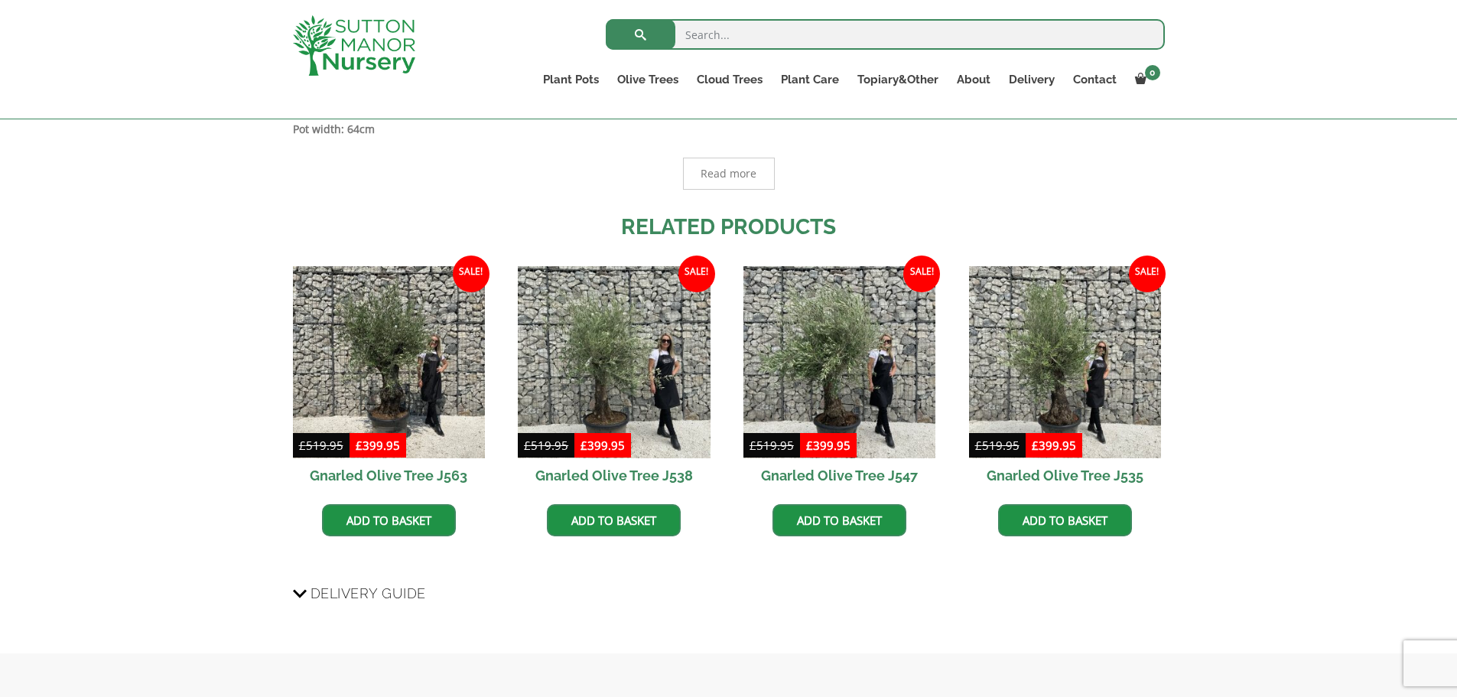
click at [388, 475] on h2 "Gnarled Olive Tree J563" at bounding box center [389, 475] width 192 height 34
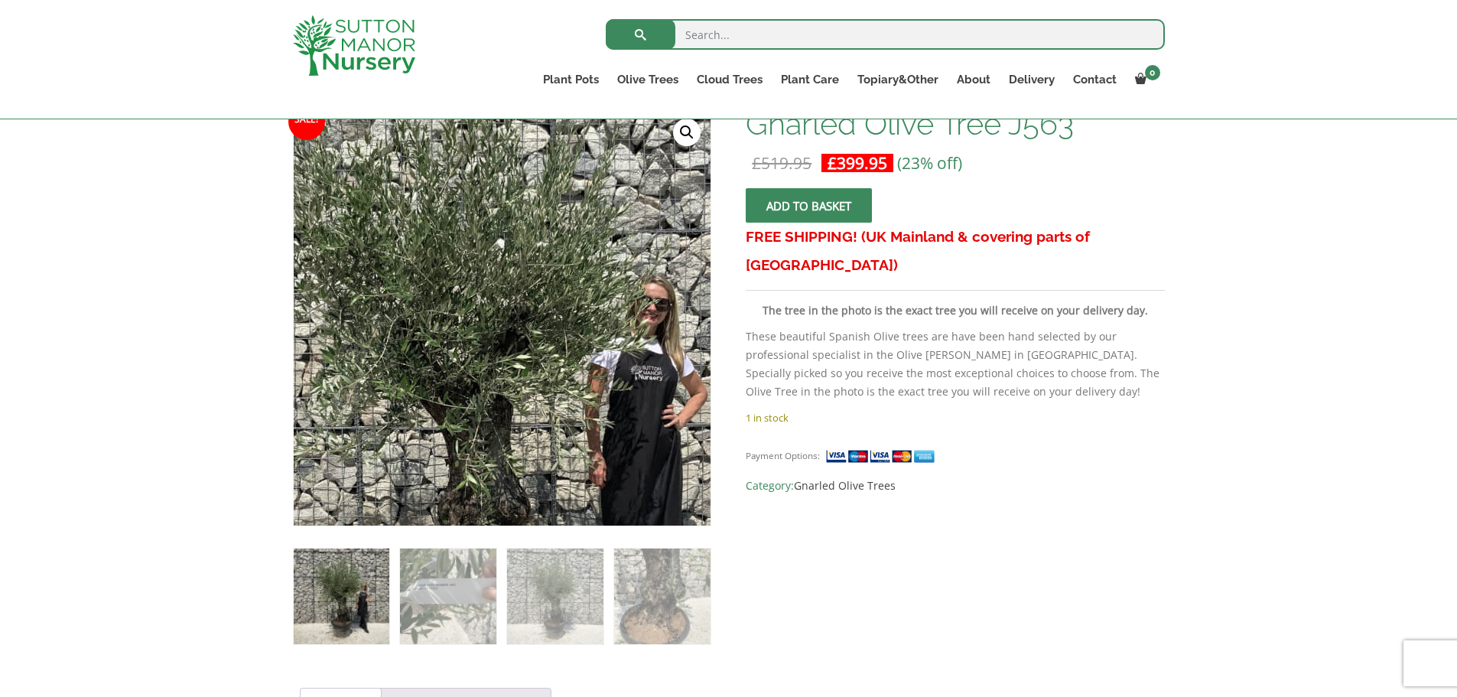
scroll to position [306, 0]
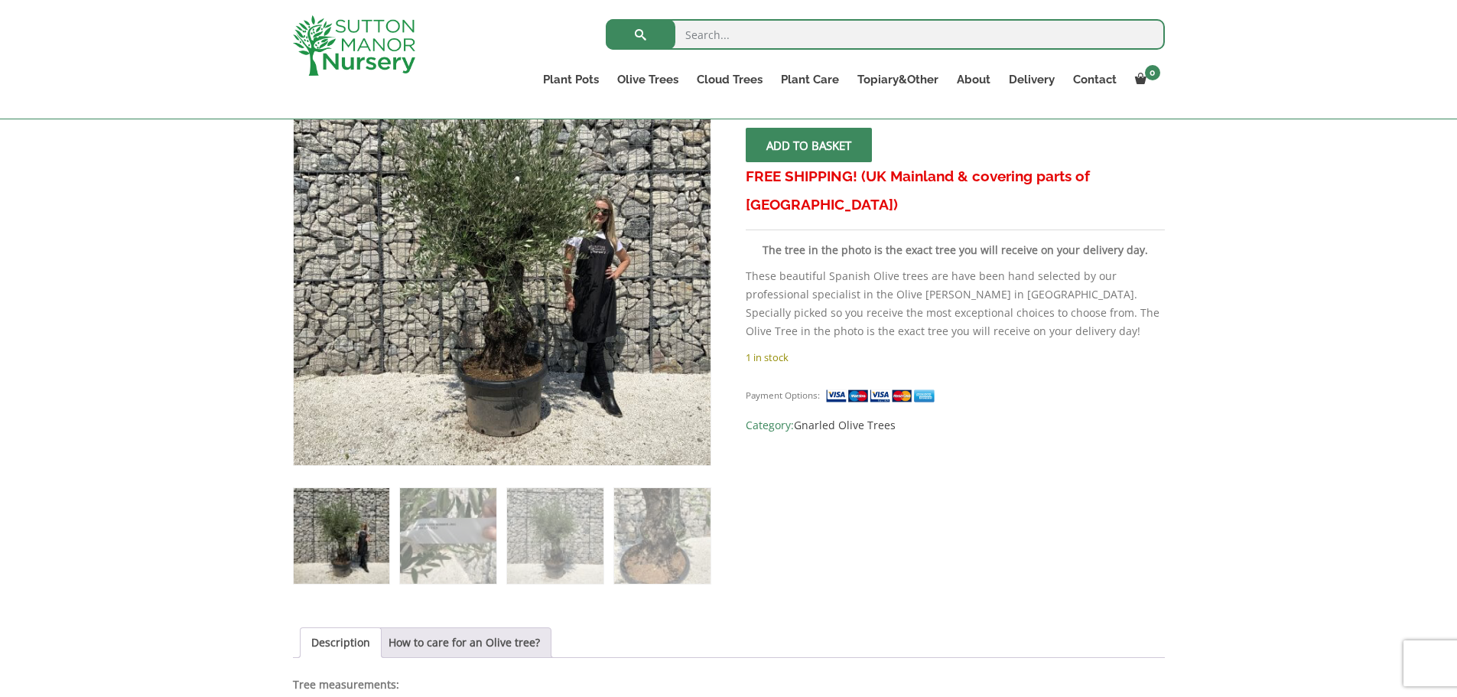
click at [565, 533] on img at bounding box center [555, 536] width 96 height 96
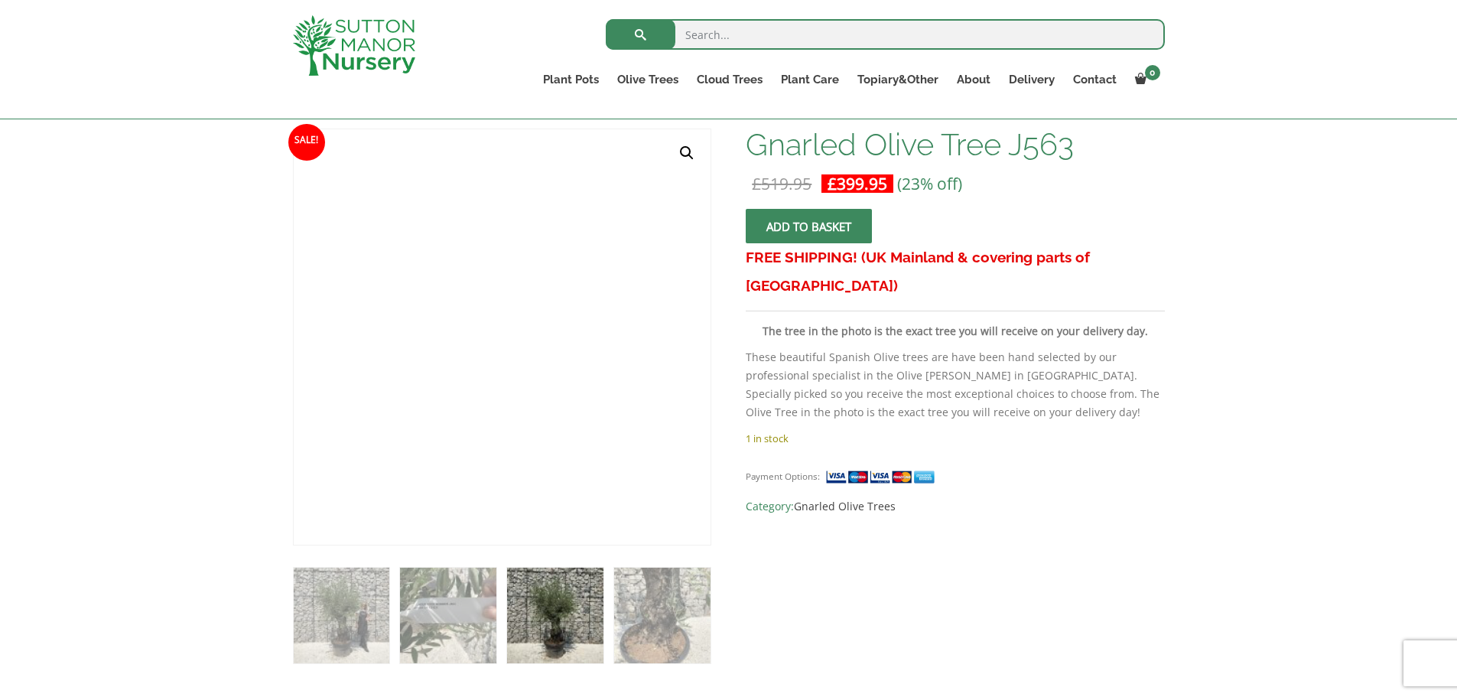
scroll to position [148, 0]
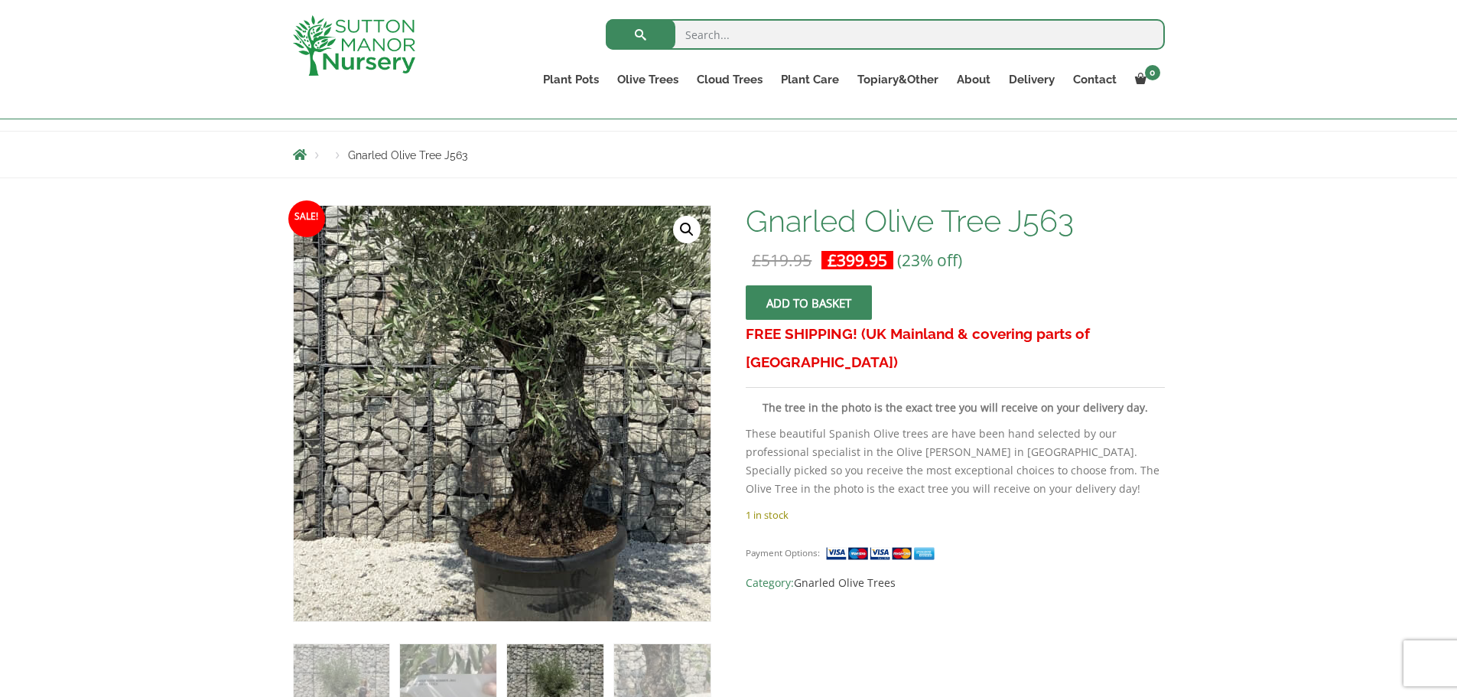
drag, startPoint x: 447, startPoint y: 528, endPoint x: 366, endPoint y: 557, distance: 85.4
click at [366, 557] on img at bounding box center [548, 319] width 765 height 765
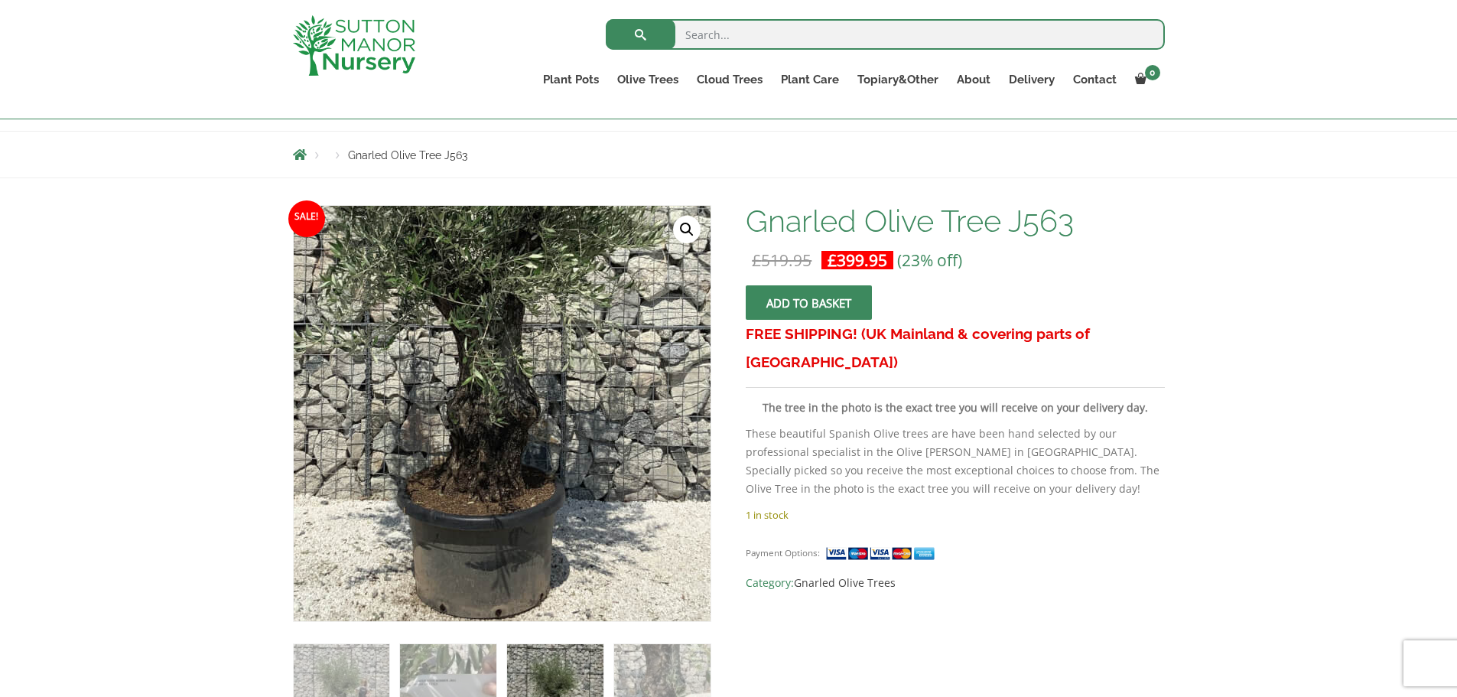
click at [521, 578] on img at bounding box center [486, 277] width 765 height 765
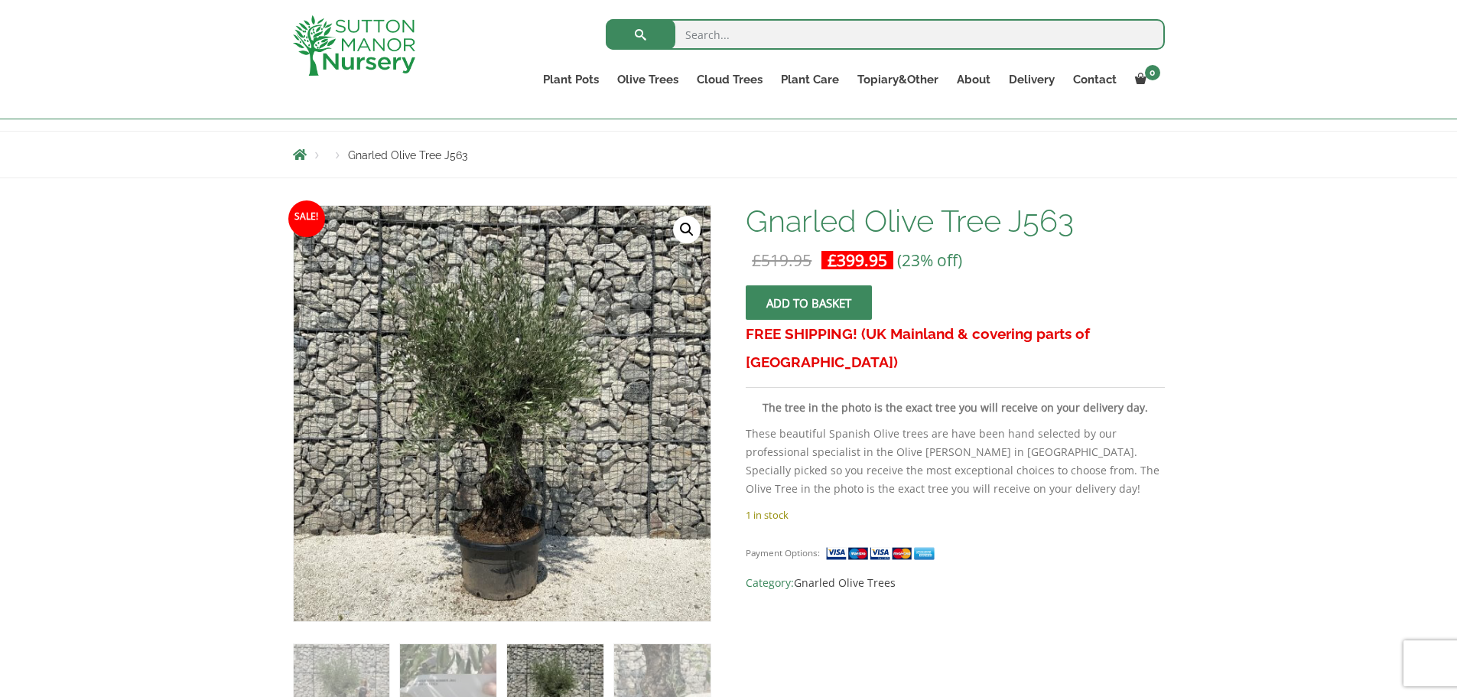
click at [804, 304] on button "Add to basket" at bounding box center [809, 302] width 126 height 34
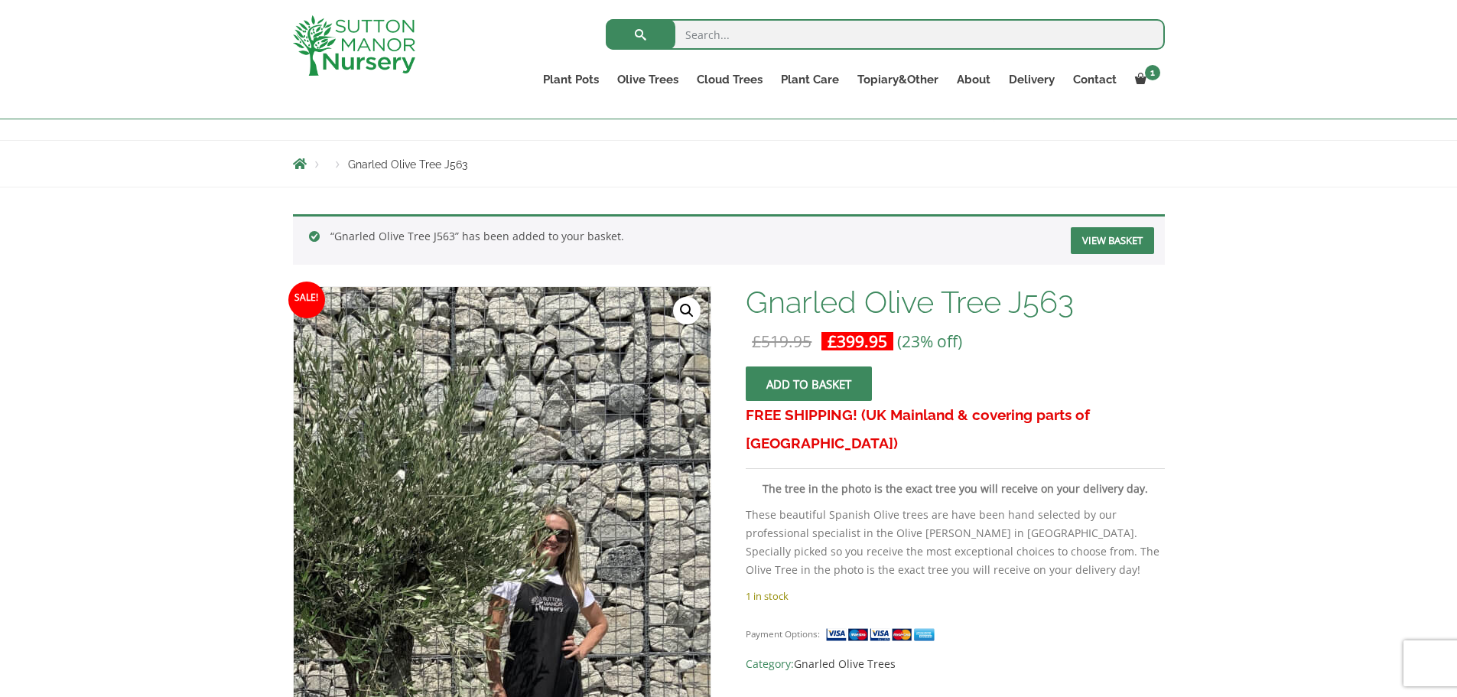
scroll to position [306, 0]
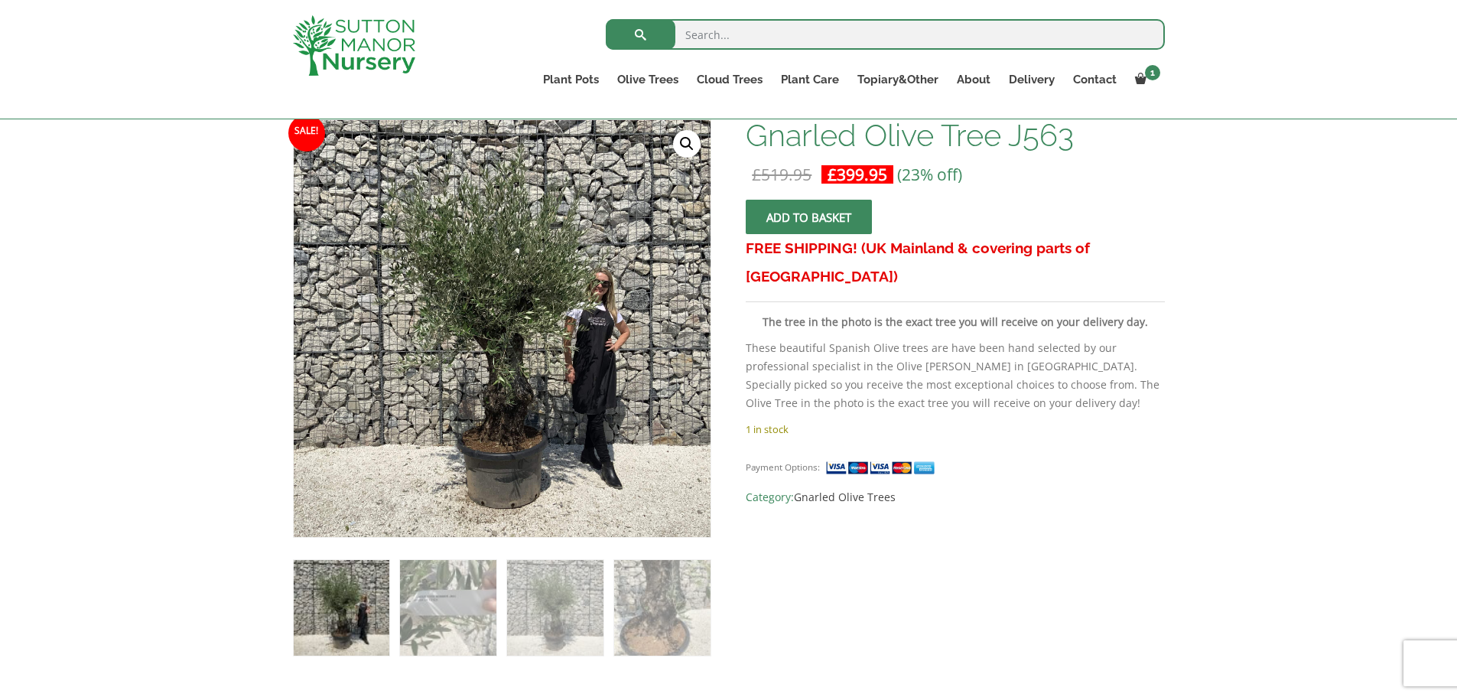
click at [0, 0] on link "View cart" at bounding box center [0, 0] width 0 height 0
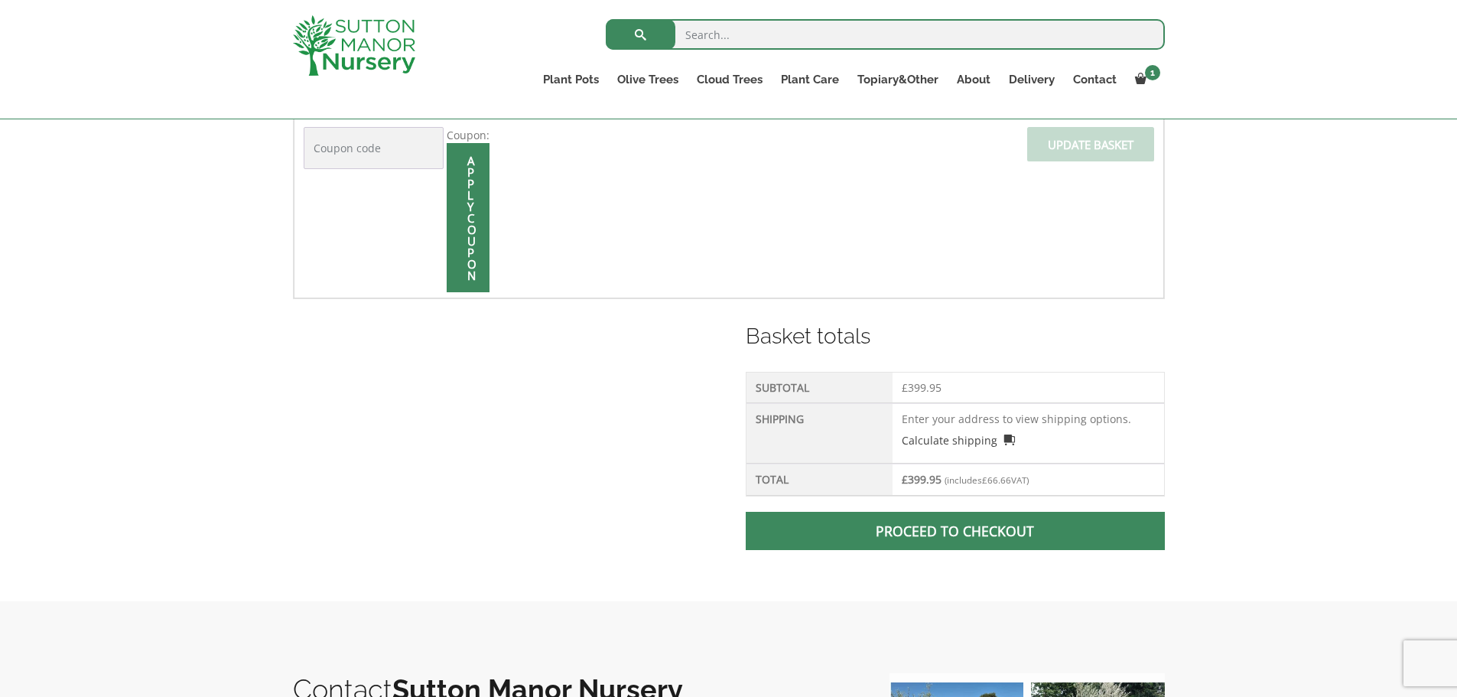
scroll to position [459, 0]
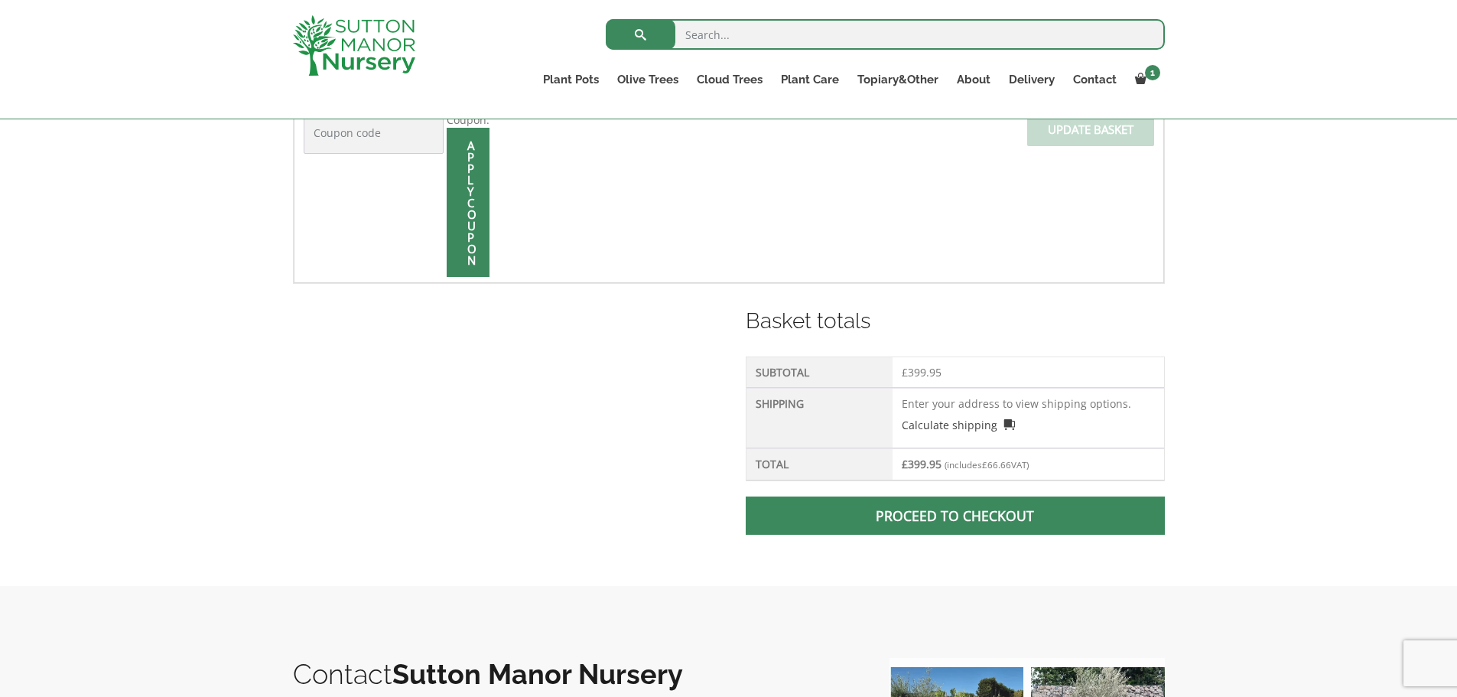
click at [933, 519] on link "Proceed to checkout" at bounding box center [955, 516] width 418 height 38
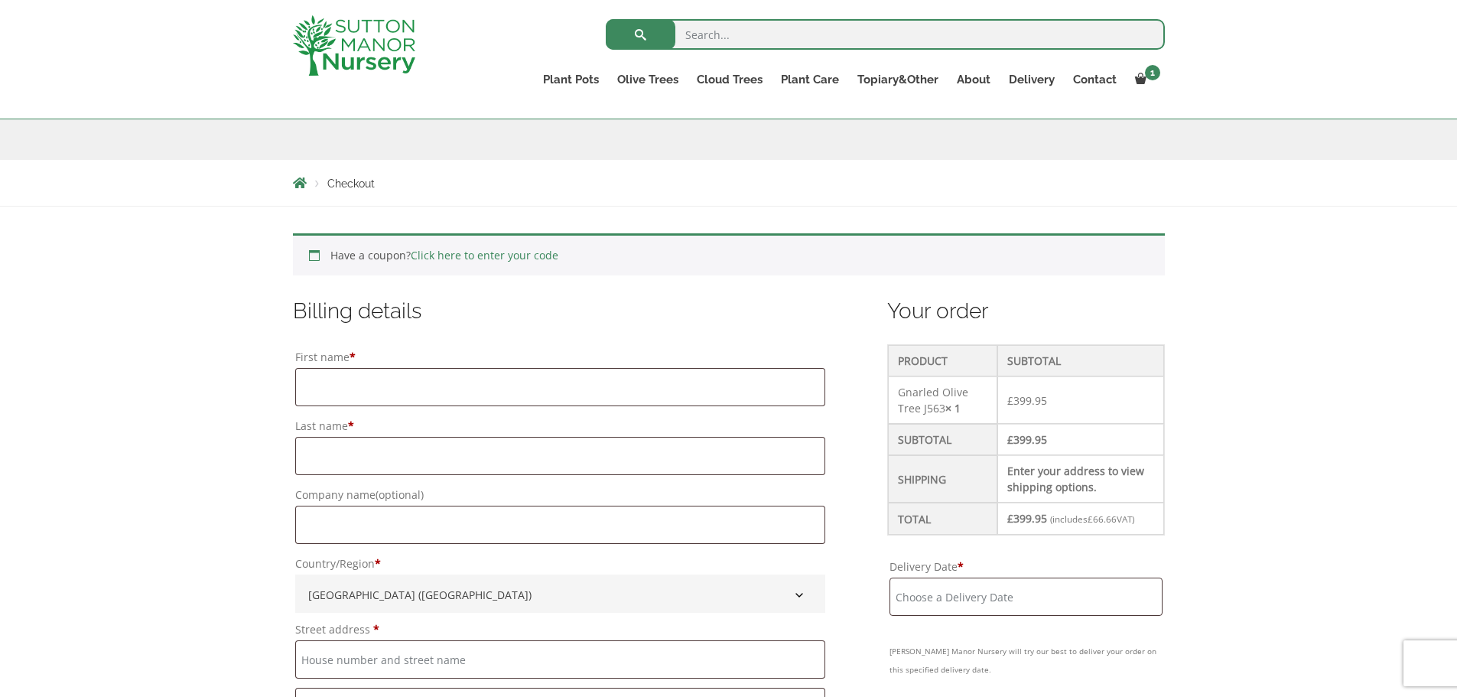
scroll to position [306, 0]
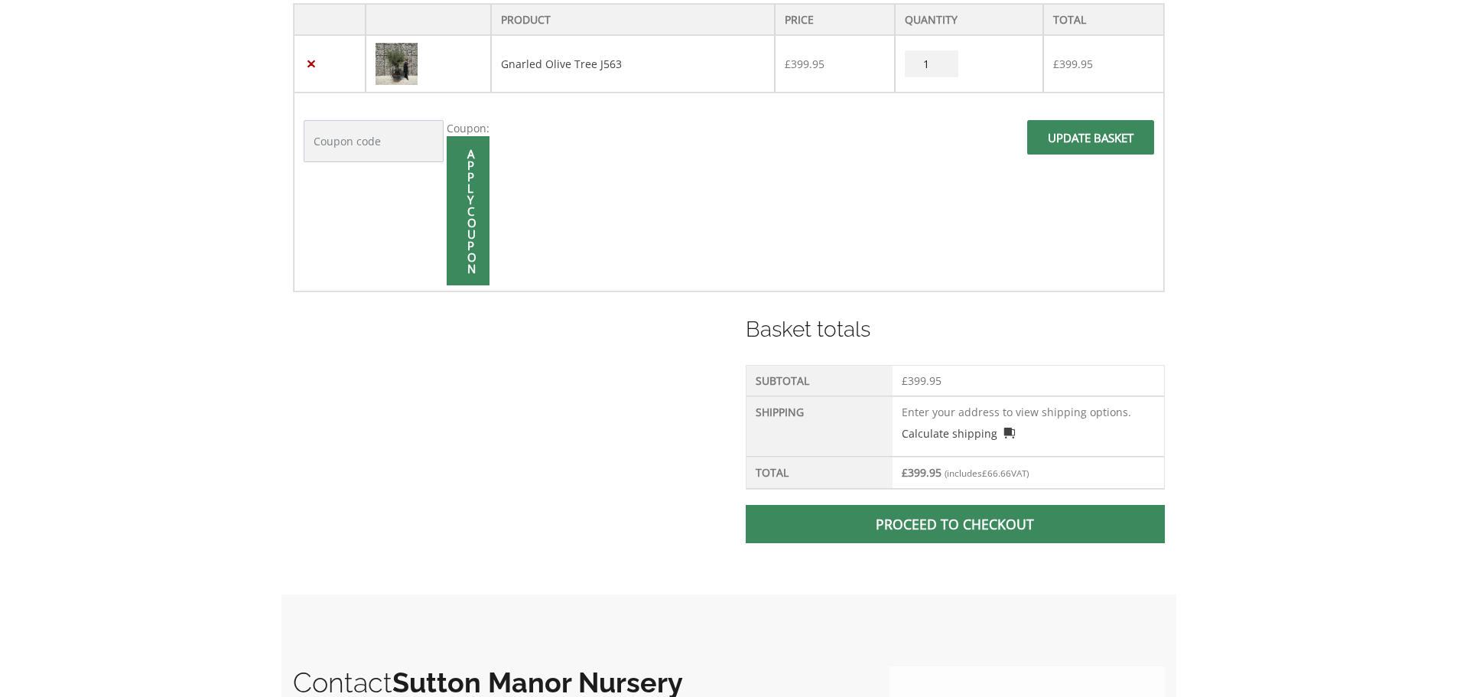
scroll to position [478, 0]
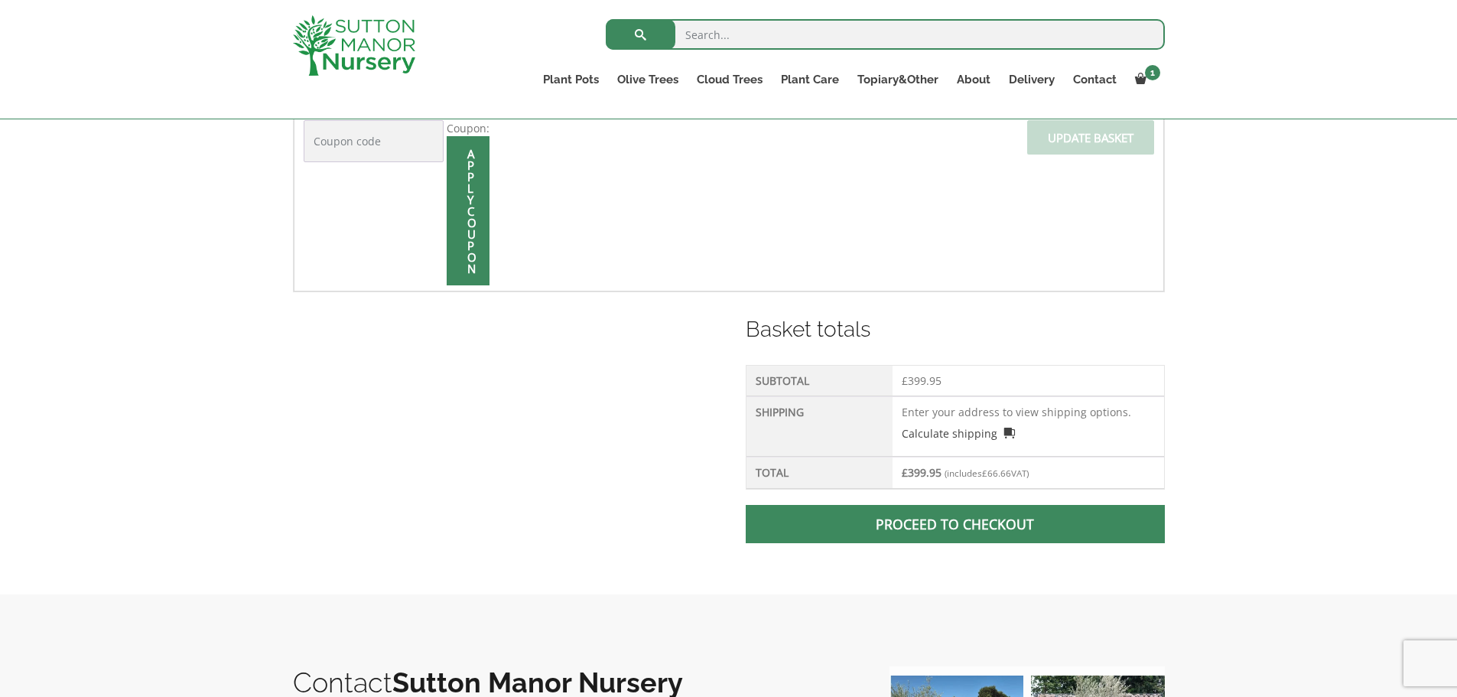
click at [939, 427] on link "Calculate shipping" at bounding box center [958, 433] width 113 height 16
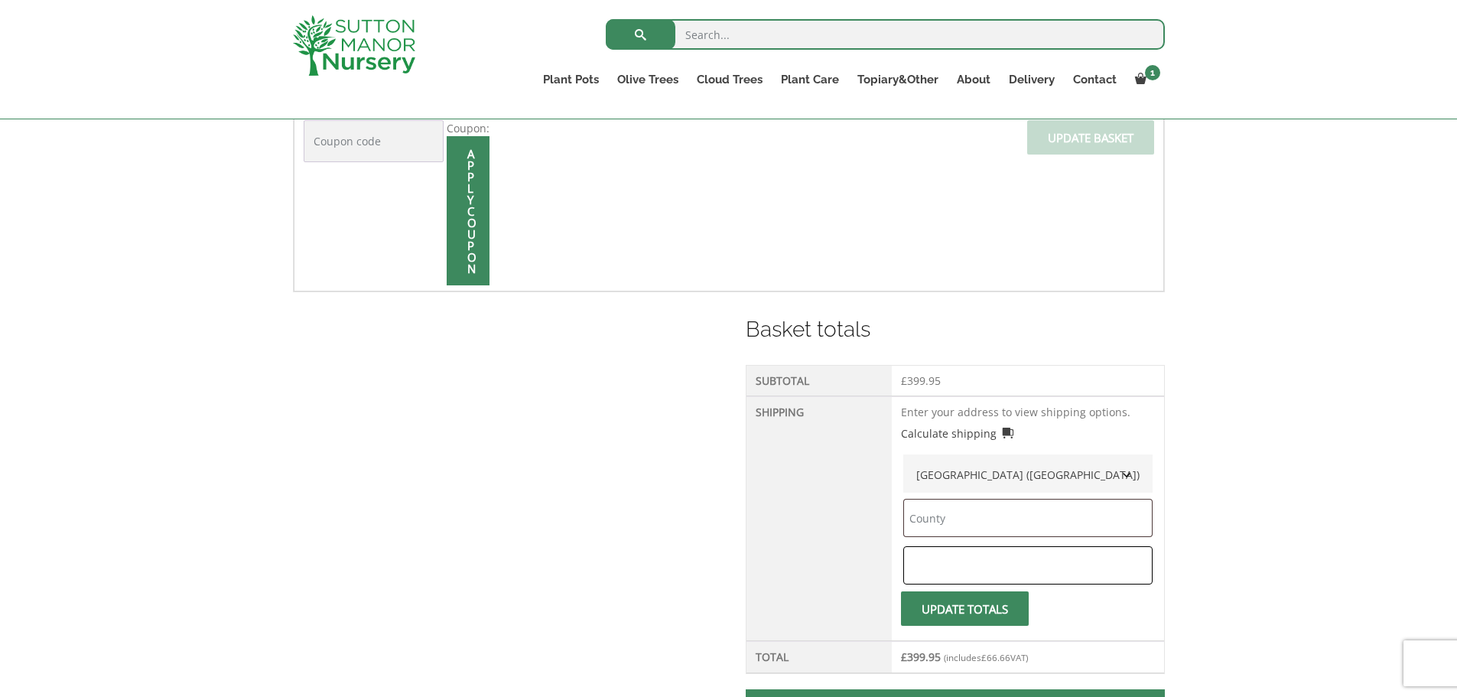
click at [940, 558] on input "text" at bounding box center [1028, 565] width 249 height 38
type input "SW1V 2NA"
type input "--None--"
click at [965, 609] on span "submit" at bounding box center [965, 609] width 0 height 0
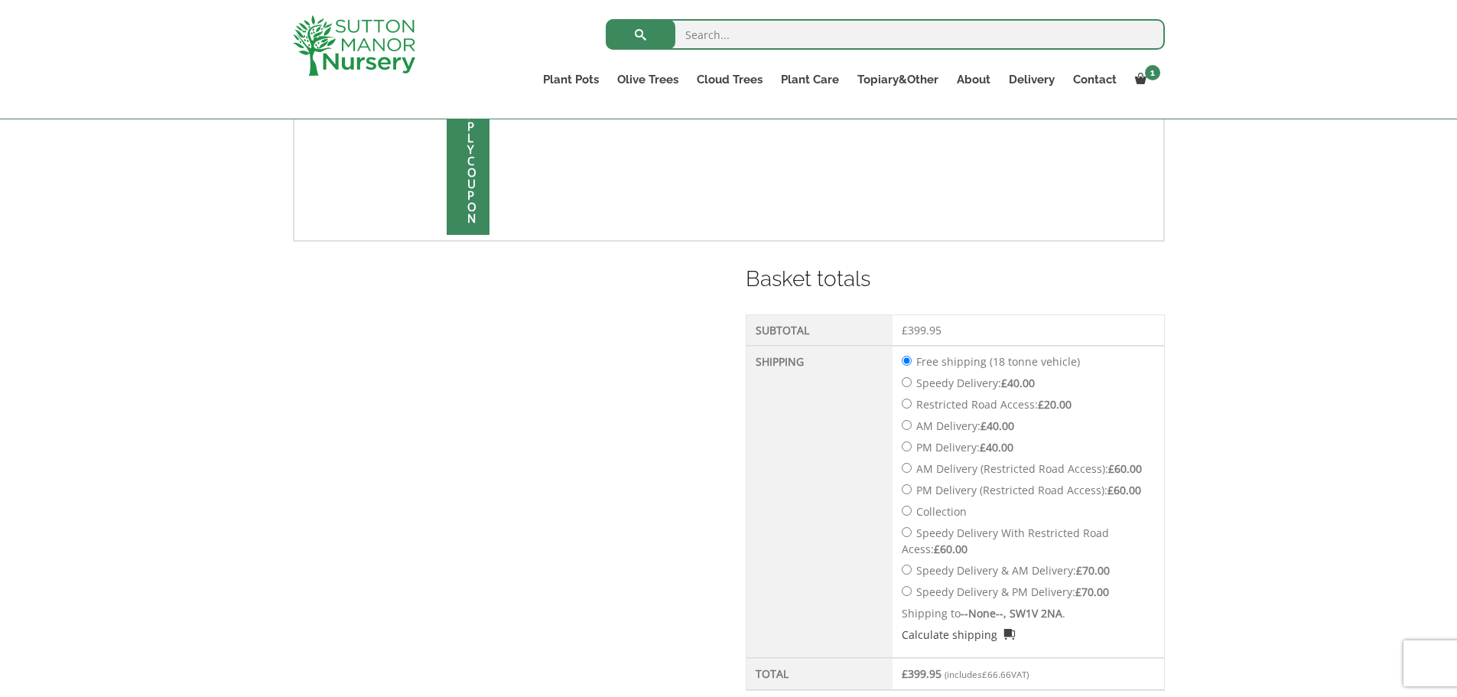
scroll to position [667, 0]
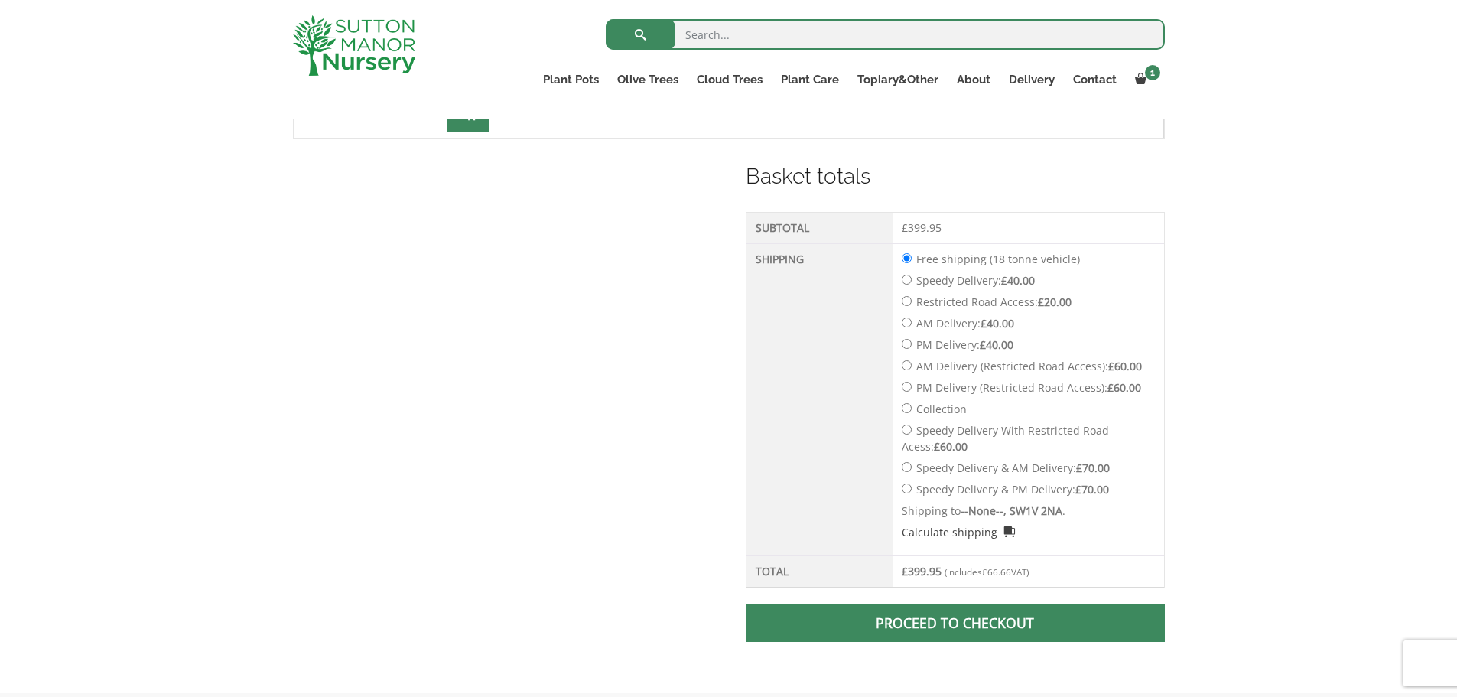
click at [906, 282] on input "Speedy Delivery: £ 40.00" at bounding box center [907, 280] width 10 height 10
radio input "true"
click at [939, 620] on link "Proceed to checkout" at bounding box center [955, 623] width 418 height 38
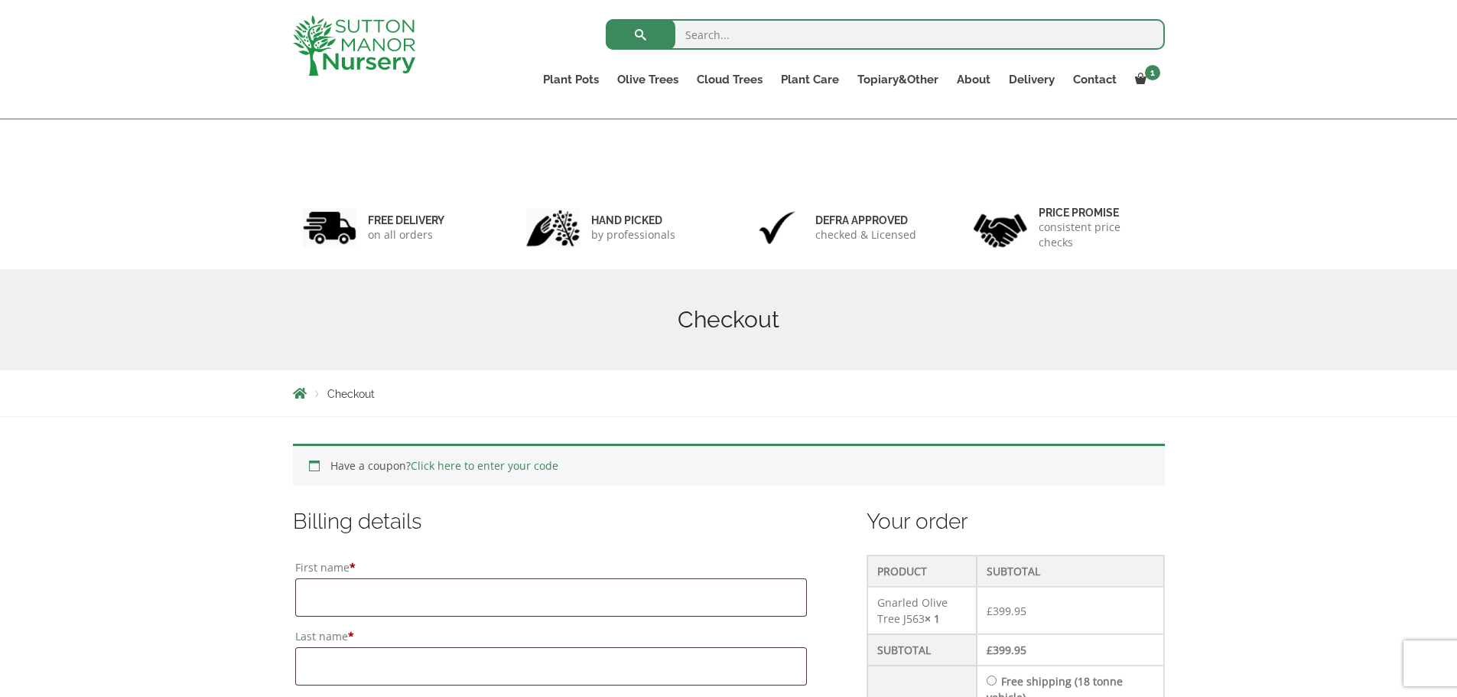
scroll to position [230, 0]
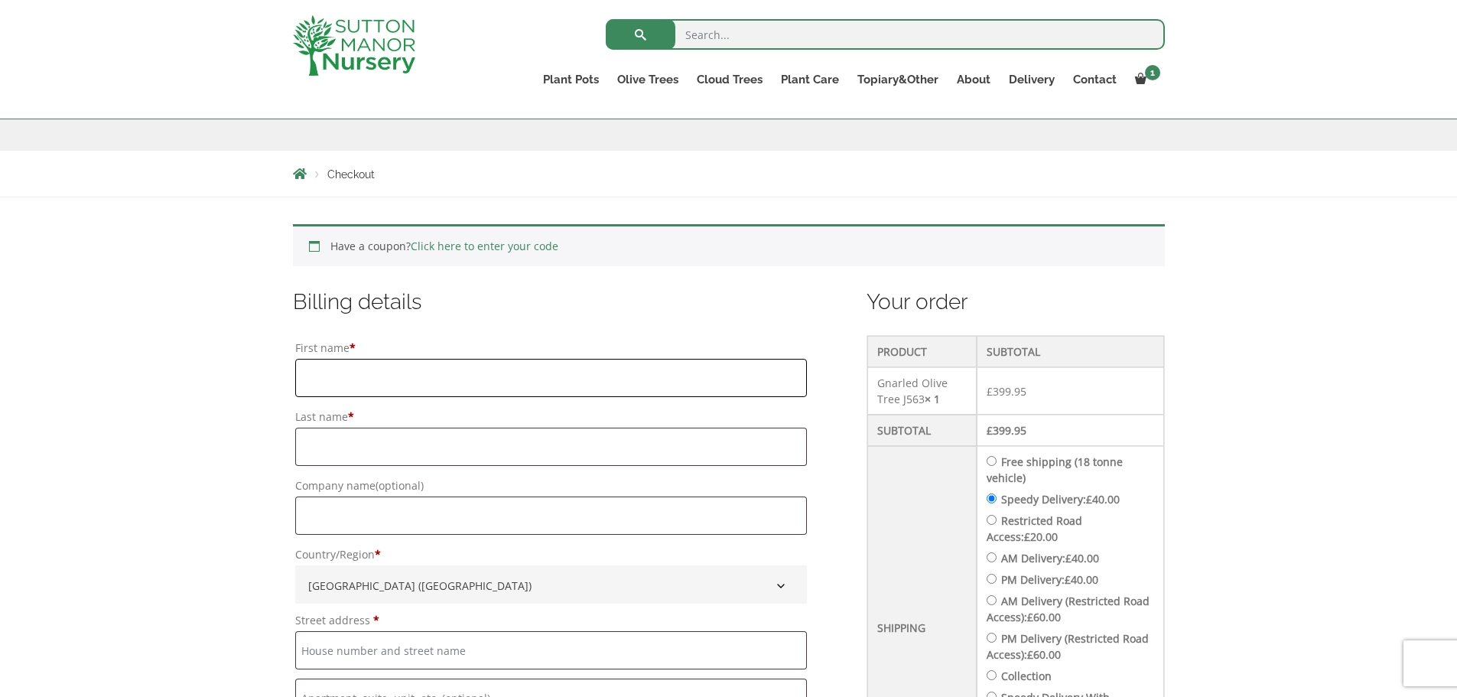
click at [594, 394] on input "First name *" at bounding box center [551, 378] width 512 height 38
type input "[PERSON_NAME]"
type input "[STREET_ADDRESS]"
type input "[GEOGRAPHIC_DATA]"
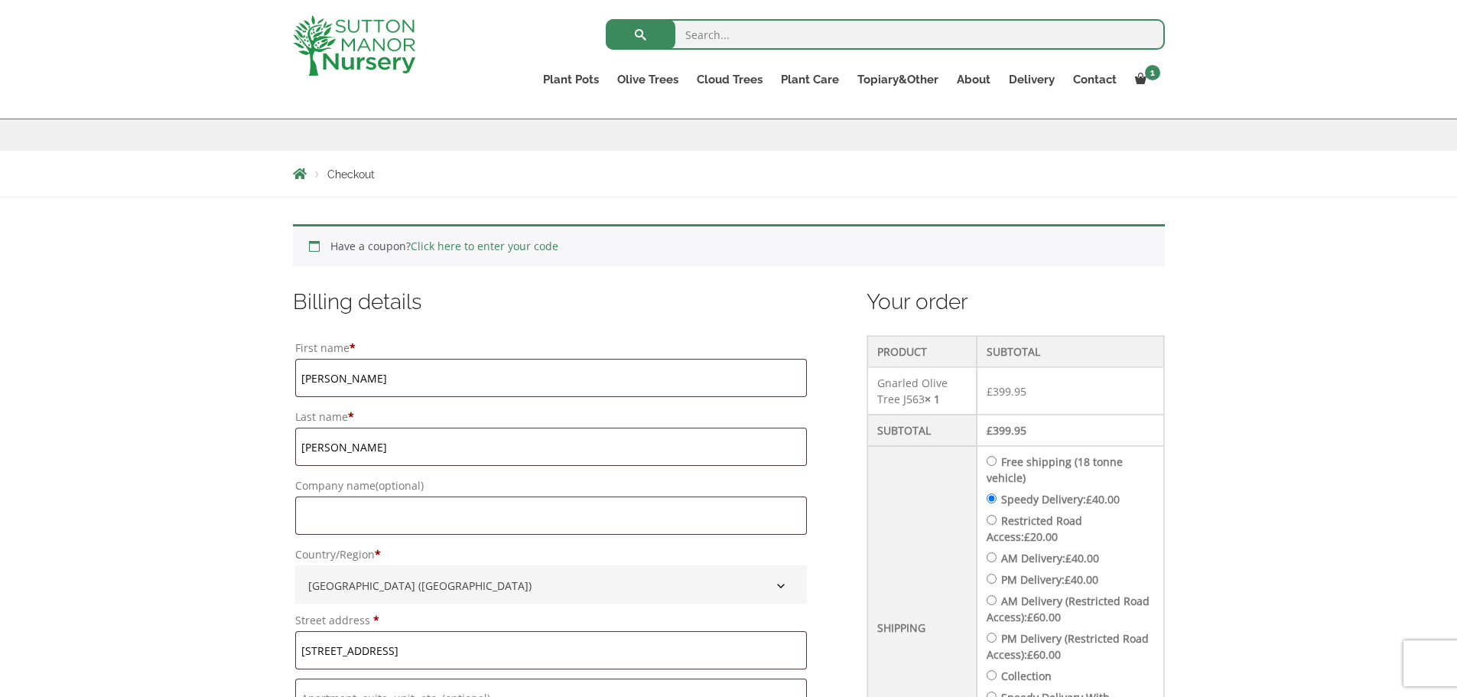
type input "07801185810"
type input "[PERSON_NAME][EMAIL_ADDRESS][DOMAIN_NAME]"
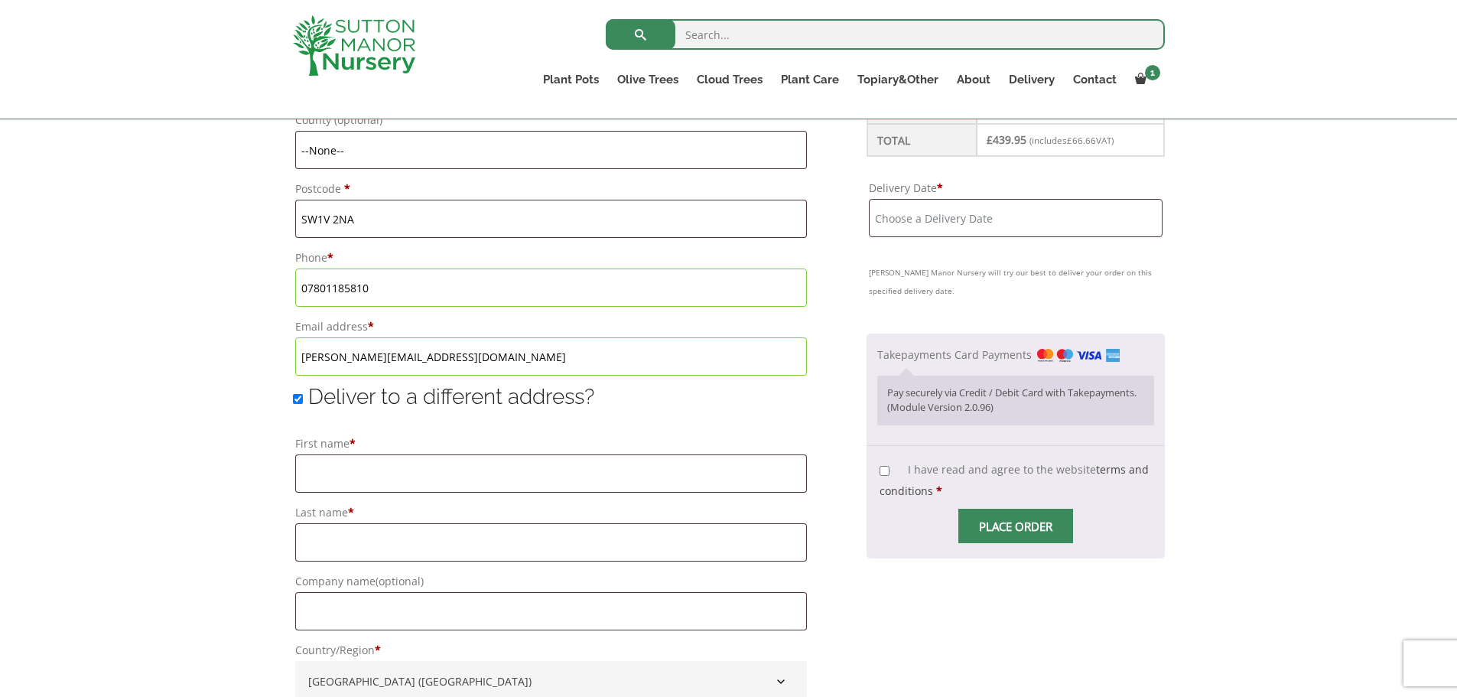
scroll to position [918, 0]
click at [293, 397] on input "Deliver to a different address?" at bounding box center [298, 396] width 10 height 10
checkbox input "false"
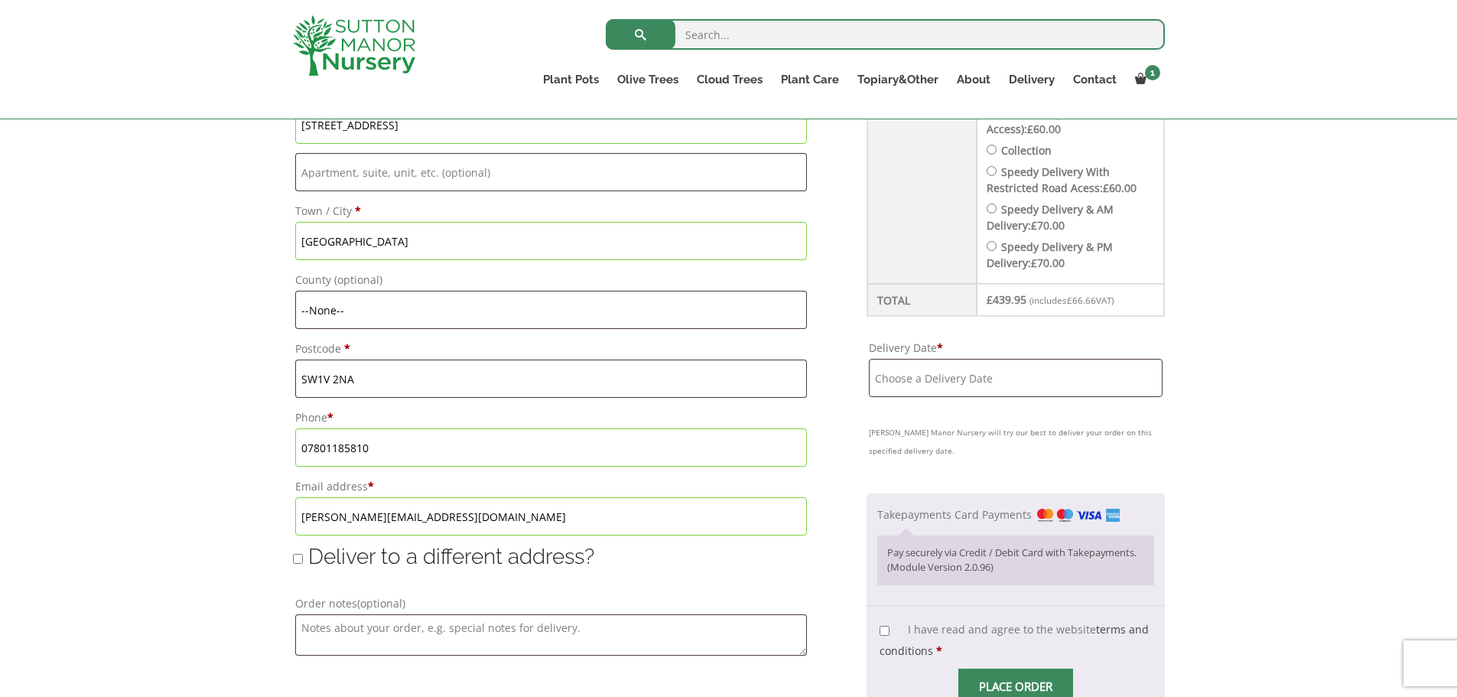
scroll to position [765, 0]
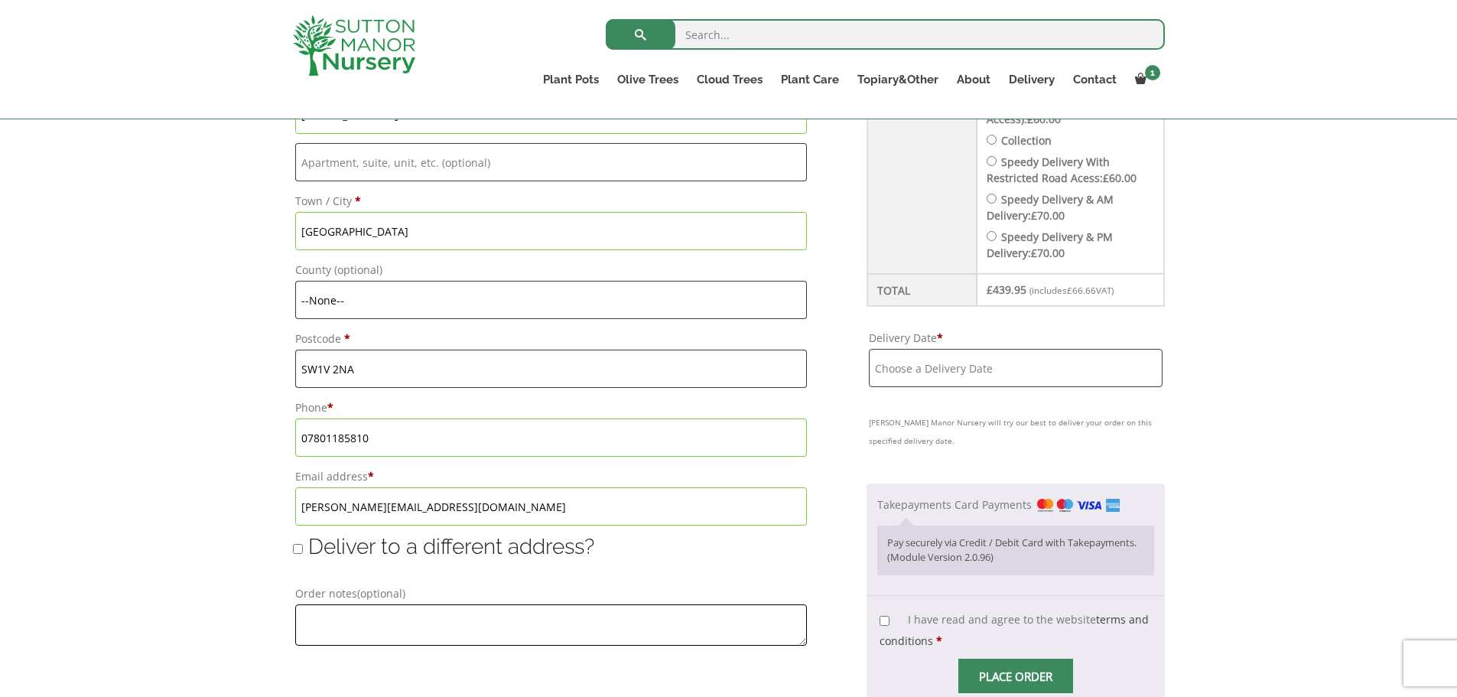
click at [500, 604] on textarea "Order notes (optional)" at bounding box center [551, 624] width 512 height 41
click at [500, 611] on textarea "Order notes (optional)" at bounding box center [551, 624] width 512 height 41
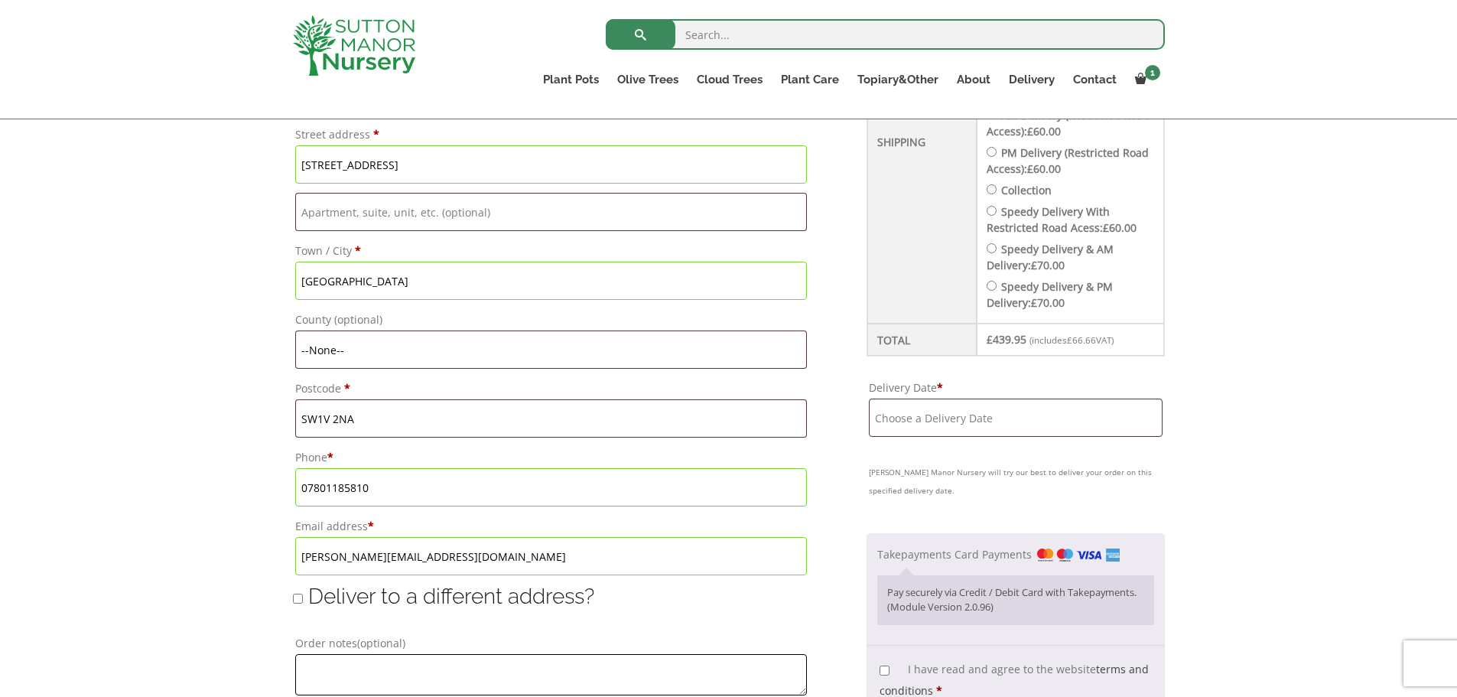
scroll to position [689, 0]
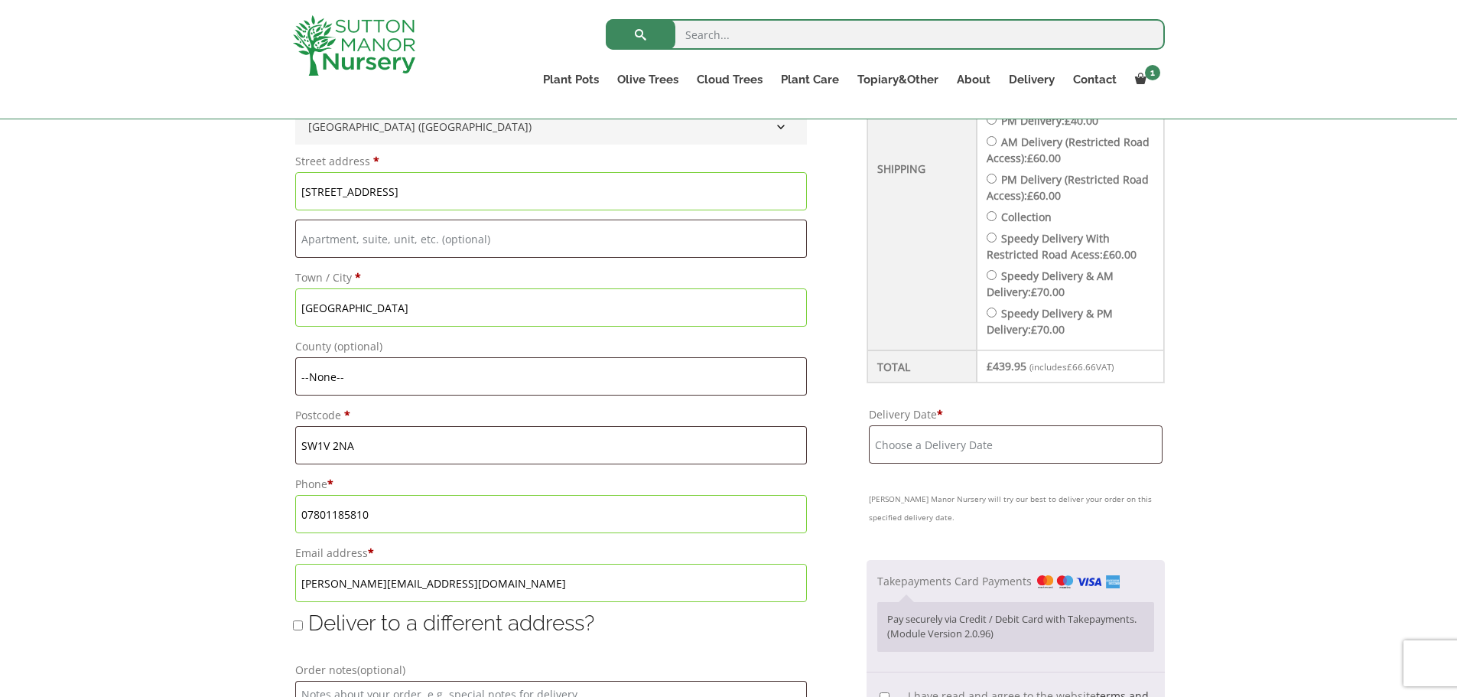
click at [913, 448] on input "Delivery Date *" at bounding box center [1016, 444] width 294 height 38
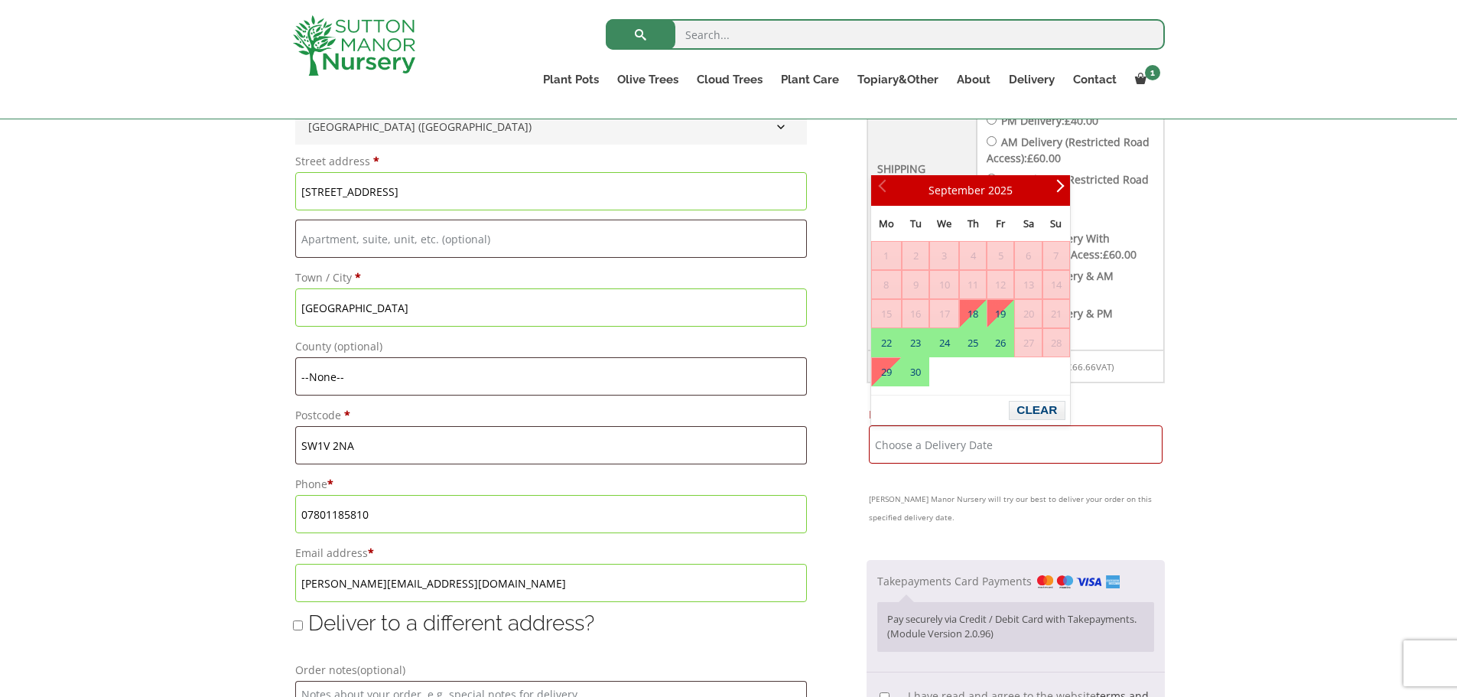
click at [1345, 310] on div "Have a coupon? Click here to enter your code Apply coupon Billing details First…" at bounding box center [728, 286] width 1457 height 1096
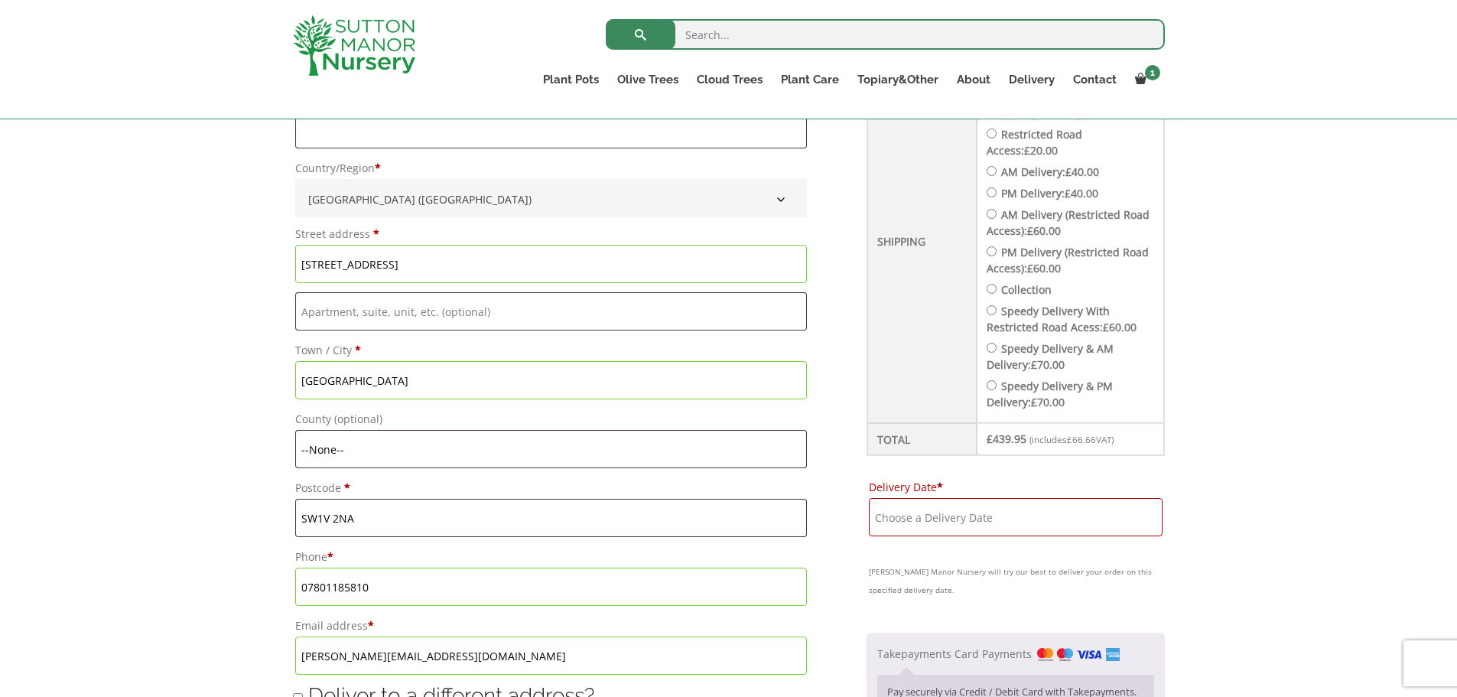
scroll to position [459, 0]
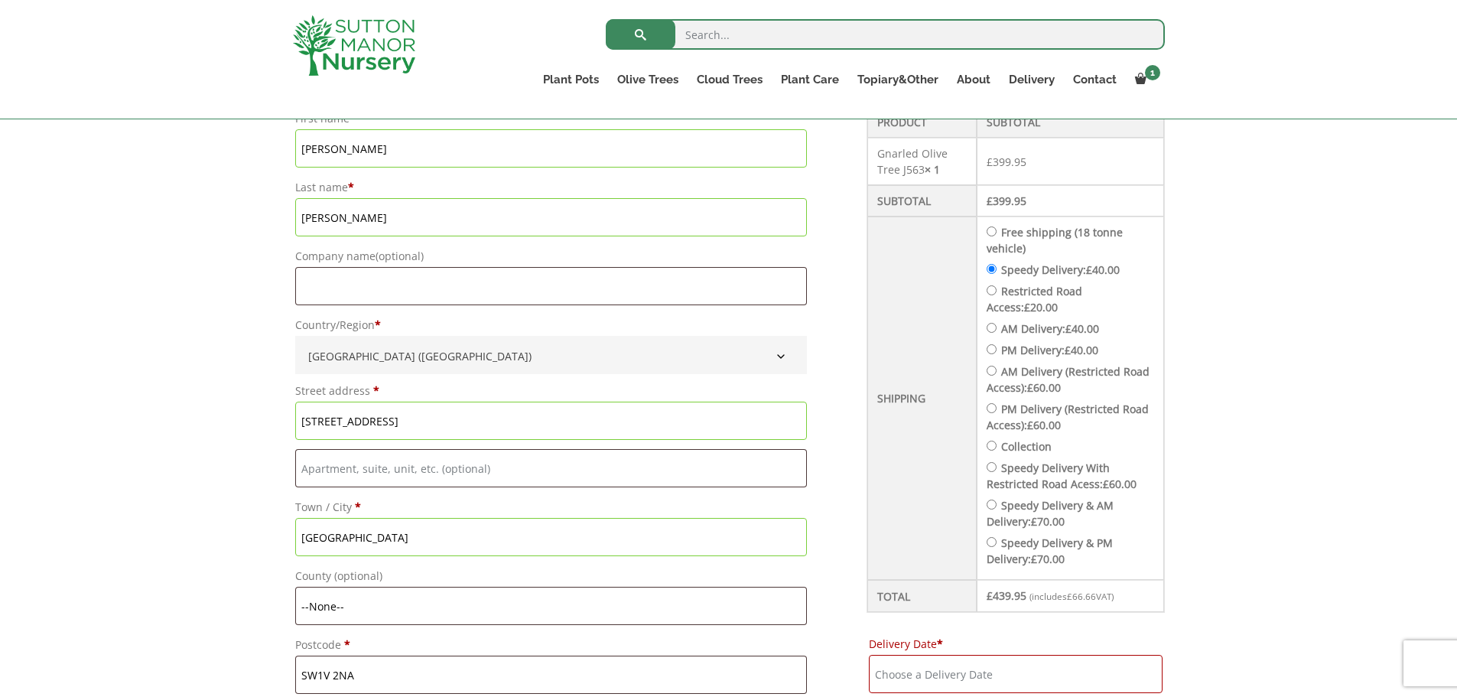
click at [996, 230] on input "Free shipping (18 tonne vehicle)" at bounding box center [992, 231] width 10 height 10
radio input "true"
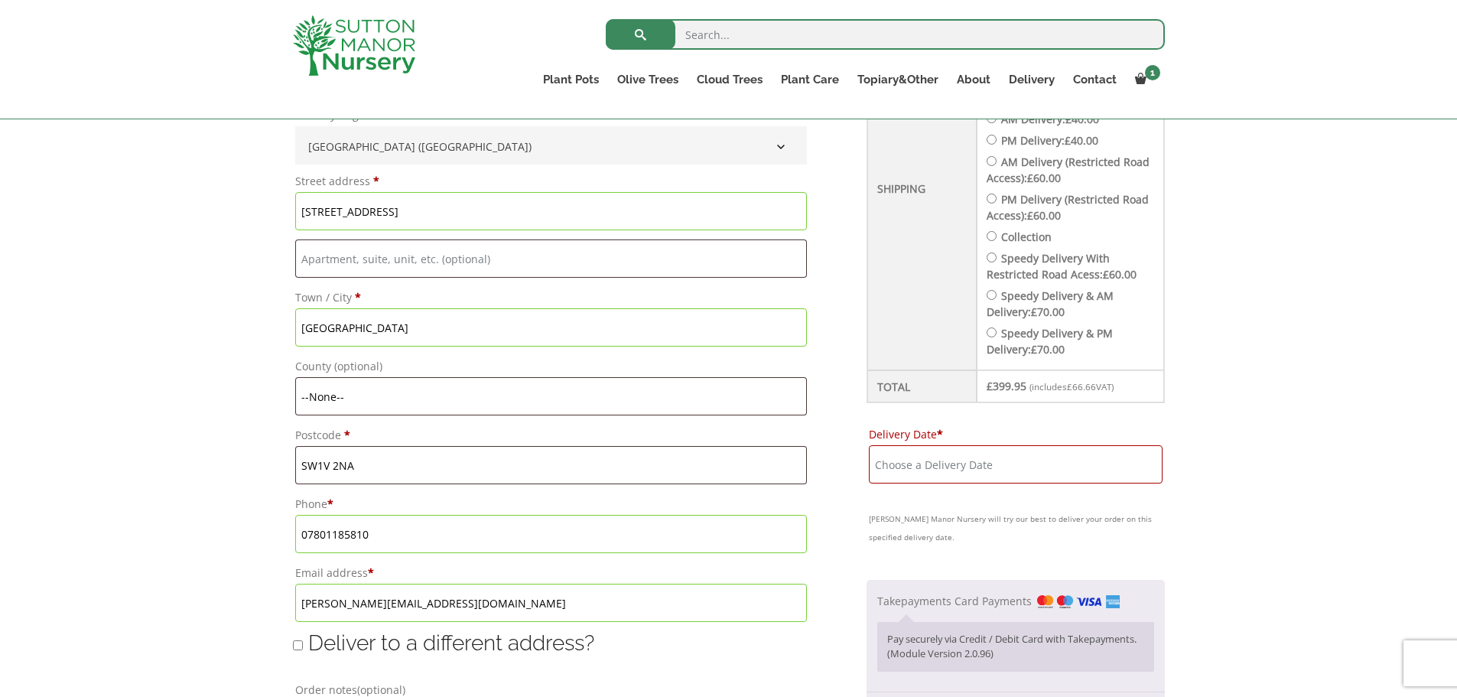
scroll to position [689, 0]
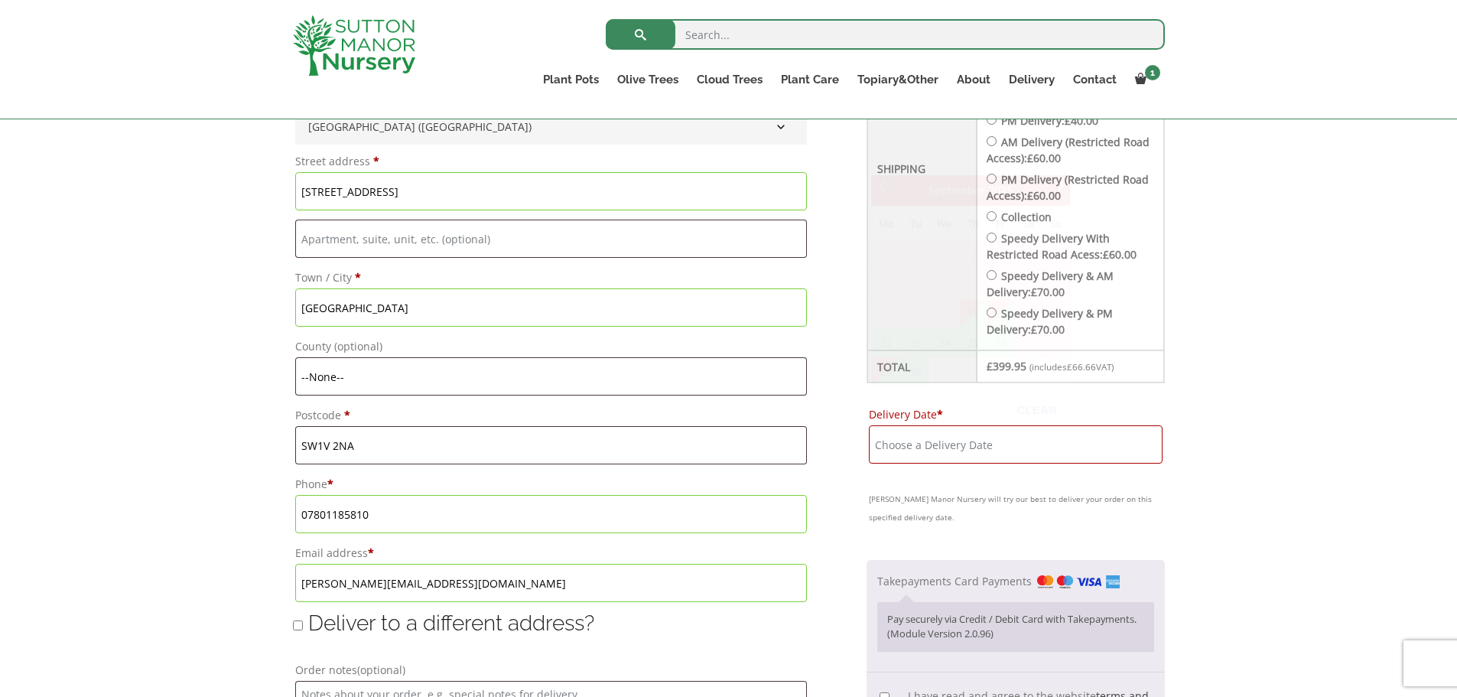
click at [951, 437] on input "Delivery Date *" at bounding box center [1016, 444] width 294 height 38
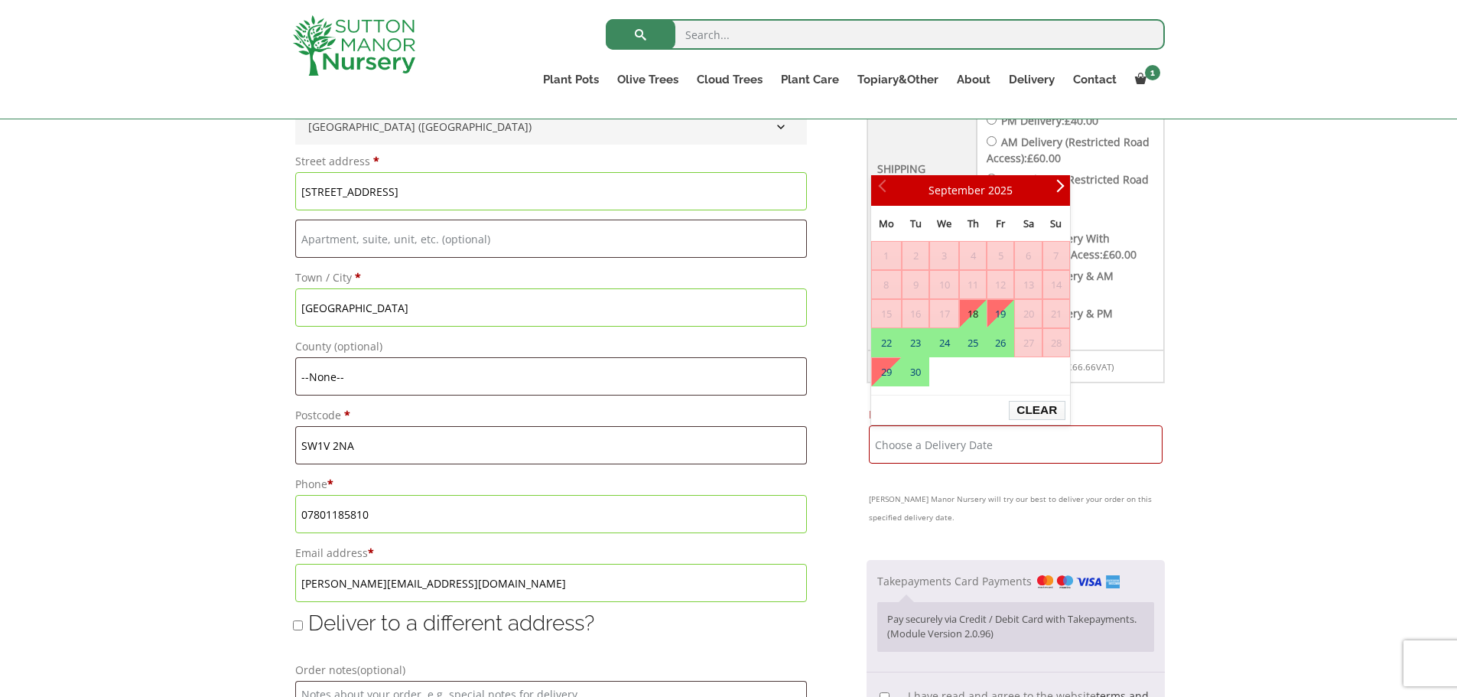
click at [1038, 406] on button "Clear" at bounding box center [1037, 410] width 56 height 19
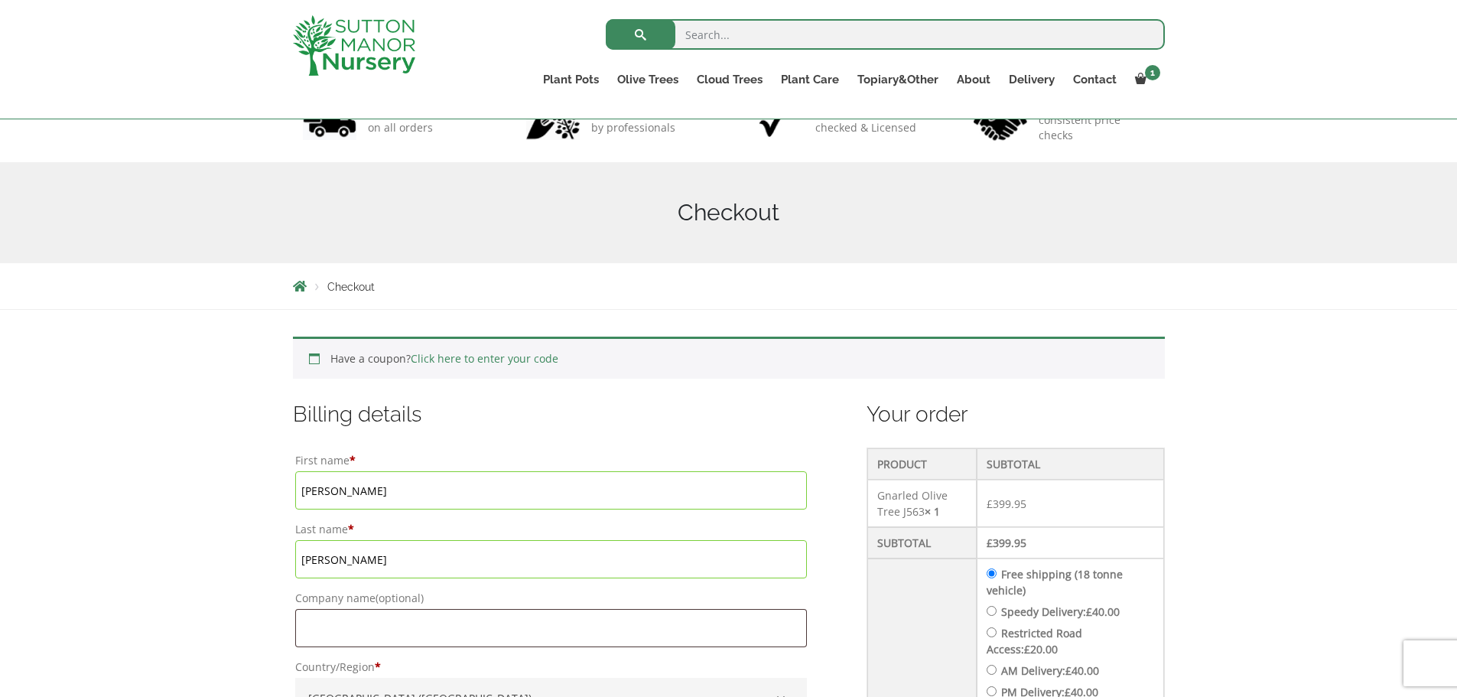
scroll to position [0, 0]
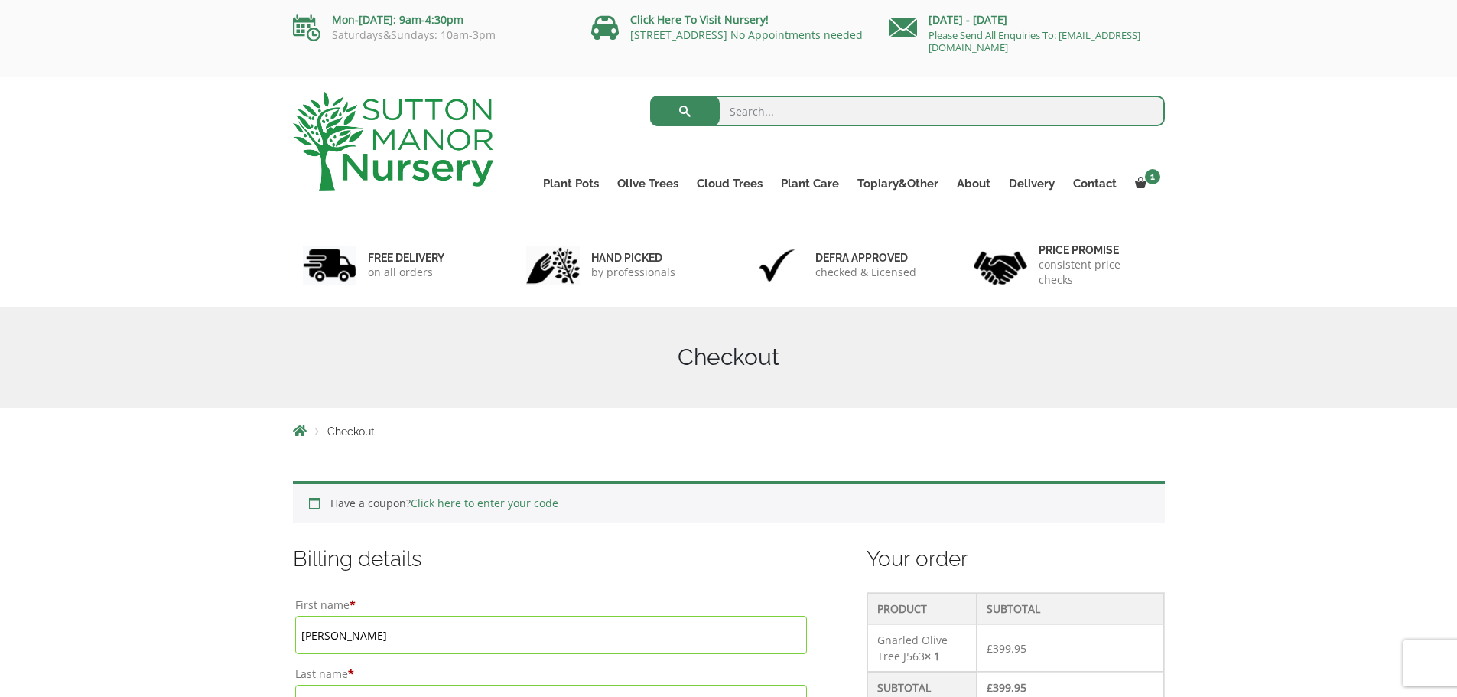
click at [943, 47] on link "Please Send All Enquiries To: [EMAIL_ADDRESS][DOMAIN_NAME]" at bounding box center [1035, 41] width 212 height 26
